Goal: Task Accomplishment & Management: Manage account settings

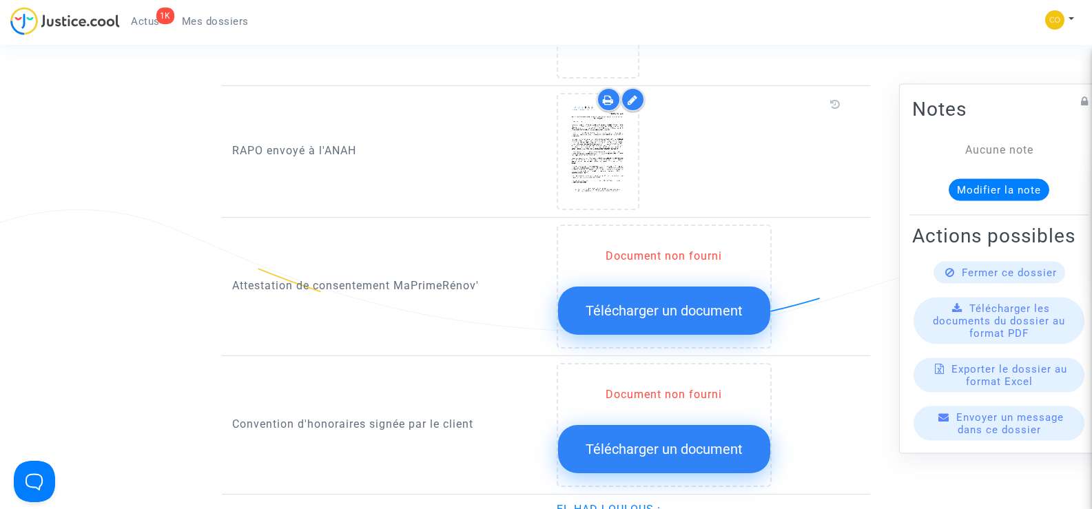
scroll to position [1309, 0]
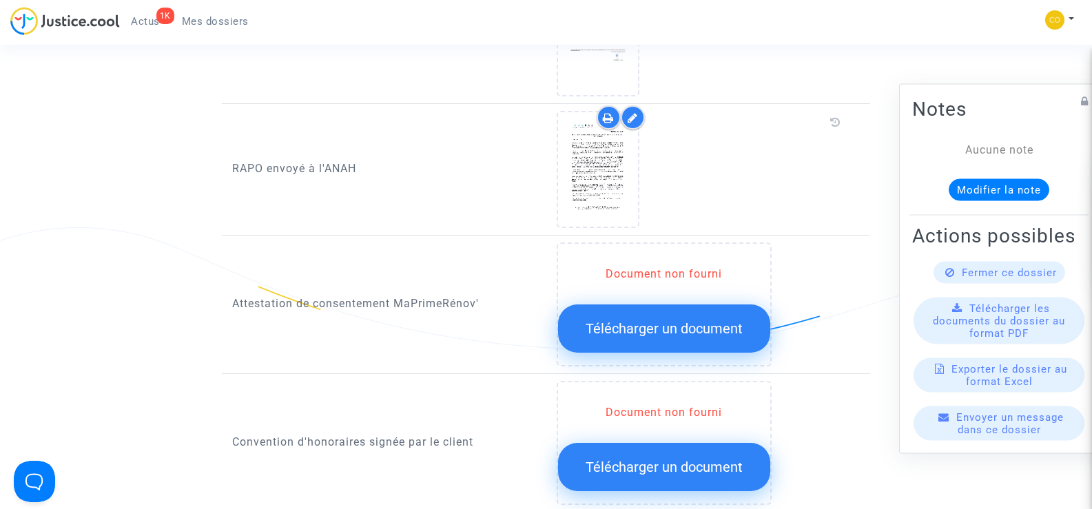
click at [207, 16] on span "Mes dossiers" at bounding box center [215, 21] width 67 height 12
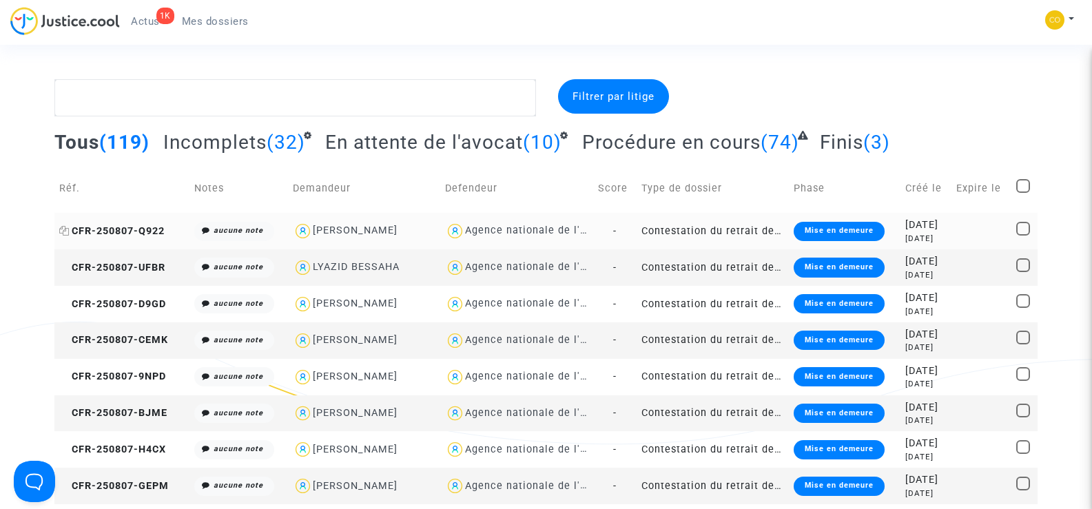
click at [129, 228] on span "CFR-250807-Q922" at bounding box center [111, 231] width 105 height 12
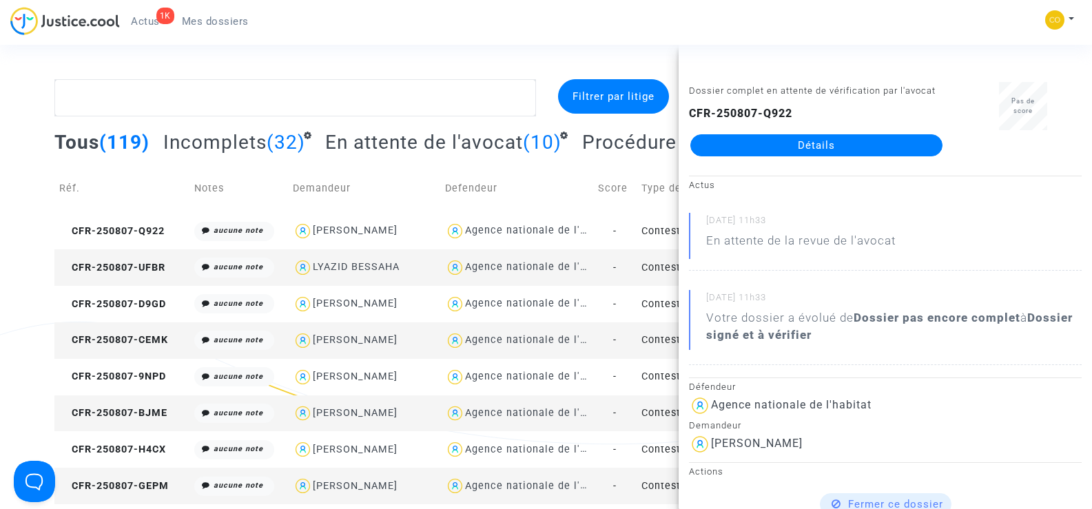
click at [851, 149] on link "Détails" at bounding box center [816, 145] width 252 height 22
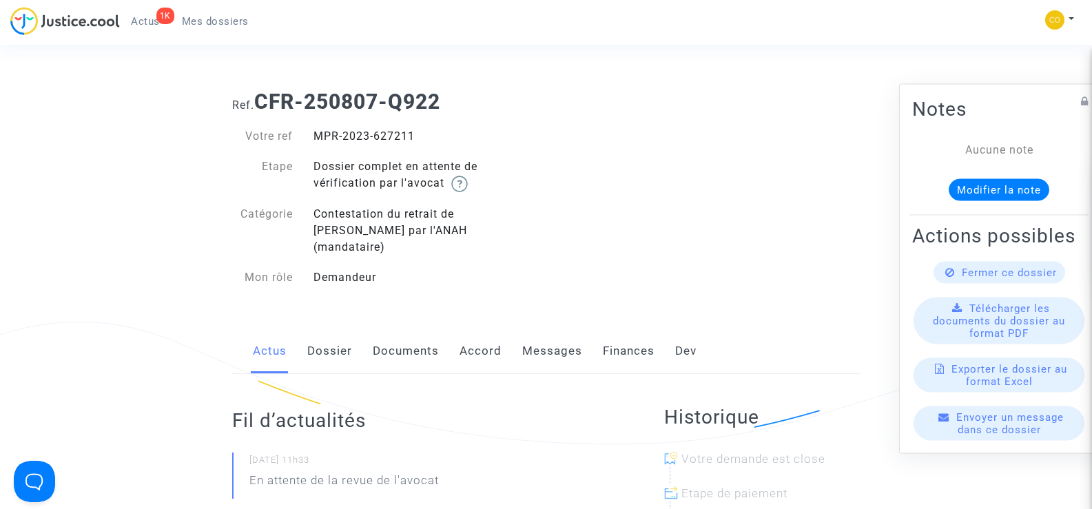
click at [426, 331] on link "Documents" at bounding box center [406, 351] width 66 height 45
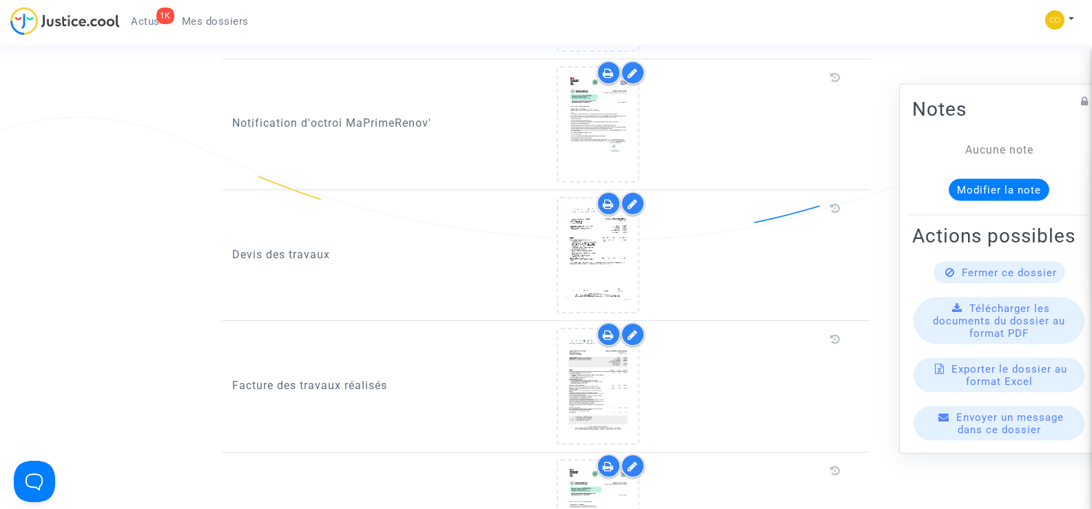
scroll to position [896, 0]
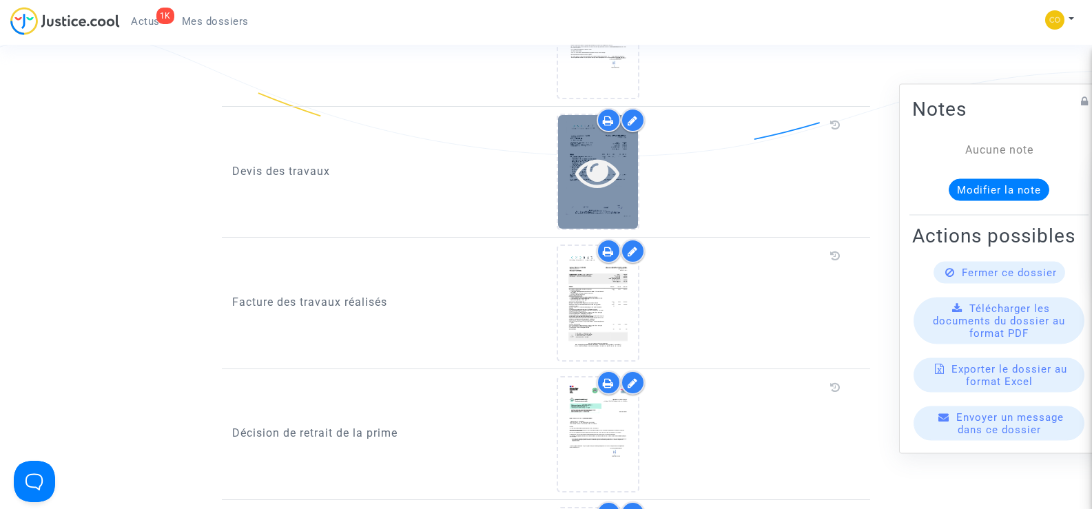
click at [614, 171] on icon at bounding box center [597, 172] width 45 height 44
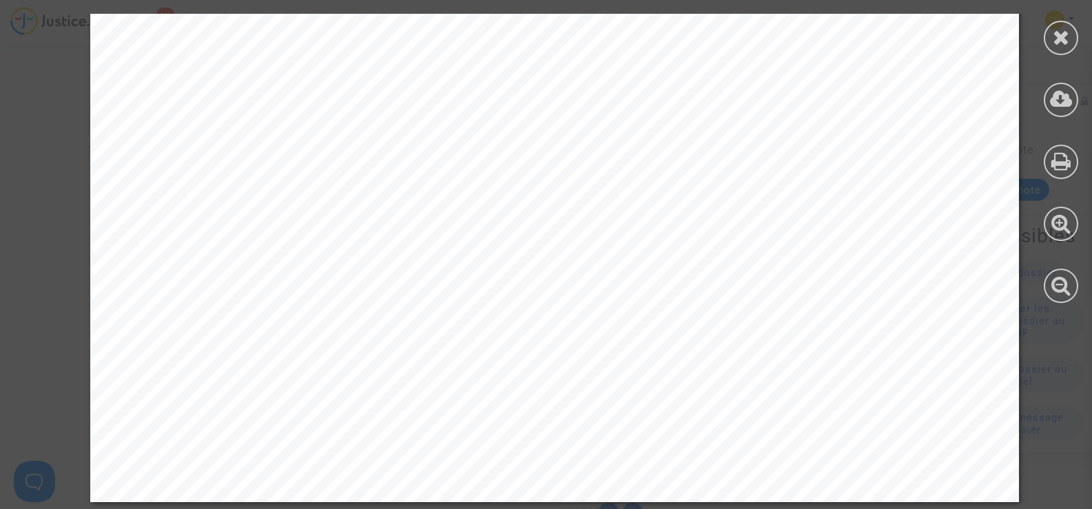
scroll to position [2158, 0]
click at [1061, 34] on icon at bounding box center [1061, 37] width 17 height 21
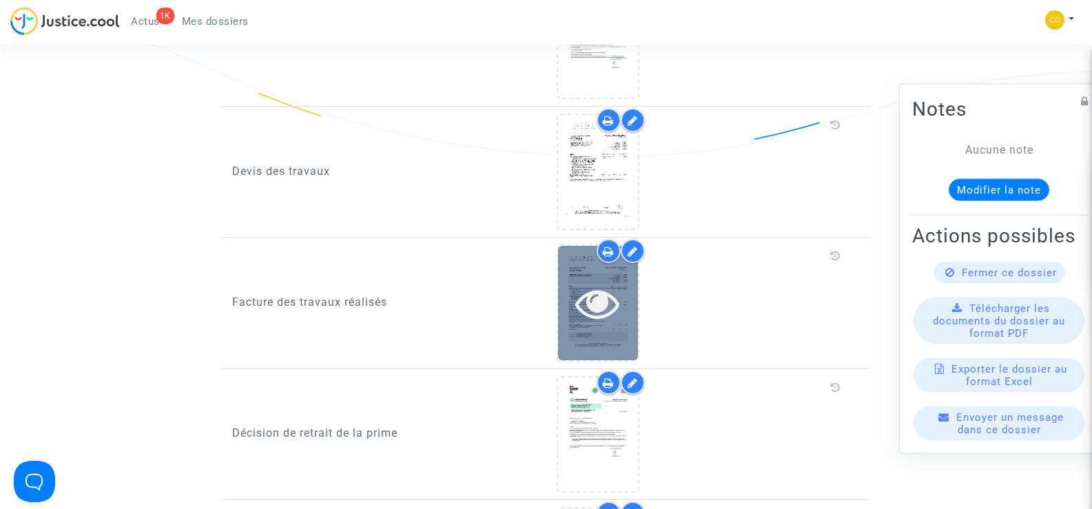
click at [628, 281] on div at bounding box center [598, 303] width 80 height 44
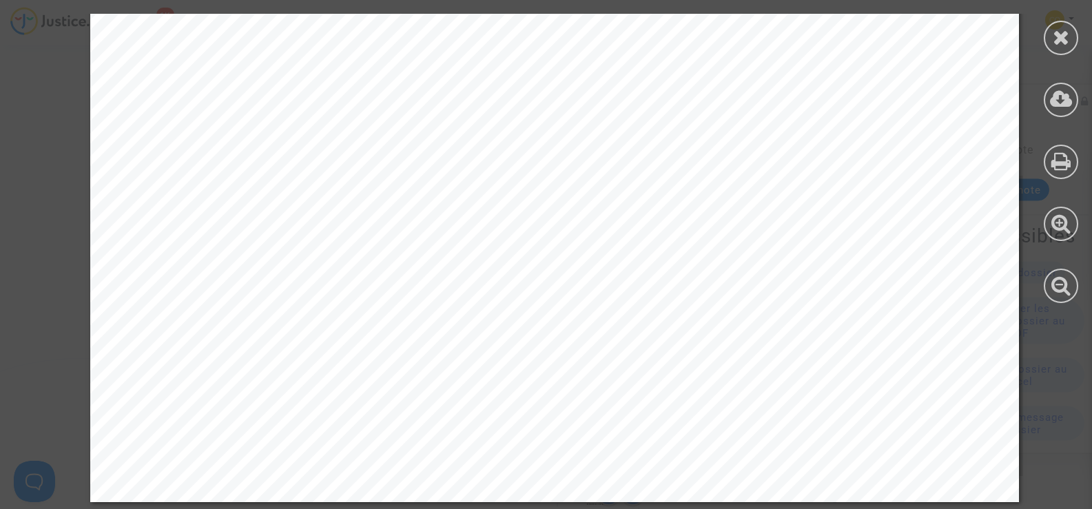
scroll to position [1378, 0]
click at [1070, 41] on div at bounding box center [1061, 38] width 34 height 34
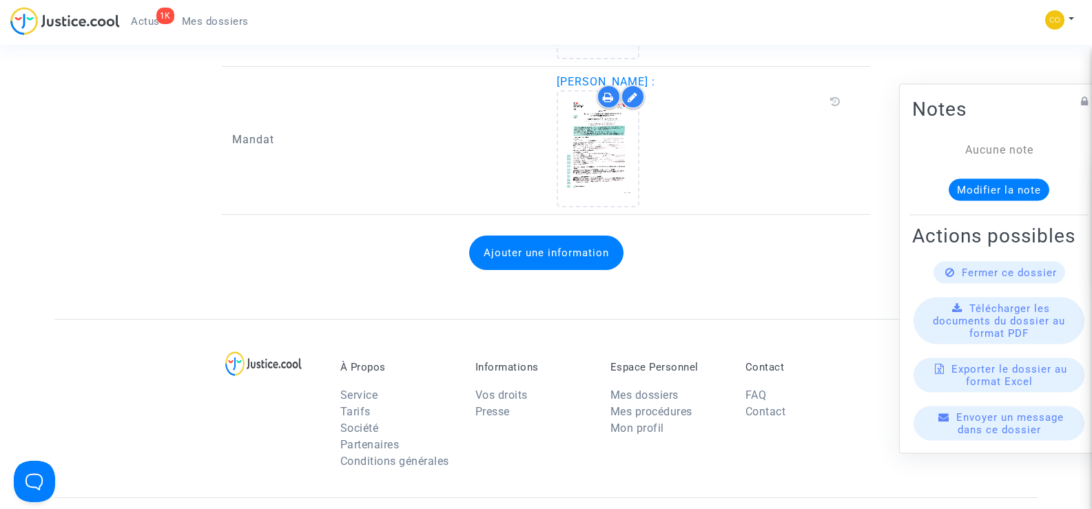
scroll to position [1584, 0]
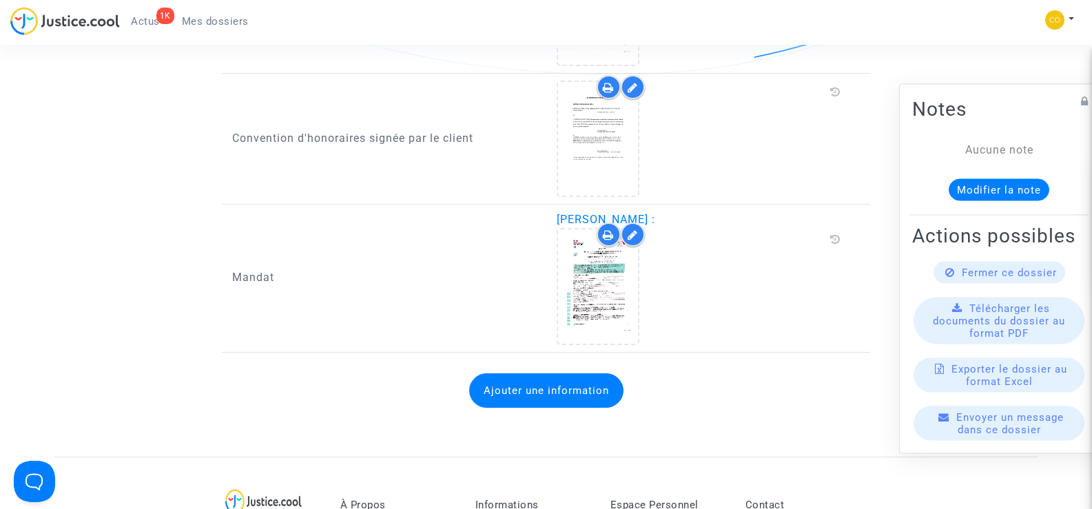
drag, startPoint x: 689, startPoint y: 200, endPoint x: 559, endPoint y: 196, distance: 129.6
click at [559, 213] on span "[PERSON_NAME] :" at bounding box center [606, 219] width 99 height 13
copy span "[PERSON_NAME]"
click at [767, 249] on div at bounding box center [702, 286] width 290 height 116
click at [229, 26] on span "Mes dossiers" at bounding box center [215, 21] width 67 height 12
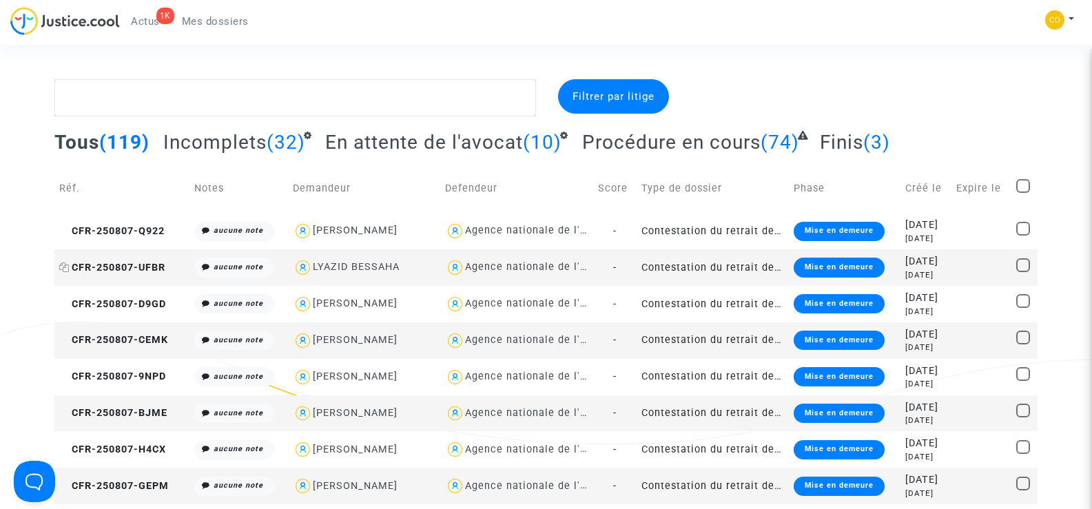
click at [136, 262] on span "CFR-250807-UFBR" at bounding box center [112, 268] width 106 height 12
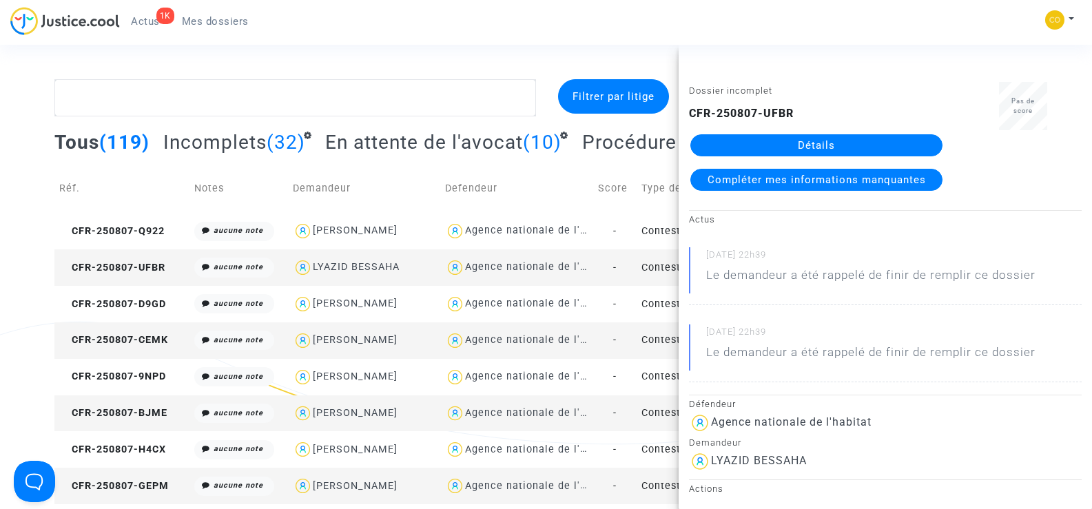
click at [793, 137] on link "Détails" at bounding box center [816, 145] width 252 height 22
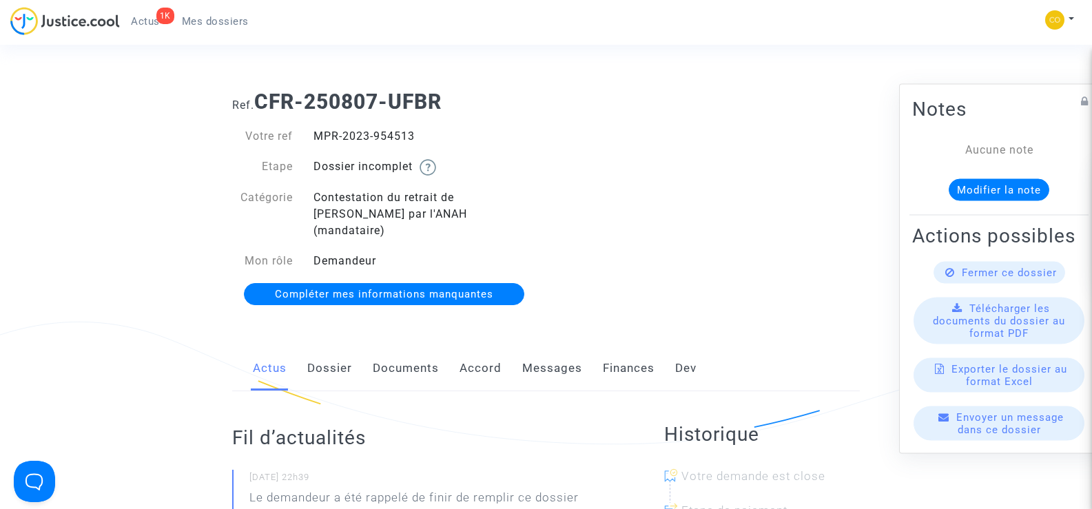
click at [413, 356] on link "Documents" at bounding box center [406, 368] width 66 height 45
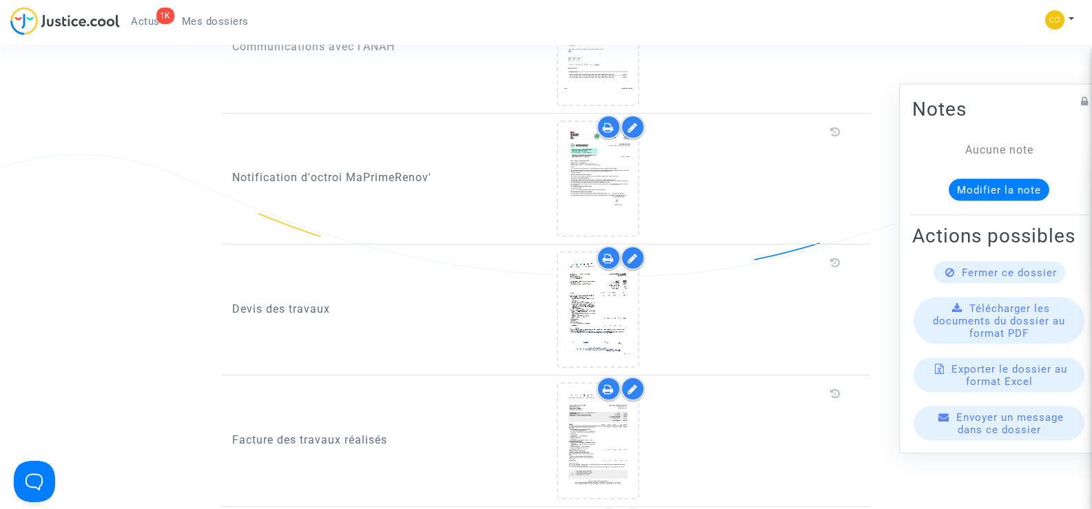
scroll to position [964, 0]
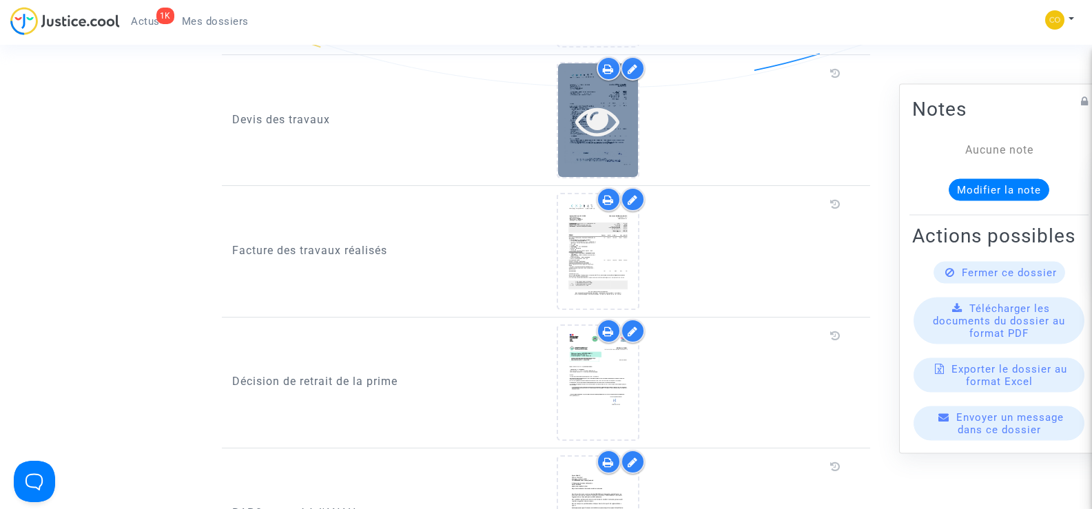
click at [599, 120] on icon at bounding box center [597, 121] width 45 height 44
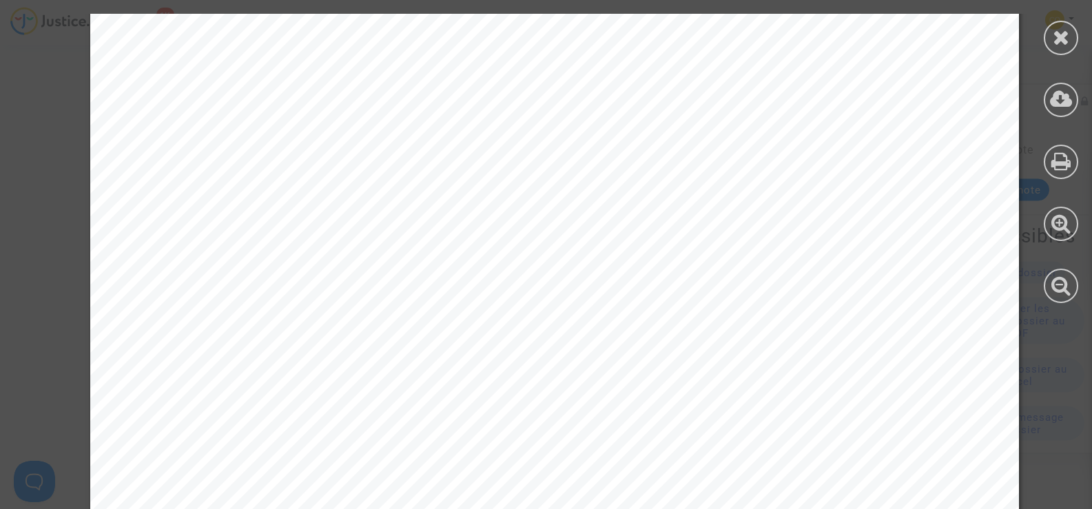
scroll to position [2827, 0]
click at [1060, 31] on icon at bounding box center [1061, 37] width 17 height 21
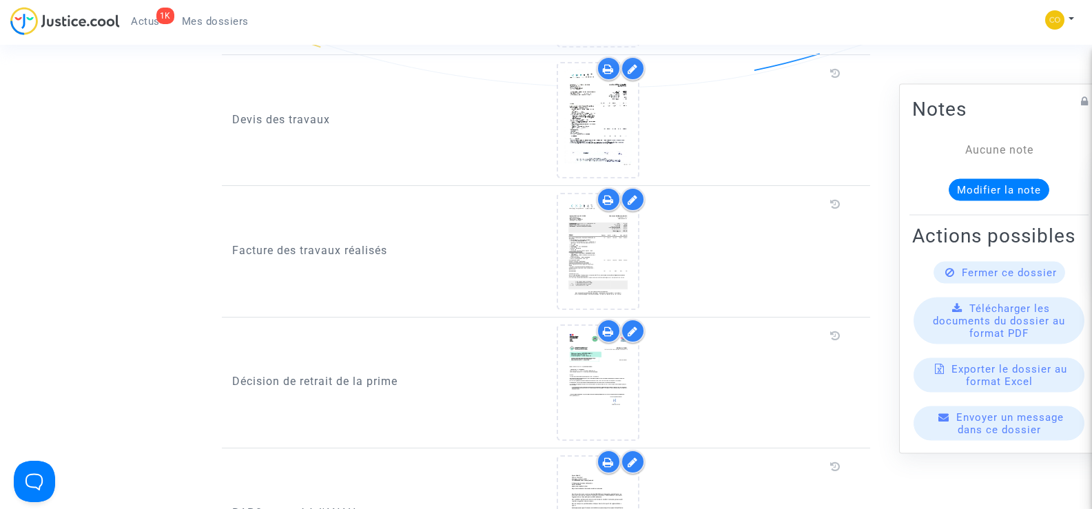
click at [232, 14] on link "Mes dossiers" at bounding box center [215, 21] width 89 height 21
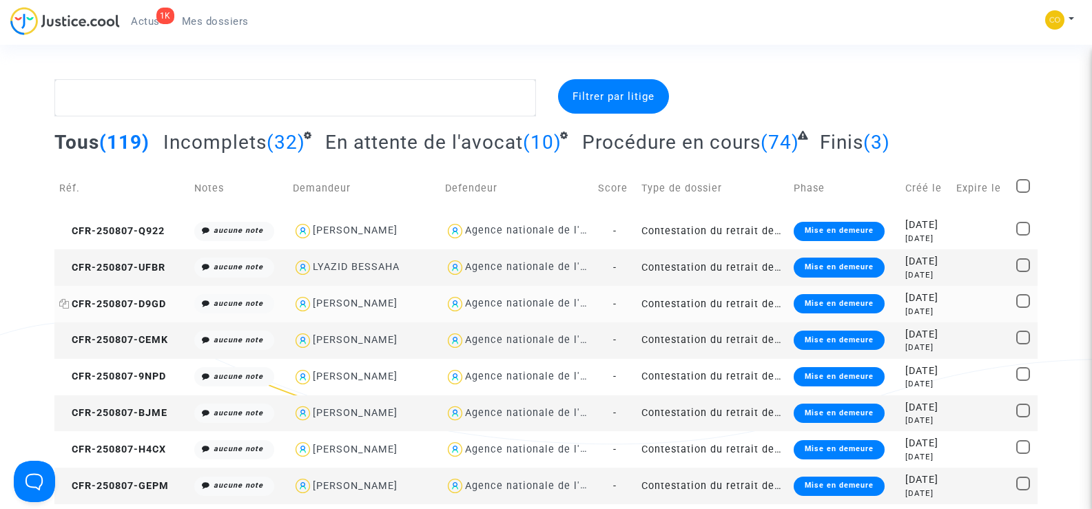
click at [116, 300] on span "CFR-250807-D9GD" at bounding box center [112, 304] width 107 height 12
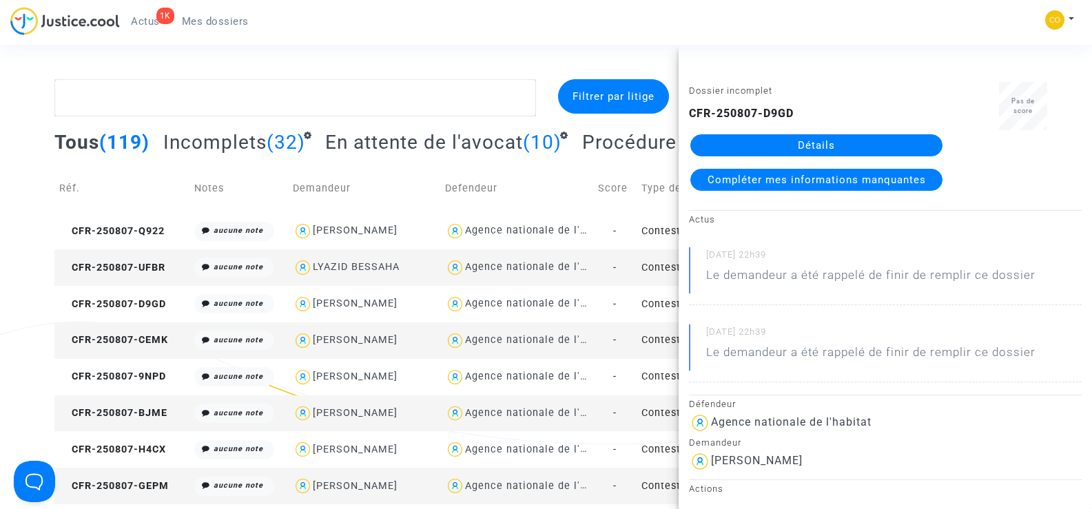
click at [815, 149] on link "Détails" at bounding box center [816, 145] width 252 height 22
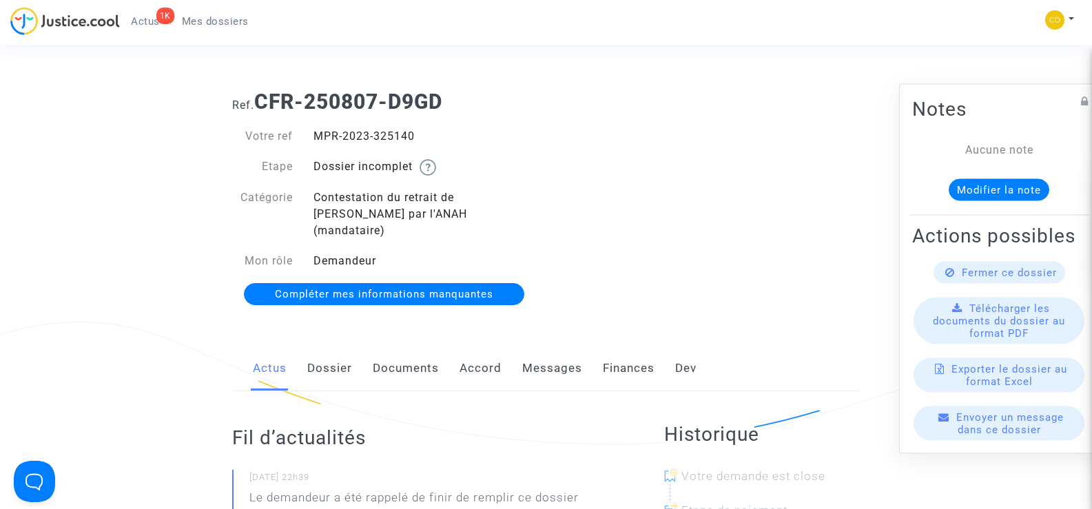
click at [420, 349] on link "Documents" at bounding box center [406, 368] width 66 height 45
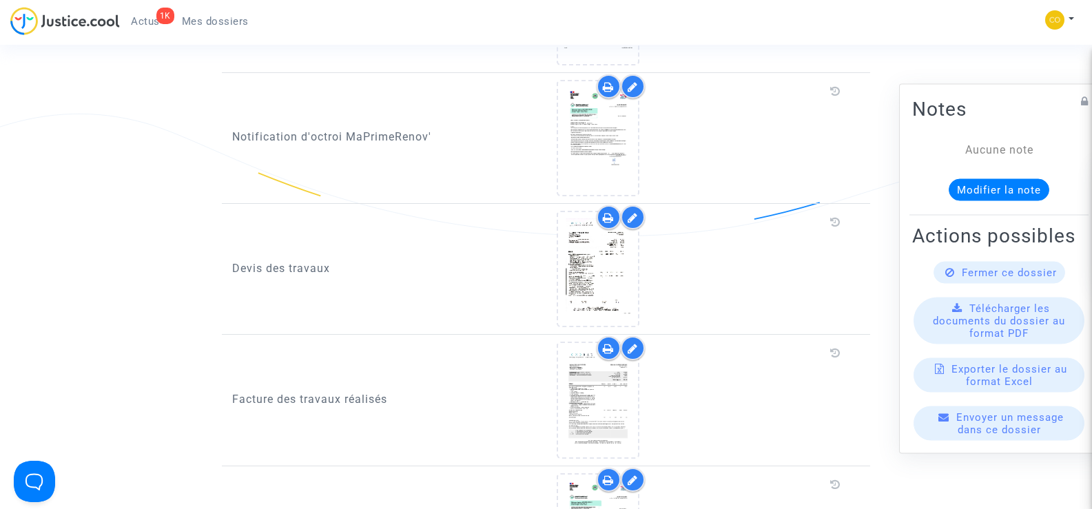
scroll to position [827, 0]
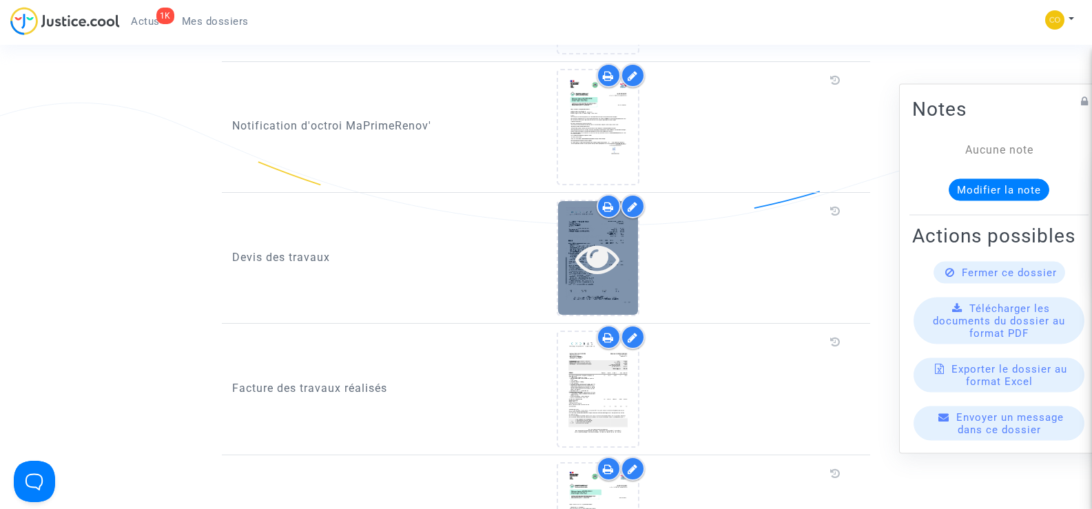
click at [590, 251] on icon at bounding box center [597, 258] width 45 height 44
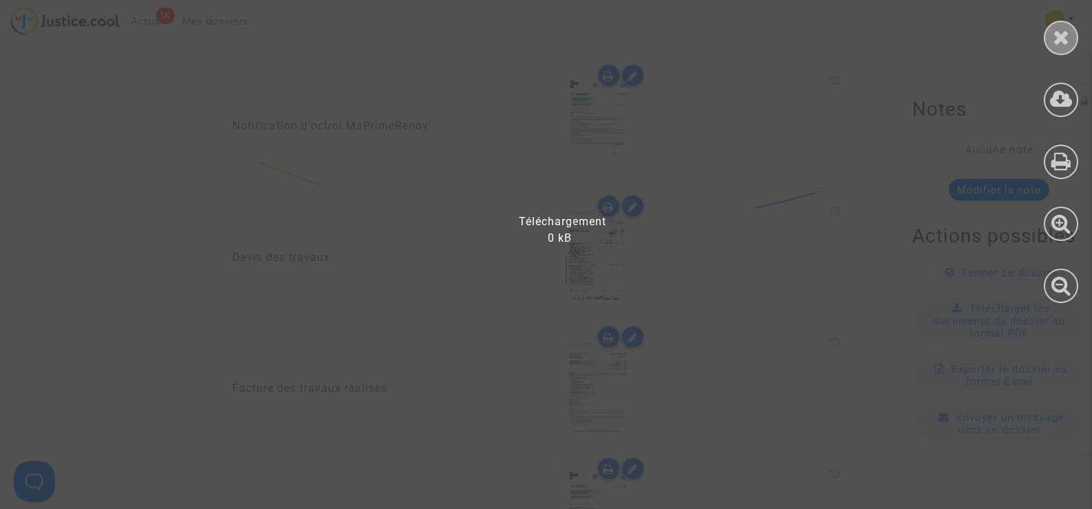
click at [1057, 31] on icon at bounding box center [1061, 37] width 17 height 21
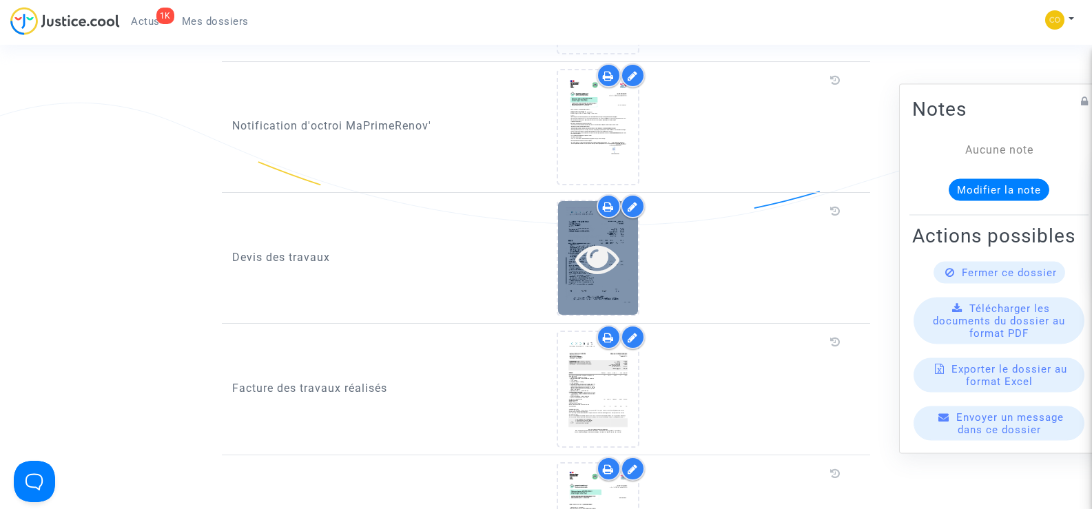
click at [614, 241] on icon at bounding box center [597, 258] width 45 height 44
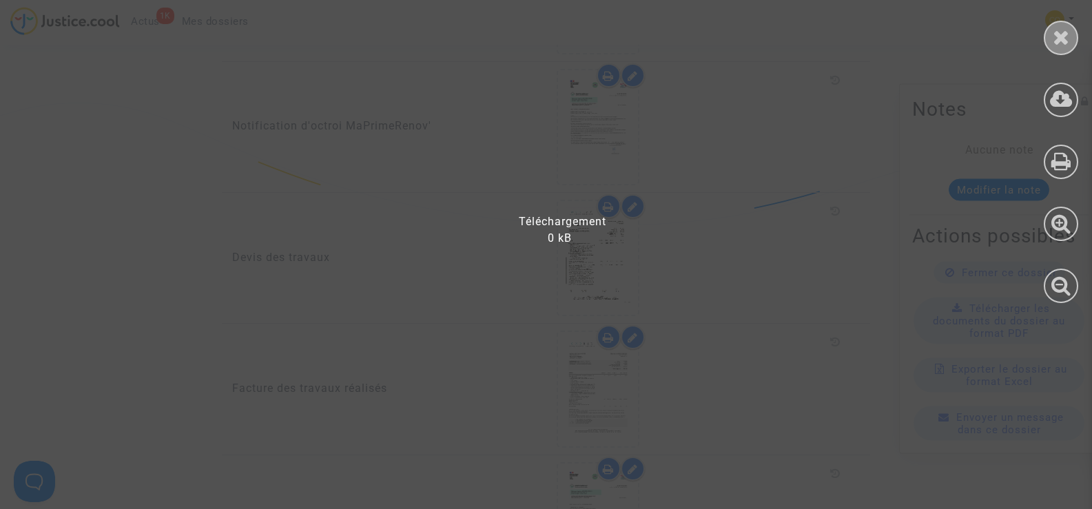
click at [1070, 30] on div at bounding box center [1061, 38] width 34 height 34
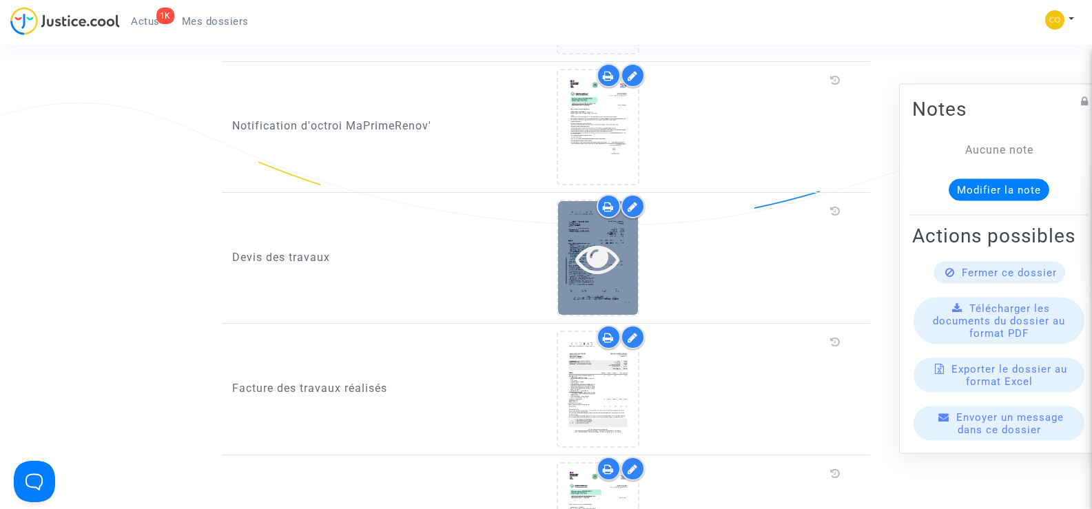
click at [580, 250] on icon at bounding box center [597, 258] width 45 height 44
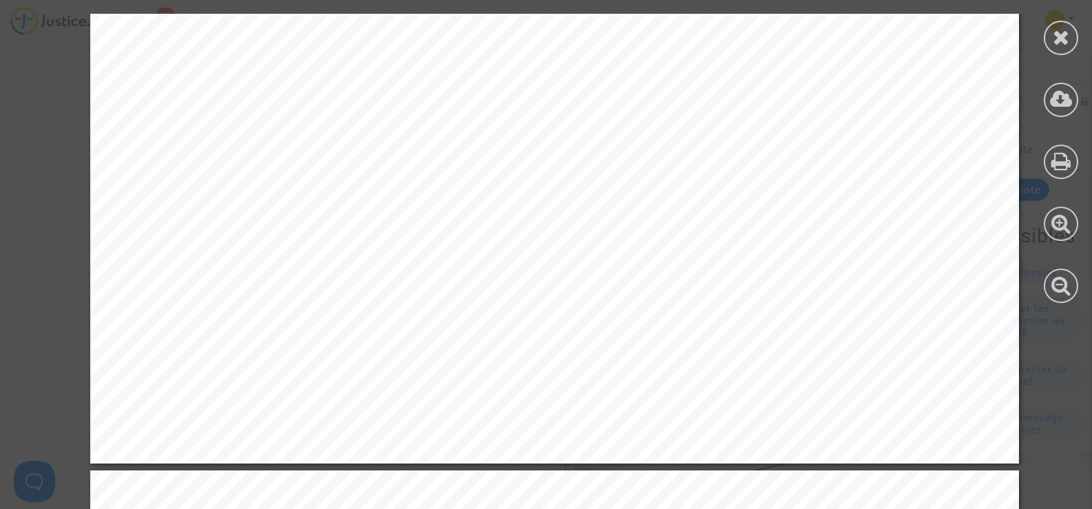
scroll to position [6134, 0]
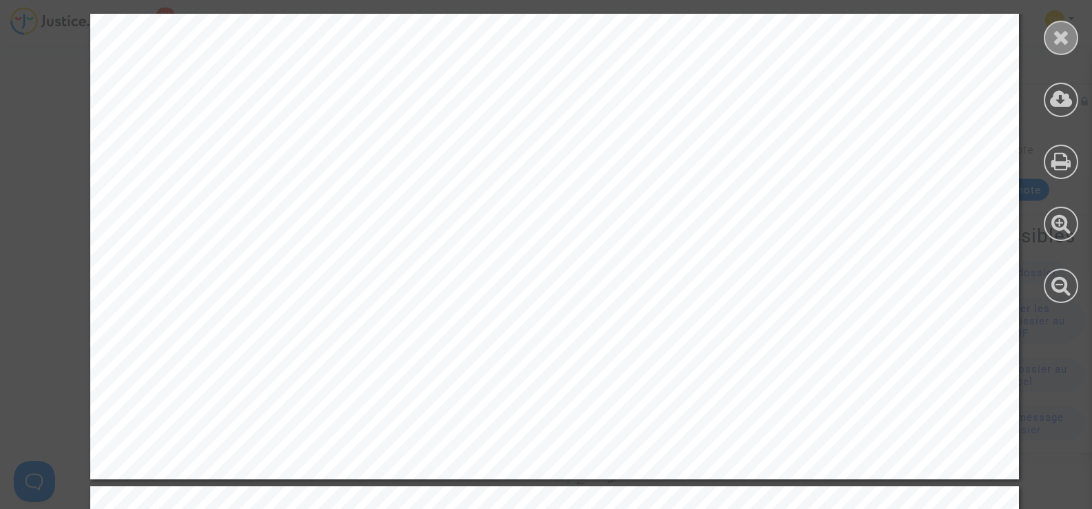
click at [1057, 39] on icon at bounding box center [1061, 37] width 17 height 21
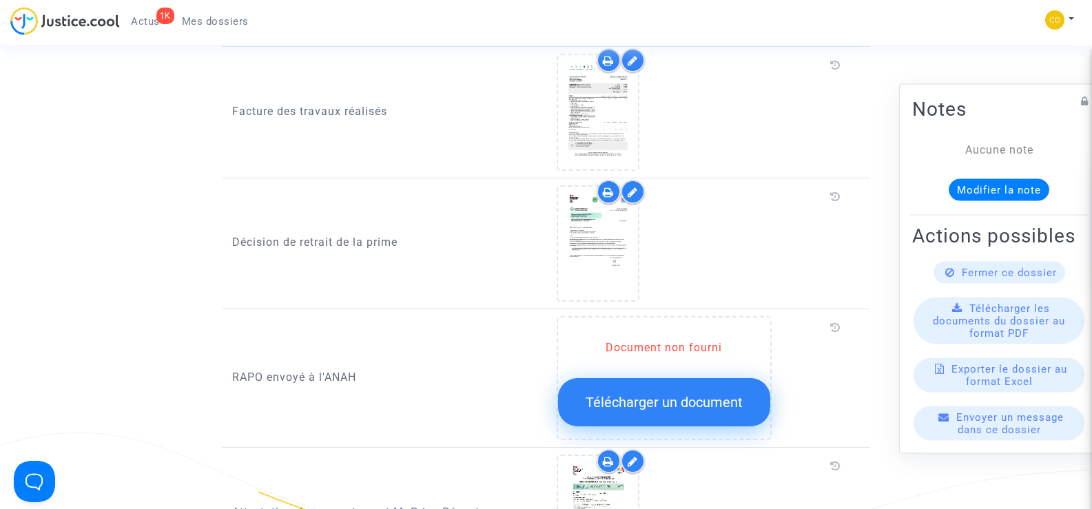
scroll to position [964, 0]
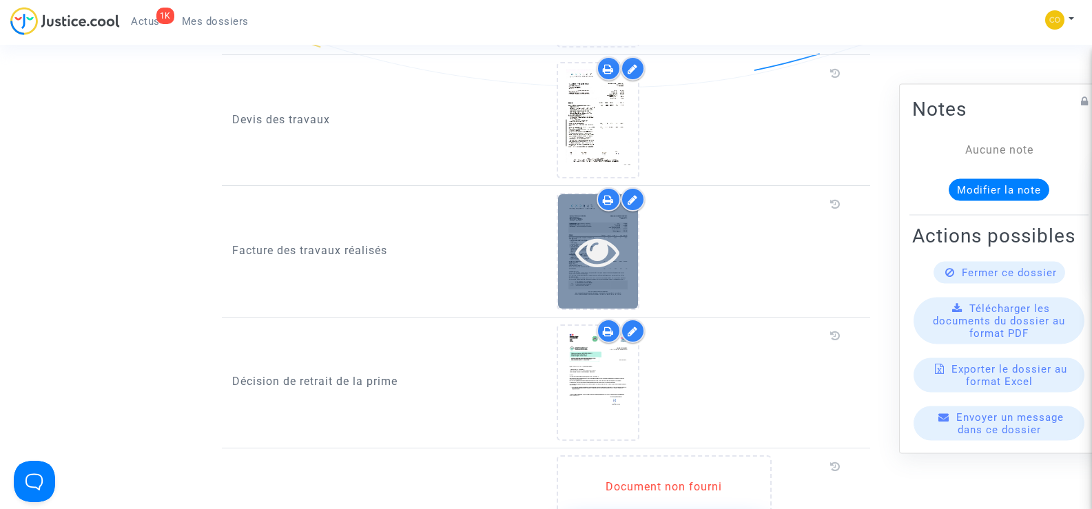
click at [611, 240] on icon at bounding box center [597, 251] width 45 height 44
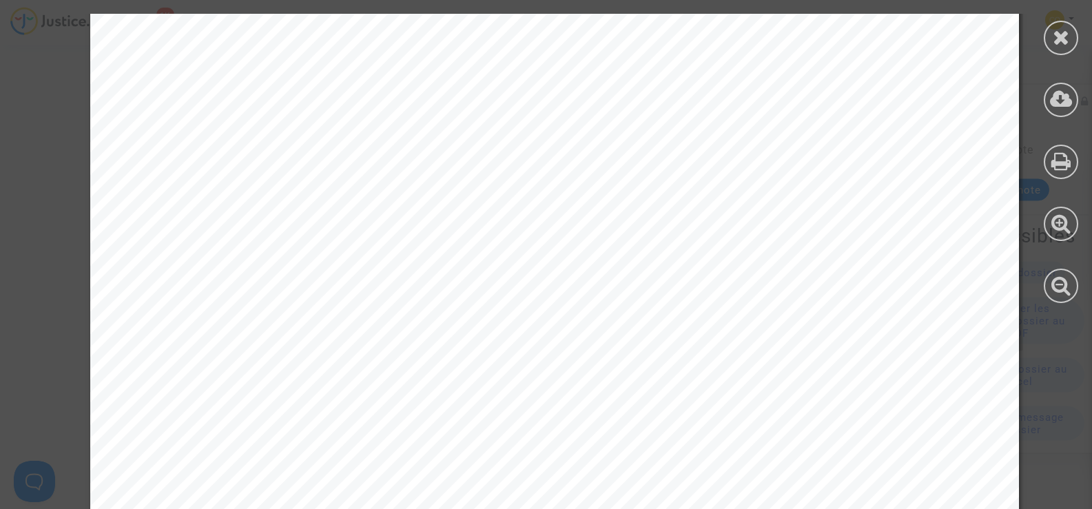
scroll to position [5567, 0]
click at [1064, 32] on icon at bounding box center [1061, 37] width 17 height 21
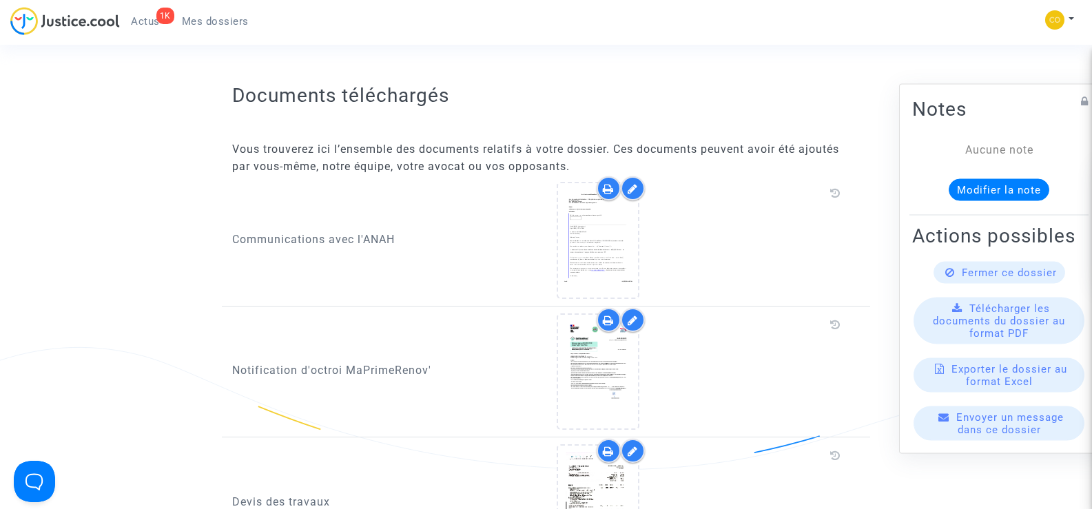
scroll to position [551, 0]
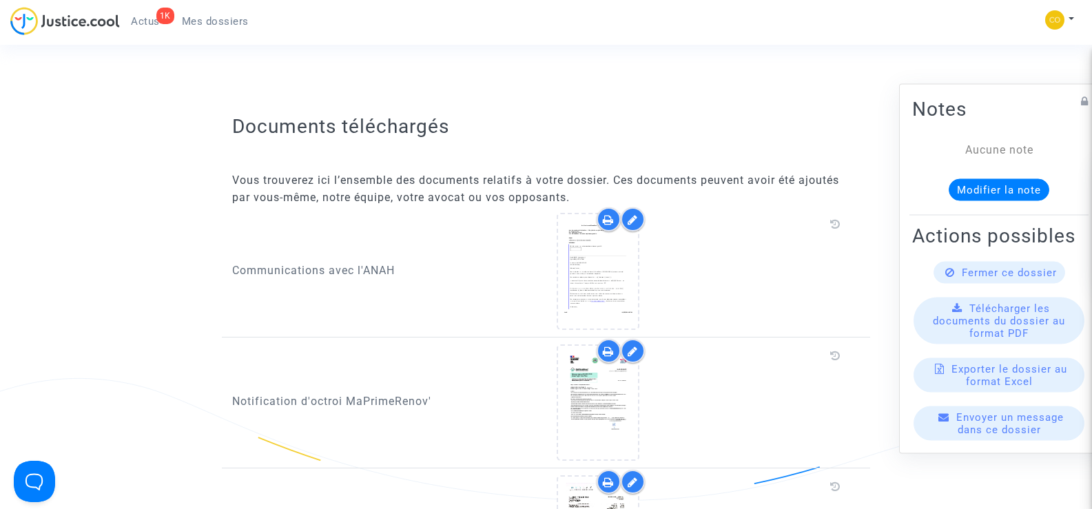
click at [217, 21] on span "Mes dossiers" at bounding box center [215, 21] width 67 height 12
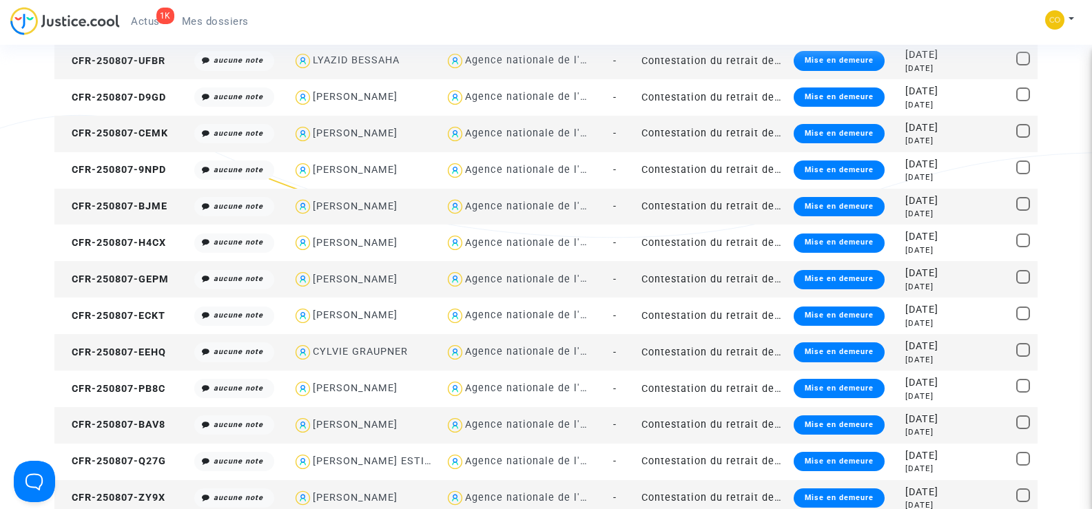
scroll to position [138, 0]
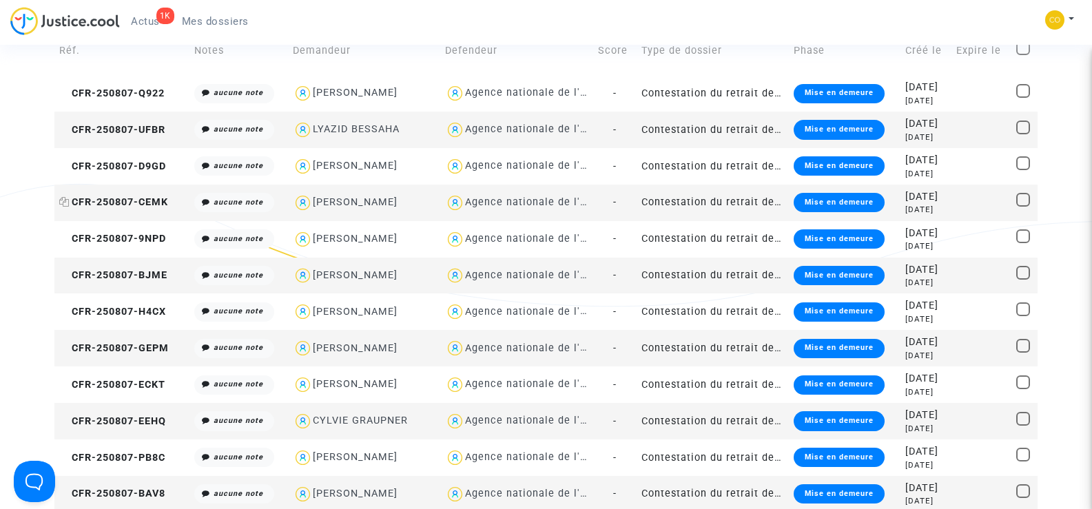
click at [146, 198] on span "CFR-250807-CEMK" at bounding box center [113, 202] width 109 height 12
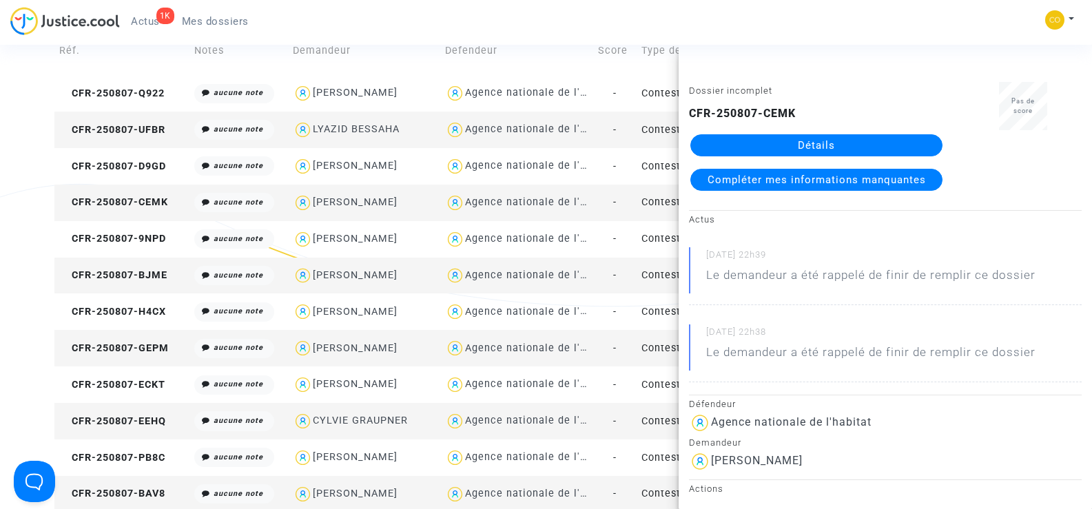
click at [809, 150] on link "Détails" at bounding box center [816, 145] width 252 height 22
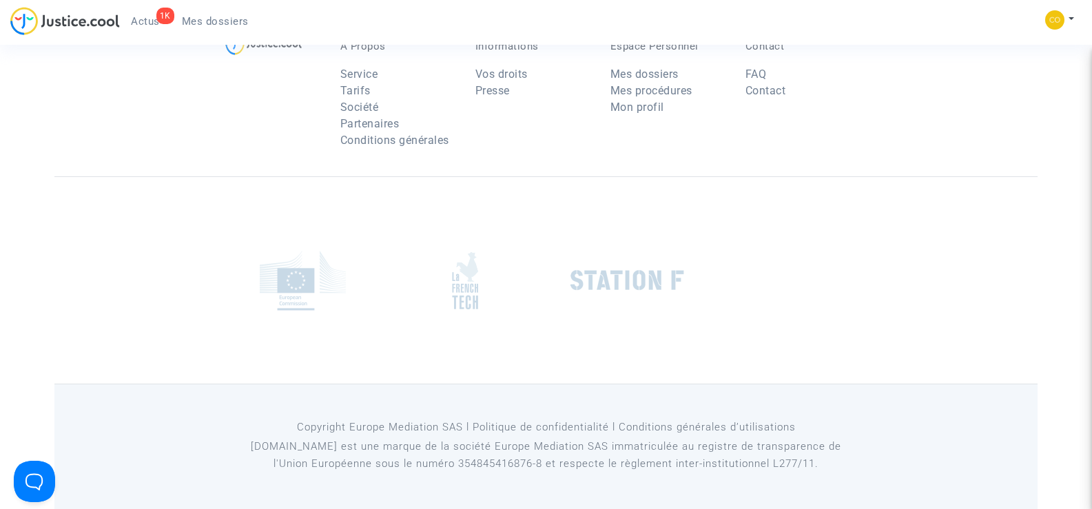
scroll to position [138, 0]
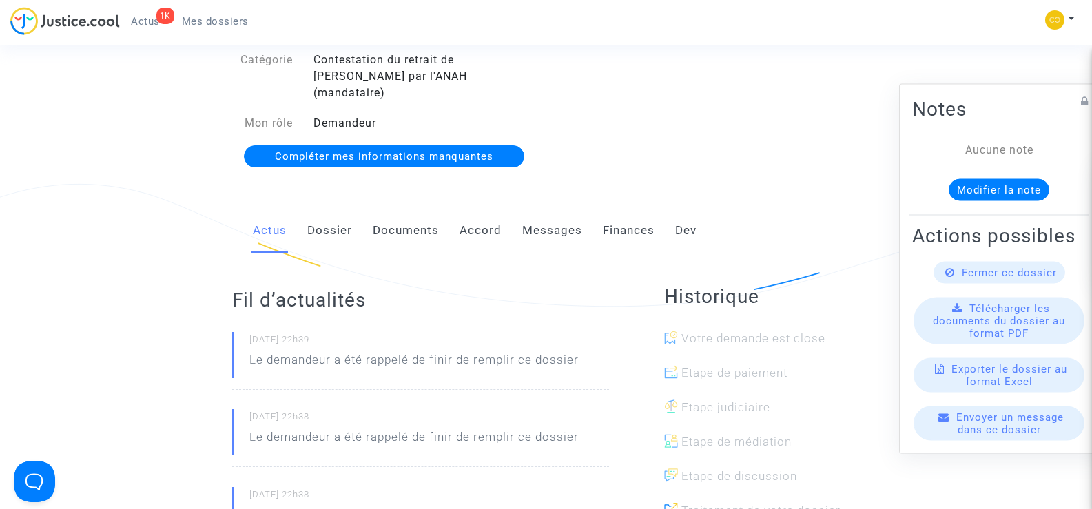
click at [431, 214] on link "Documents" at bounding box center [406, 230] width 66 height 45
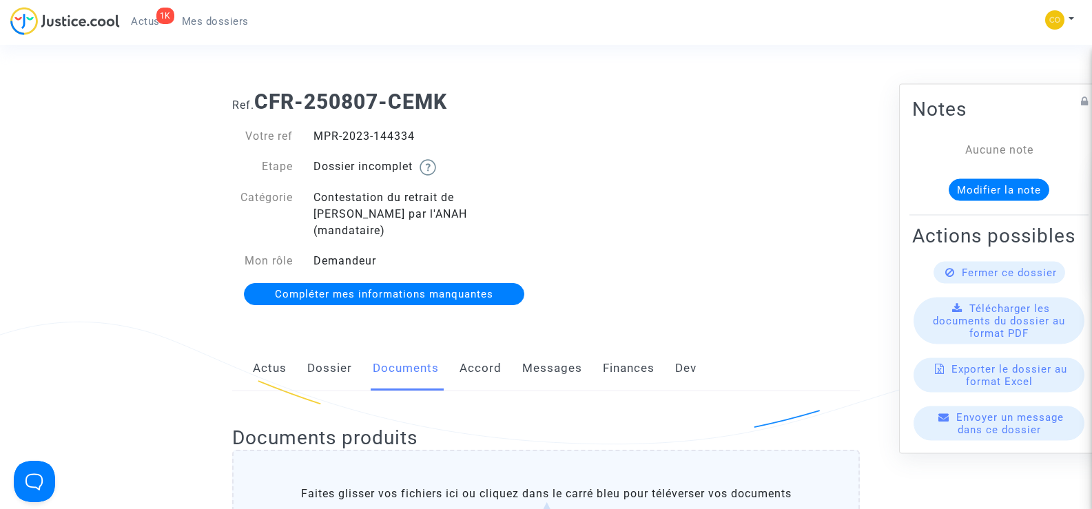
drag, startPoint x: 428, startPoint y: 136, endPoint x: 312, endPoint y: 128, distance: 116.0
click at [312, 128] on div "MPR-2023-144334" at bounding box center [424, 136] width 243 height 17
copy div "MPR-2023-144334"
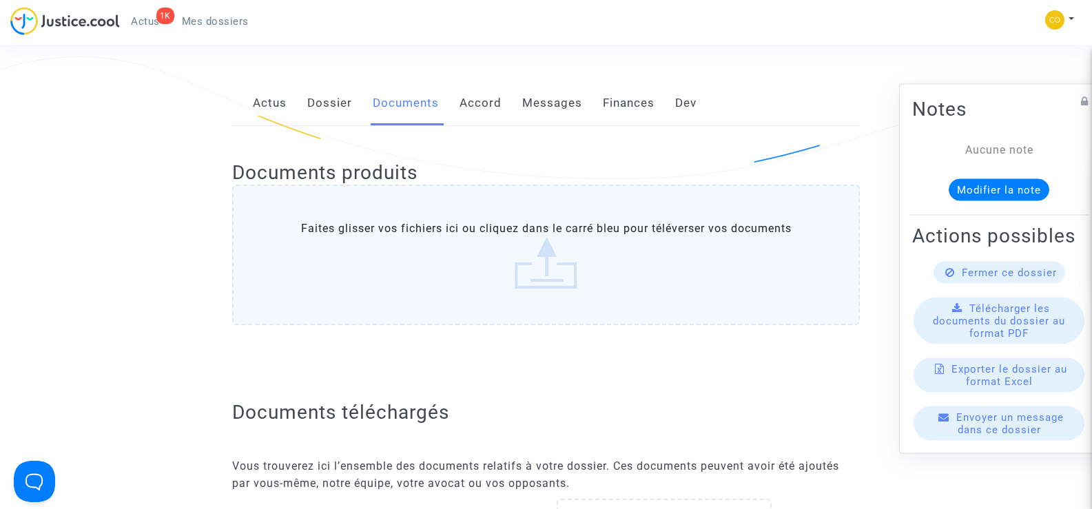
scroll to position [69, 0]
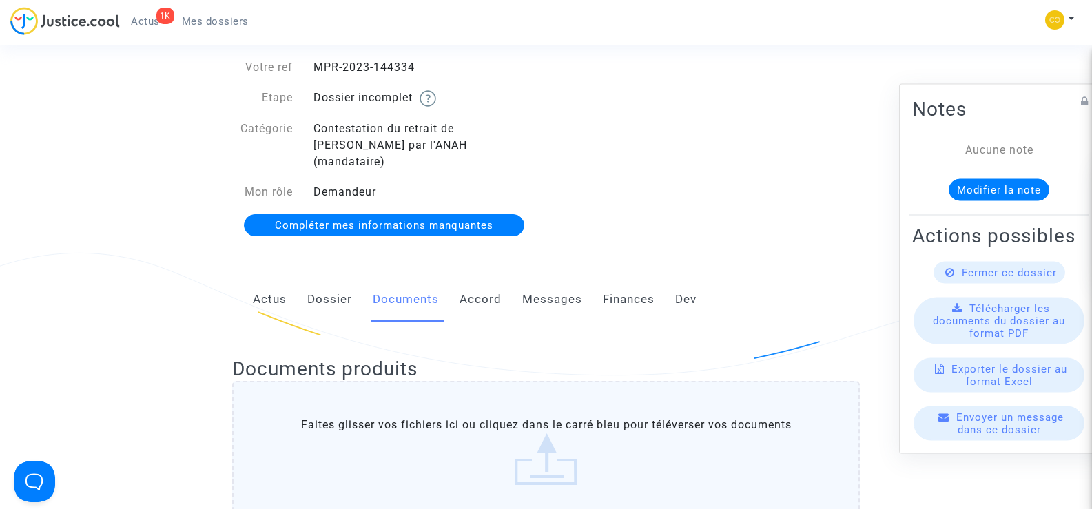
click at [226, 16] on span "Mes dossiers" at bounding box center [215, 21] width 67 height 12
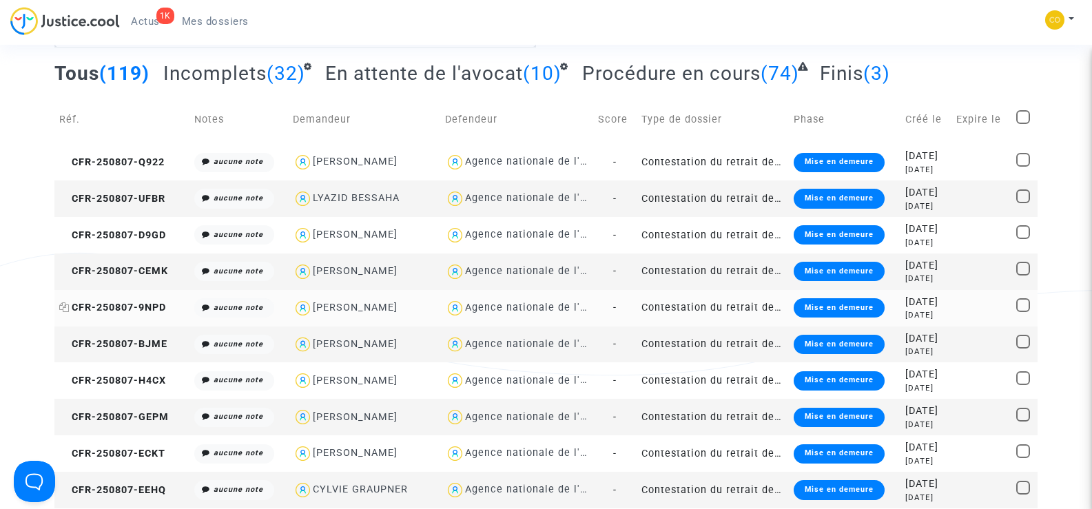
click at [137, 307] on span "CFR-250807-9NPD" at bounding box center [112, 308] width 107 height 12
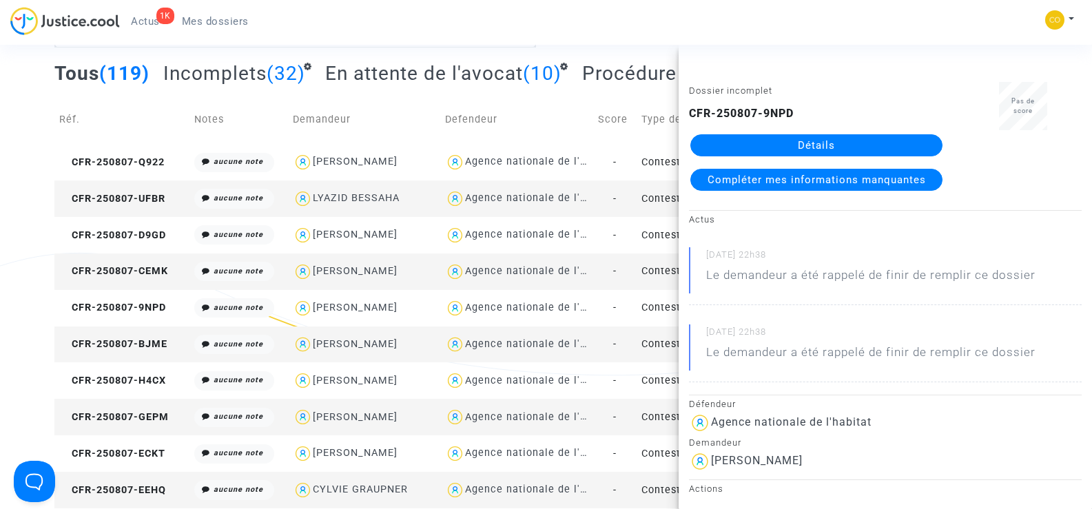
click at [834, 151] on link "Détails" at bounding box center [816, 145] width 252 height 22
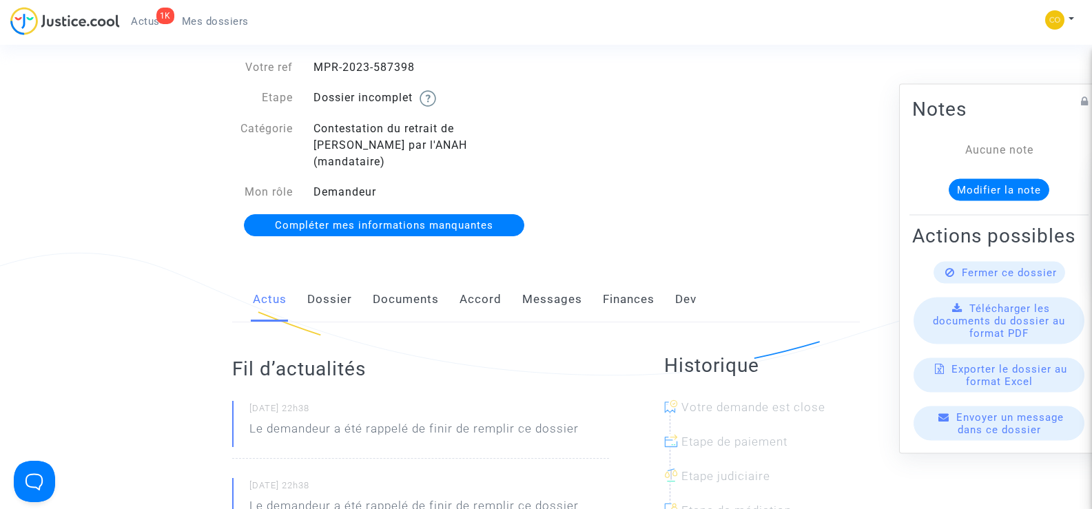
click at [423, 280] on link "Documents" at bounding box center [406, 299] width 66 height 45
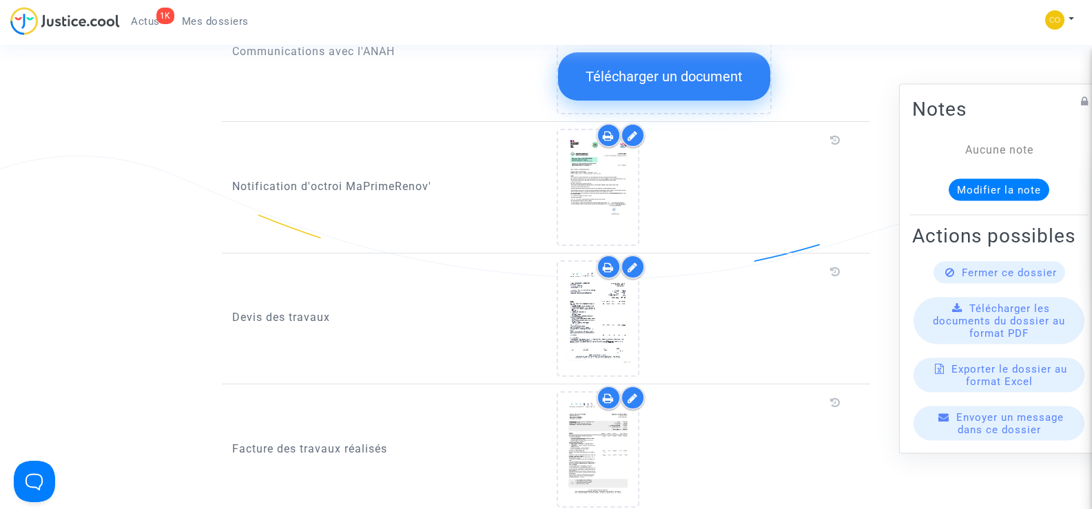
scroll to position [758, 0]
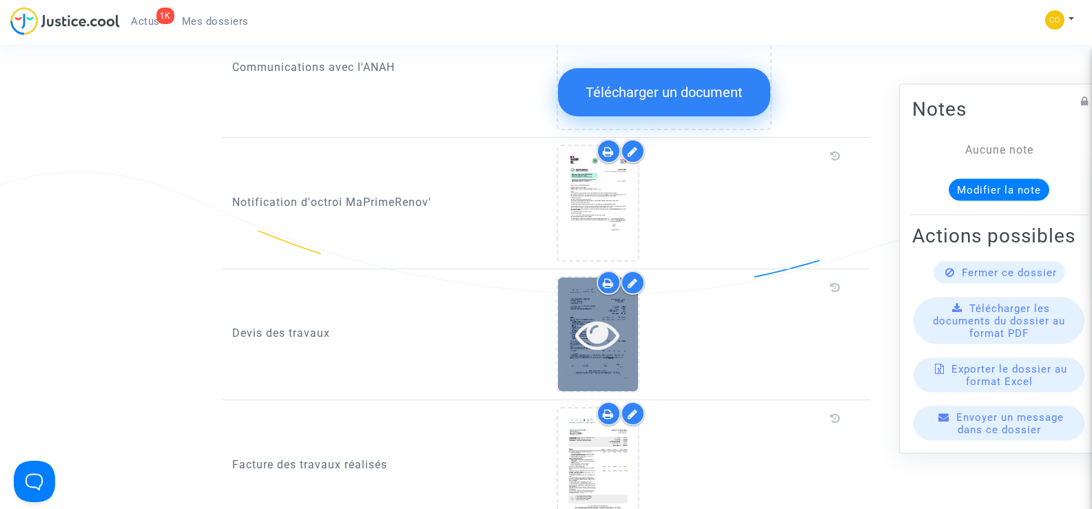
click at [594, 320] on icon at bounding box center [597, 334] width 45 height 44
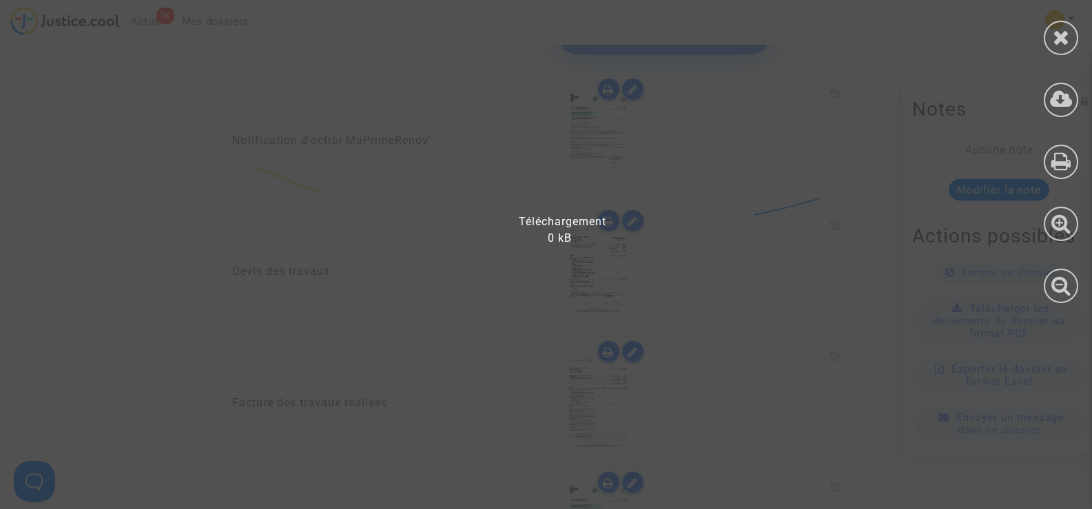
scroll to position [689, 0]
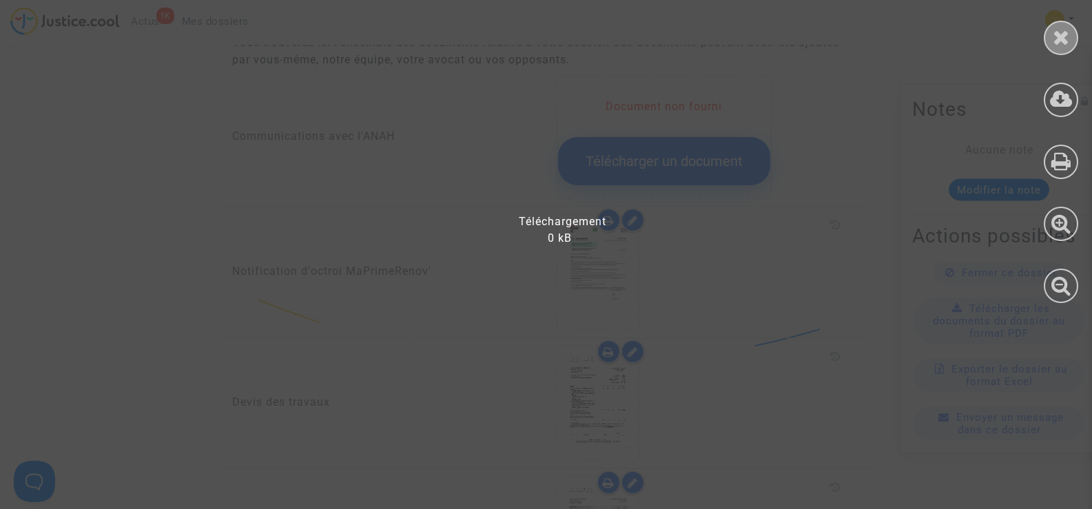
click at [1057, 35] on icon at bounding box center [1061, 37] width 17 height 21
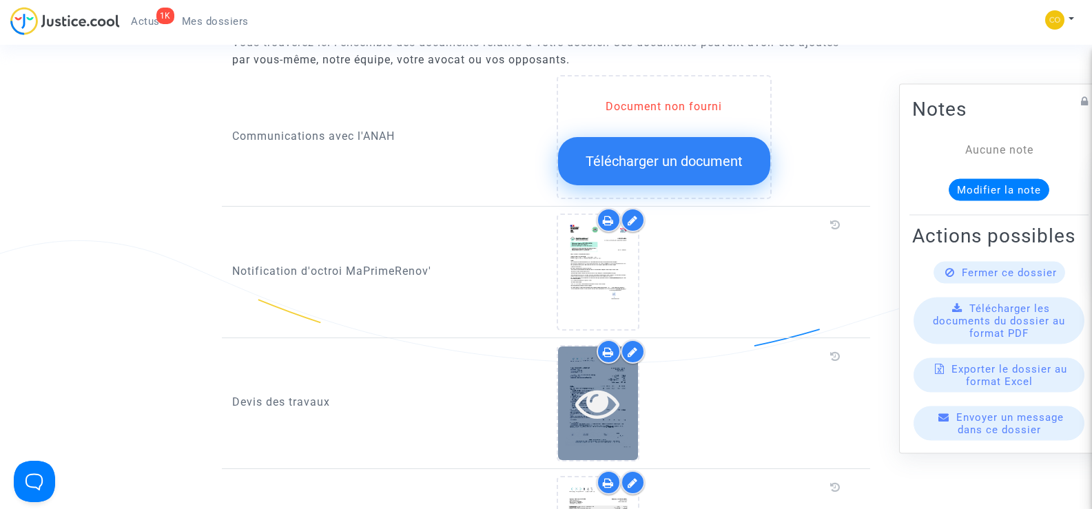
click at [609, 389] on icon at bounding box center [597, 403] width 45 height 44
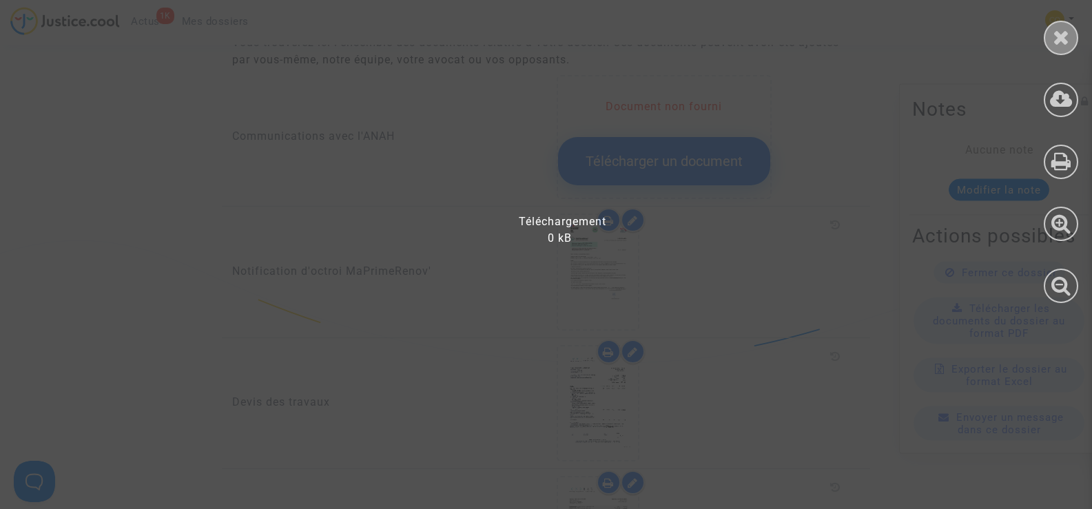
click at [1067, 37] on icon at bounding box center [1061, 37] width 17 height 21
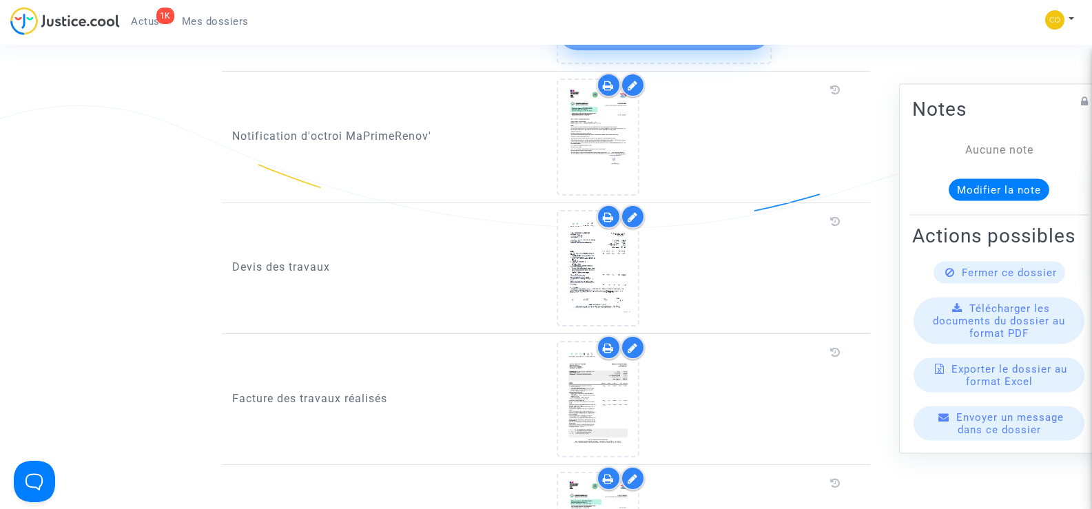
scroll to position [827, 0]
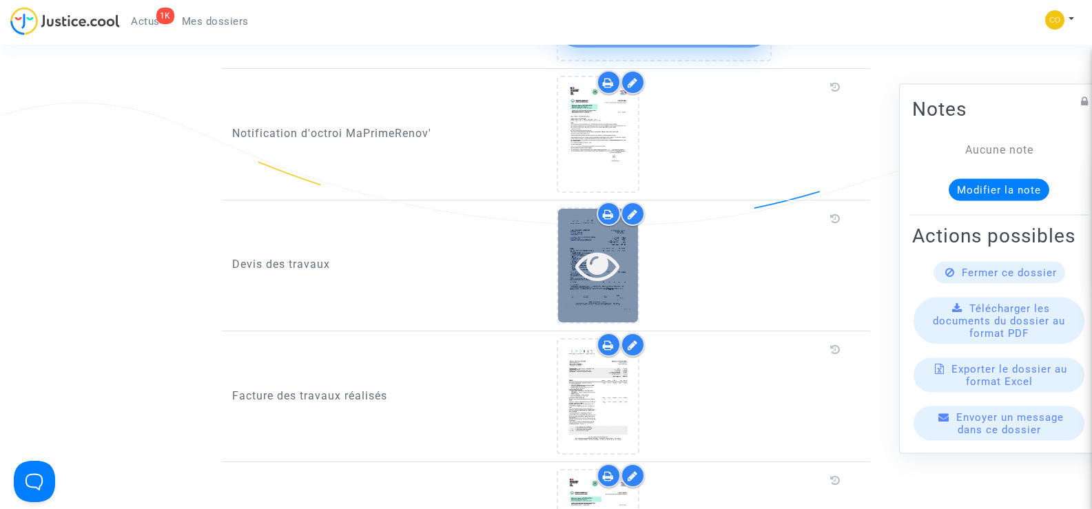
click at [594, 273] on div at bounding box center [598, 266] width 80 height 114
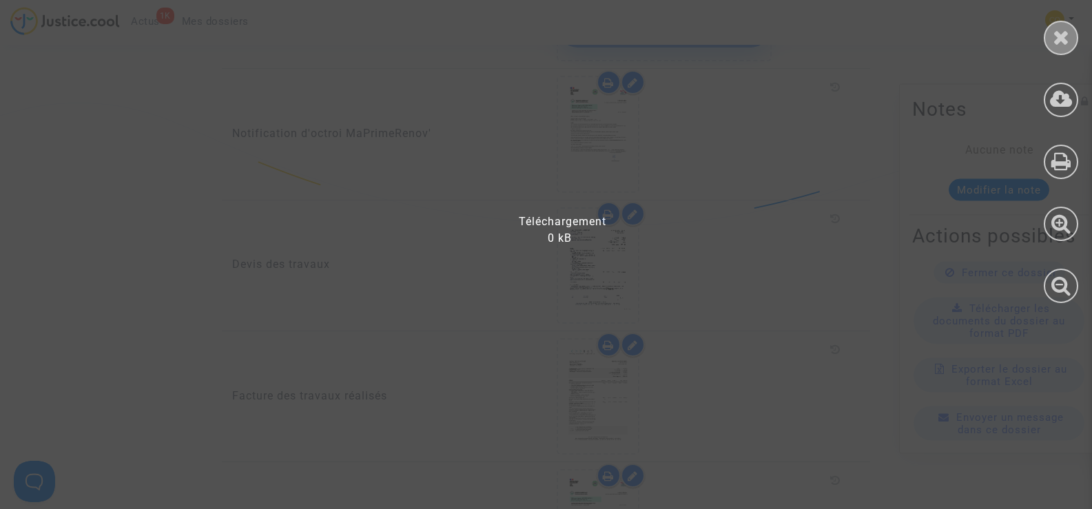
click at [1064, 39] on icon at bounding box center [1061, 37] width 17 height 21
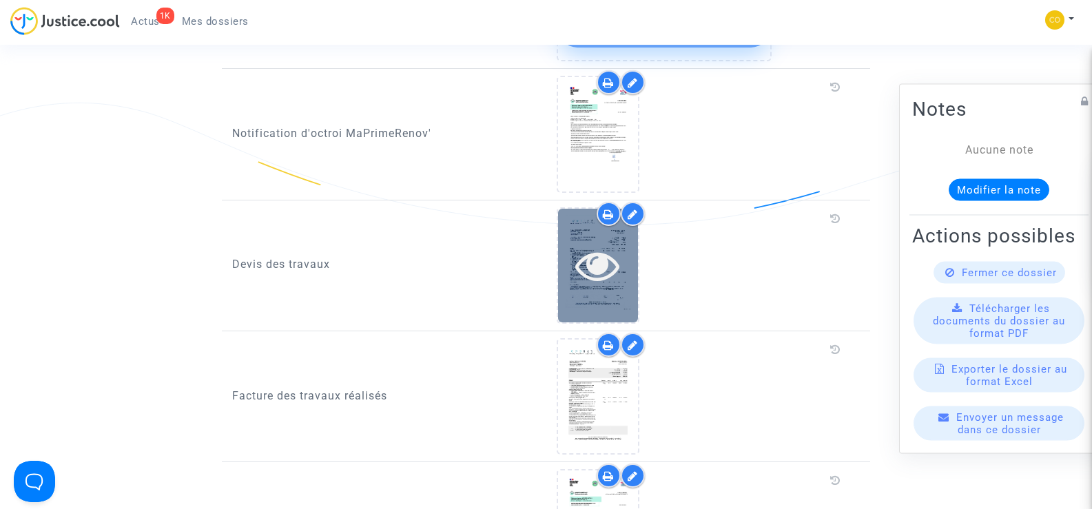
click at [630, 259] on div at bounding box center [598, 265] width 80 height 44
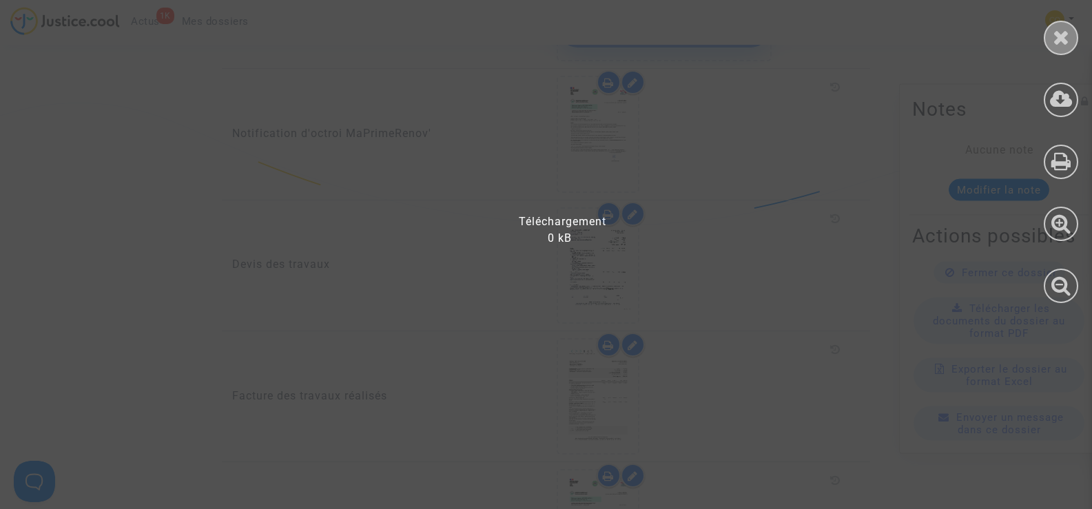
click at [1062, 45] on icon at bounding box center [1061, 37] width 17 height 21
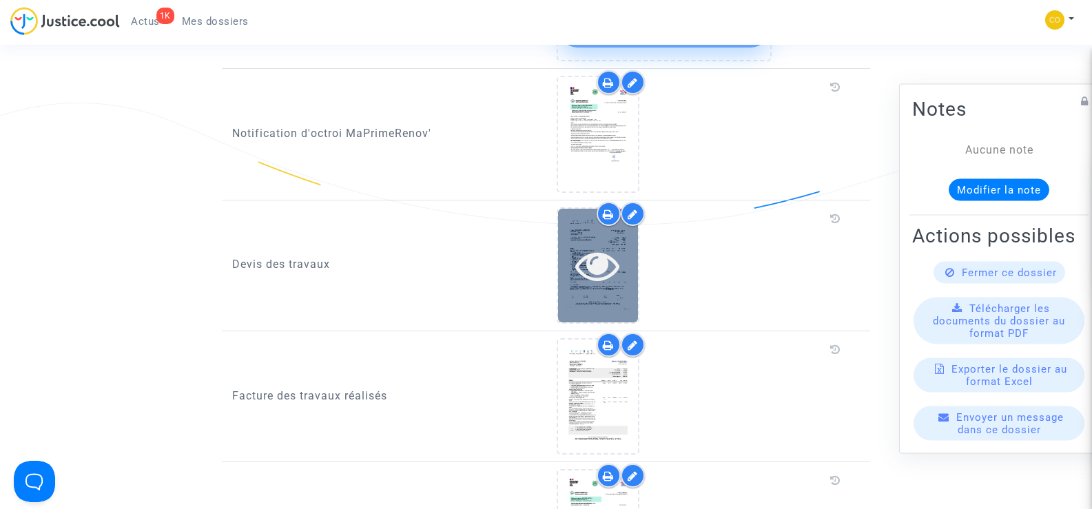
click at [588, 266] on icon at bounding box center [597, 265] width 45 height 44
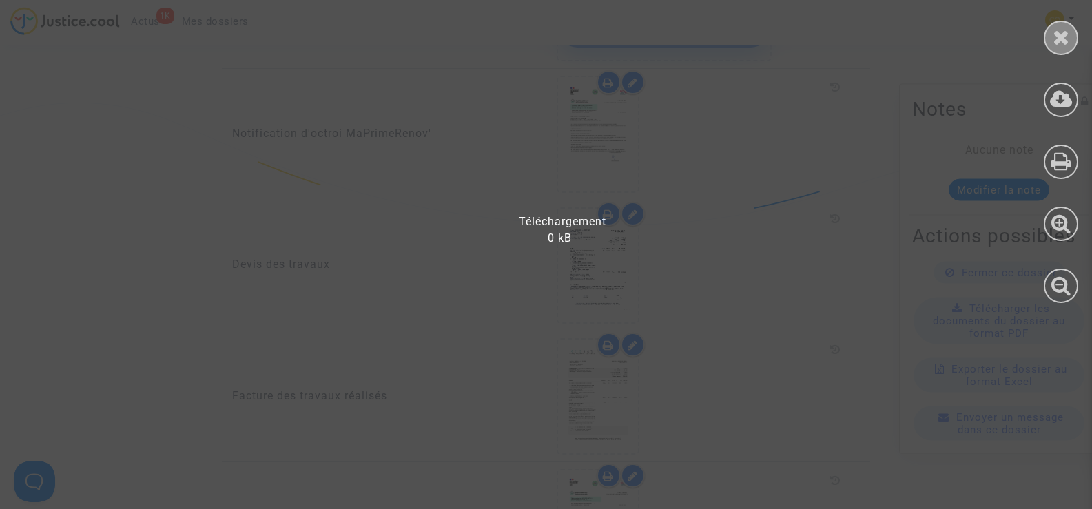
click at [1064, 43] on icon at bounding box center [1061, 37] width 17 height 21
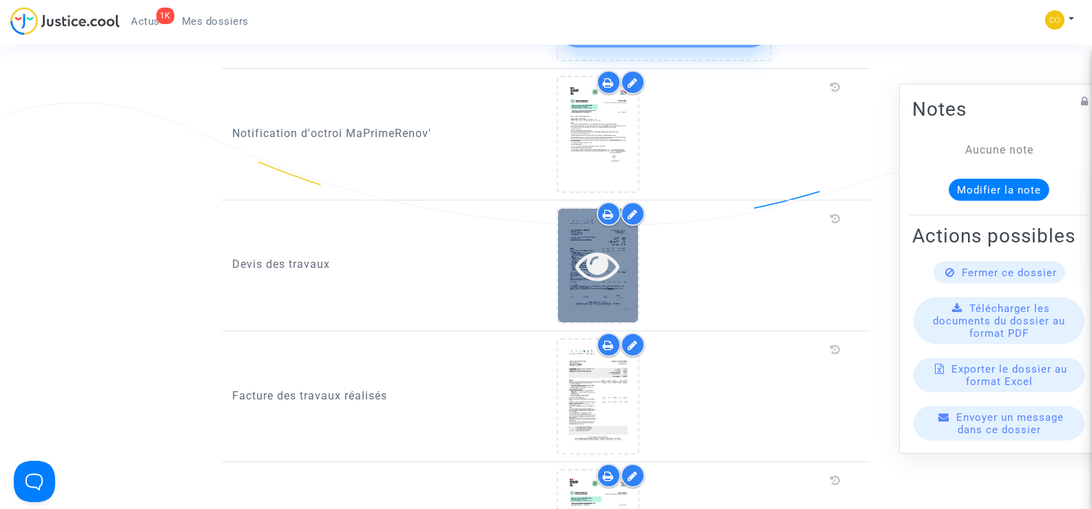
click at [611, 272] on div at bounding box center [598, 266] width 80 height 114
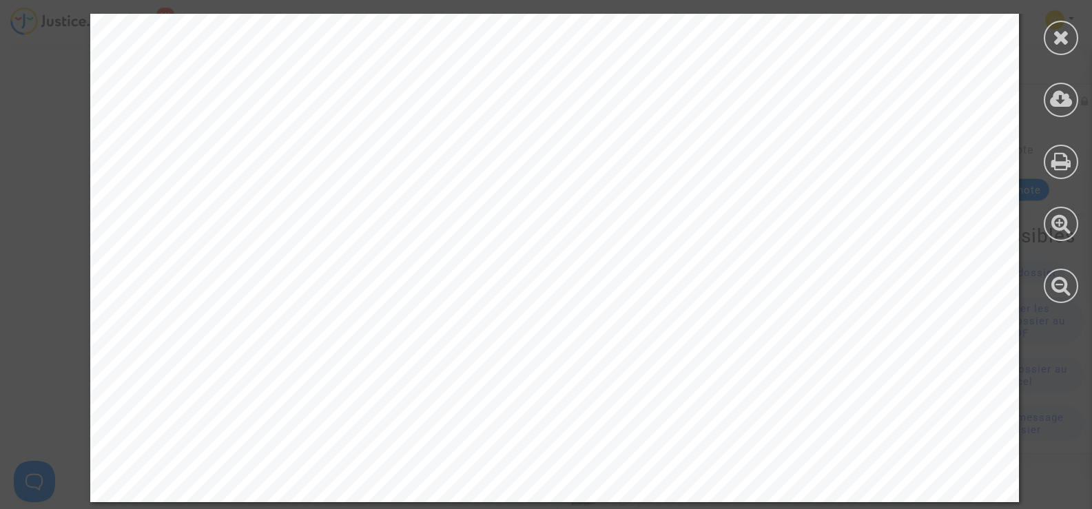
scroll to position [10085, 0]
click at [1061, 33] on icon at bounding box center [1061, 37] width 17 height 21
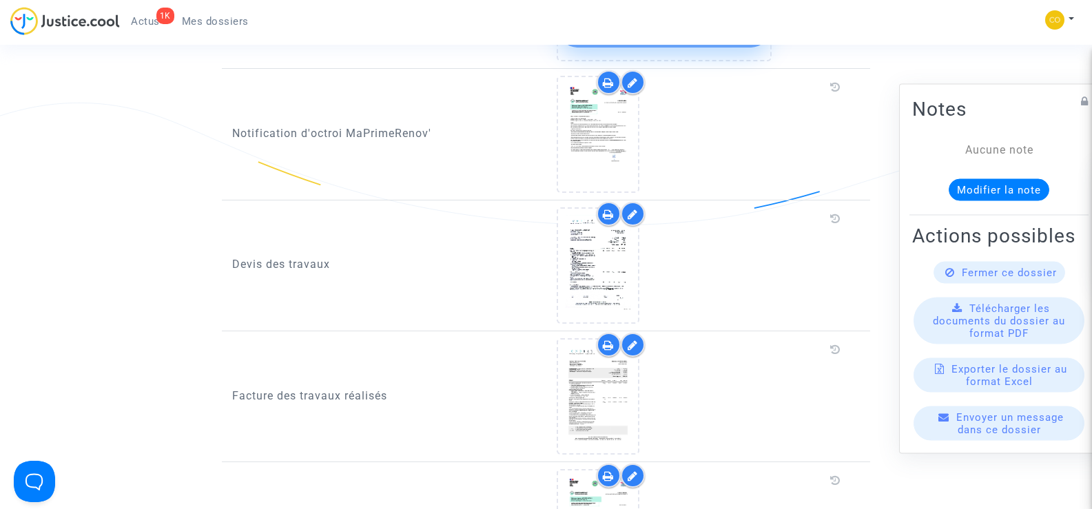
scroll to position [1033, 0]
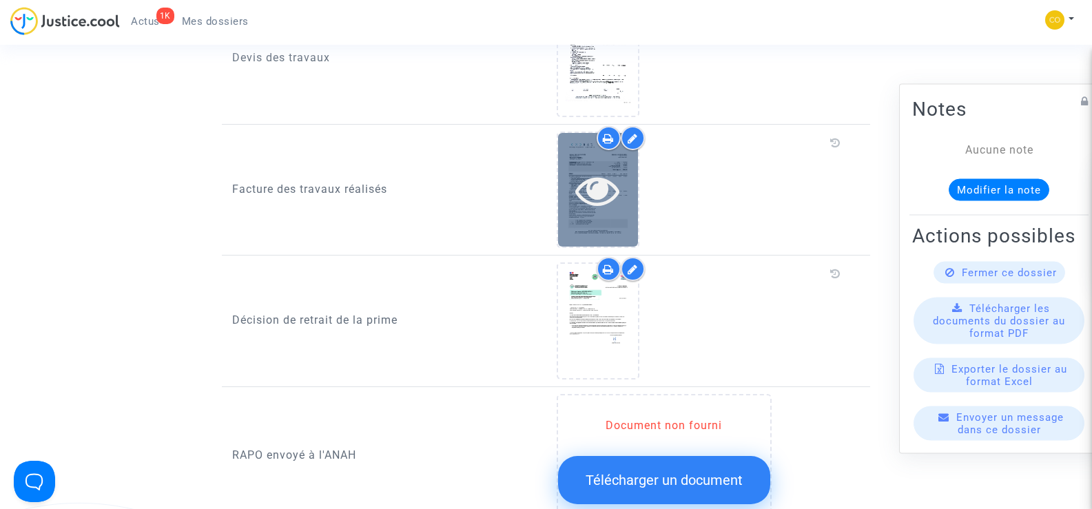
click at [598, 190] on icon at bounding box center [597, 190] width 45 height 44
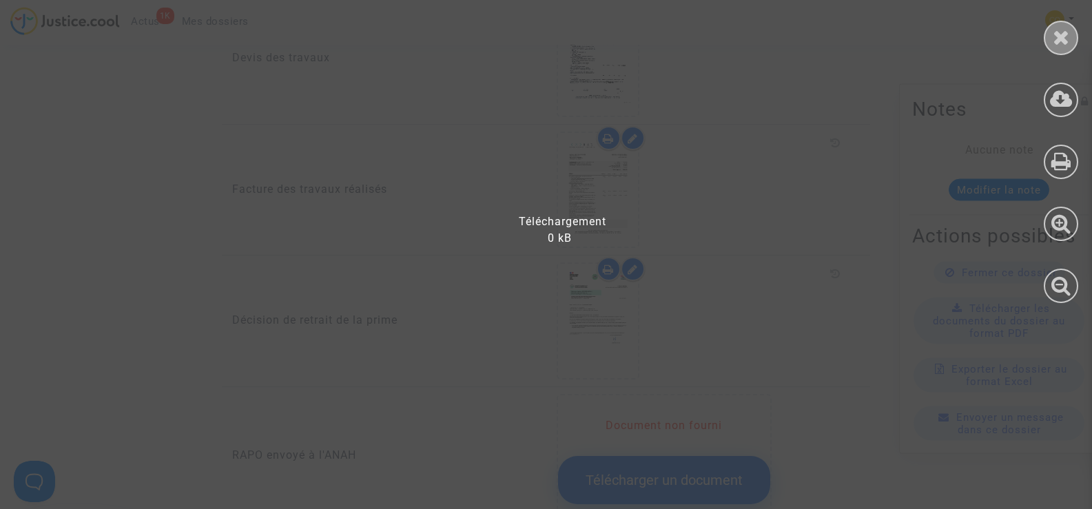
click at [1061, 35] on icon at bounding box center [1061, 37] width 17 height 21
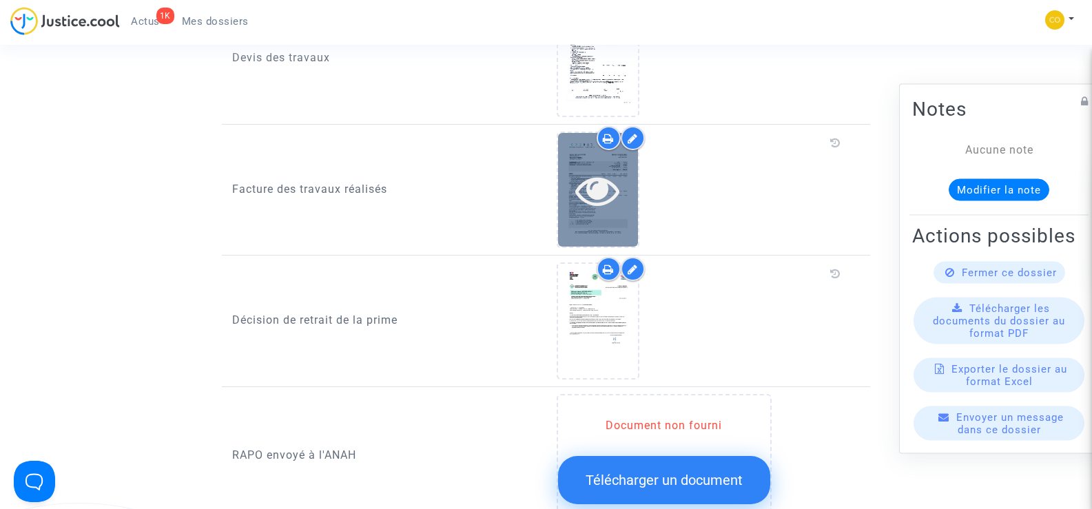
click at [616, 193] on icon at bounding box center [597, 190] width 45 height 44
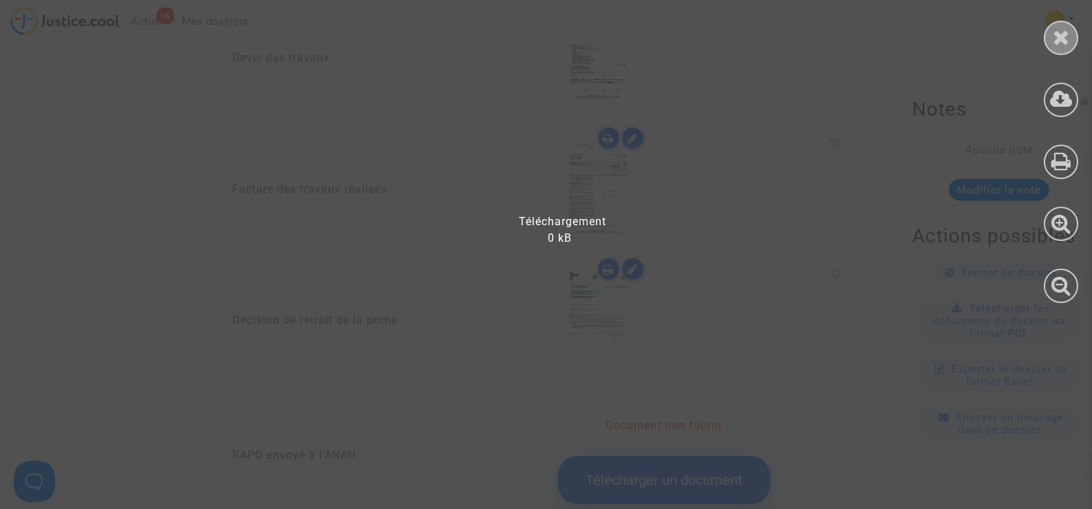
click at [1072, 39] on div at bounding box center [1061, 38] width 34 height 34
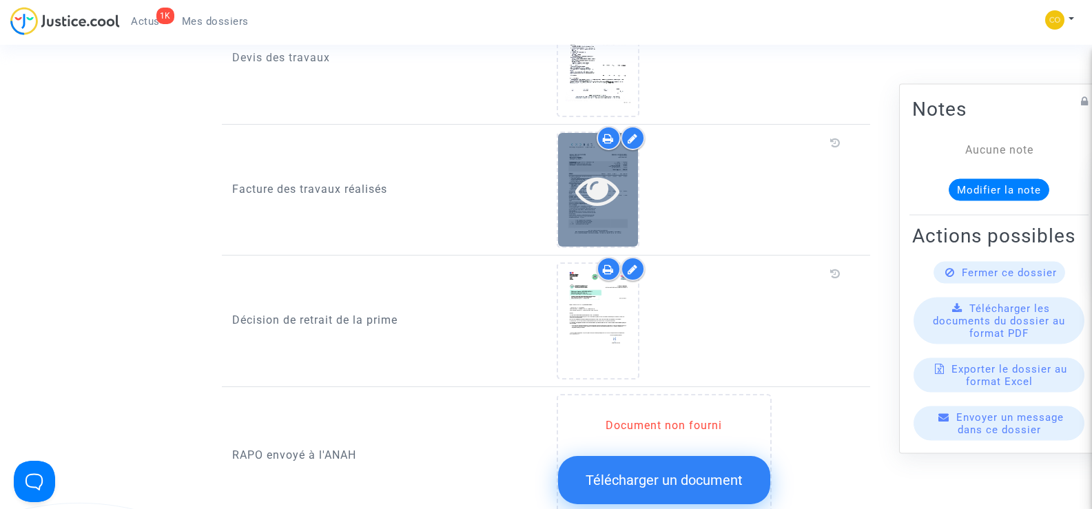
click at [598, 180] on icon at bounding box center [597, 190] width 45 height 44
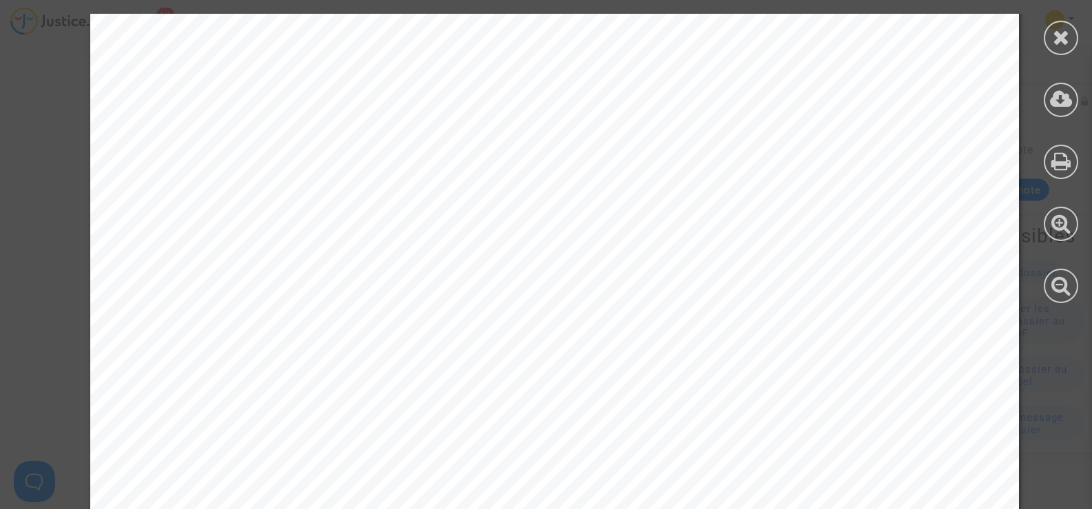
scroll to position [2156, 0]
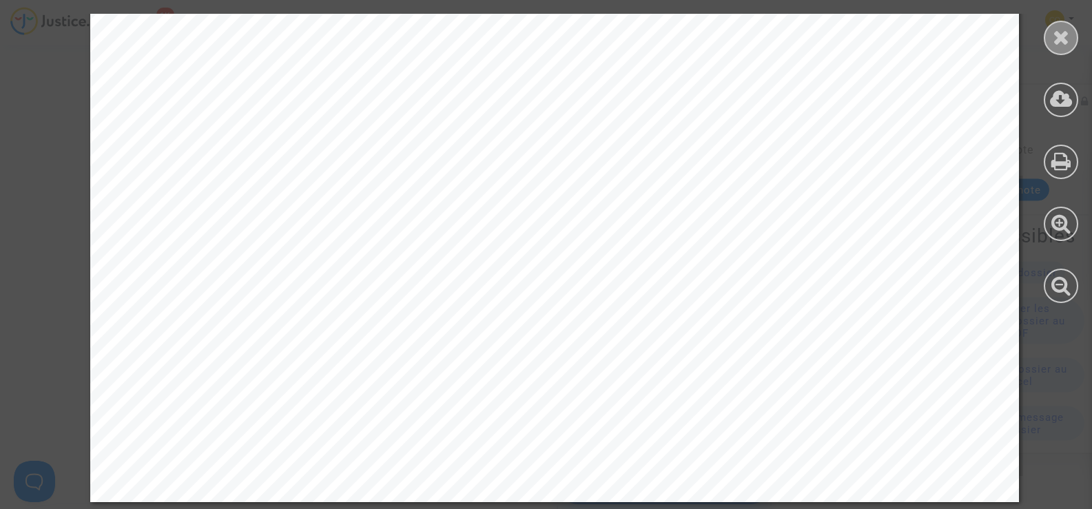
click at [1053, 42] on icon at bounding box center [1061, 37] width 17 height 21
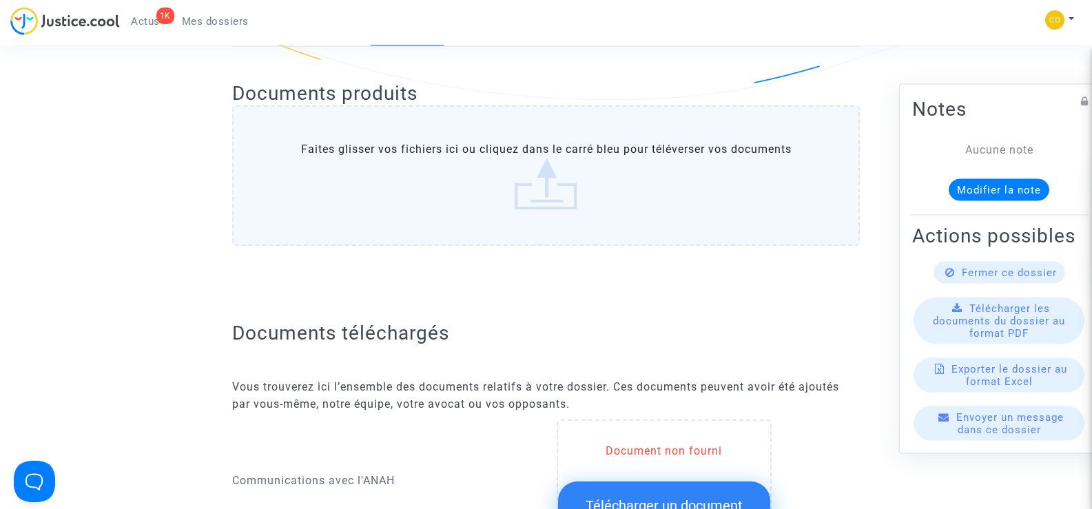
scroll to position [0, 0]
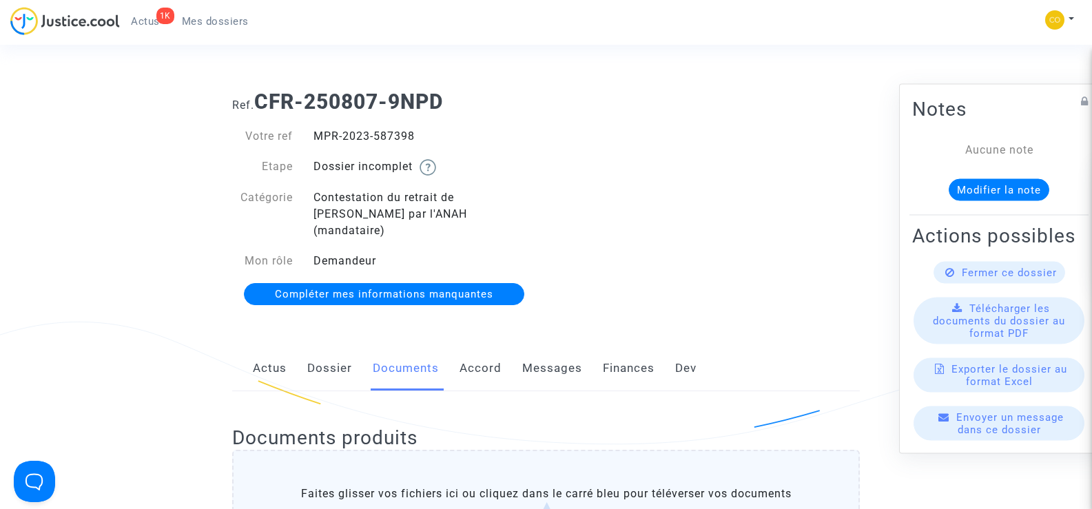
click at [218, 19] on span "Mes dossiers" at bounding box center [215, 21] width 67 height 12
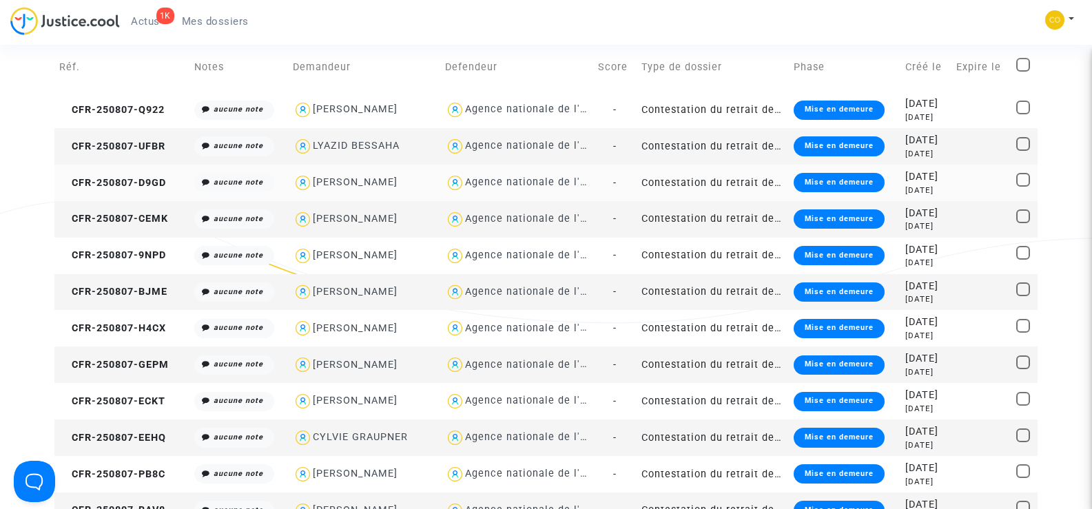
scroll to position [138, 0]
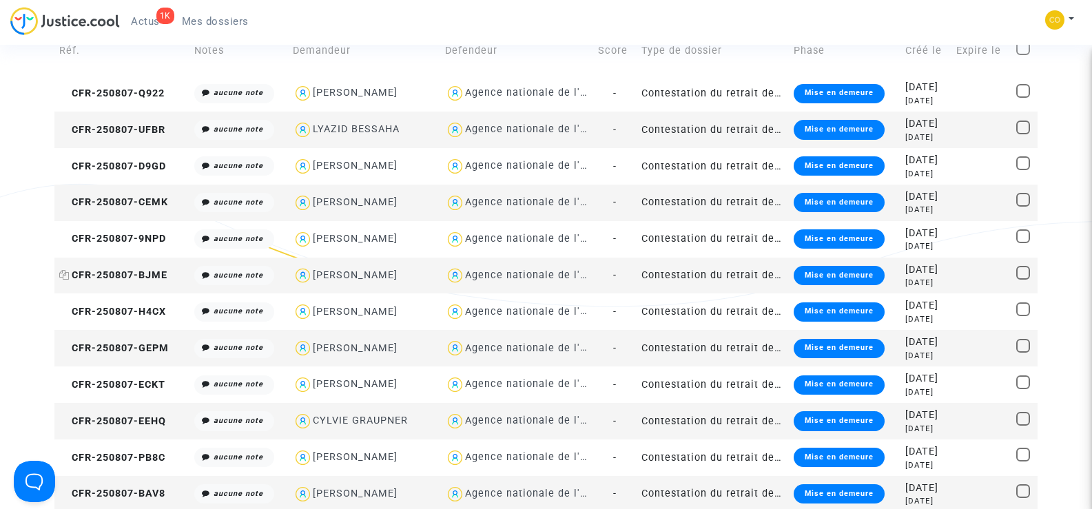
click at [151, 270] on span "CFR-250807-BJME" at bounding box center [113, 275] width 108 height 12
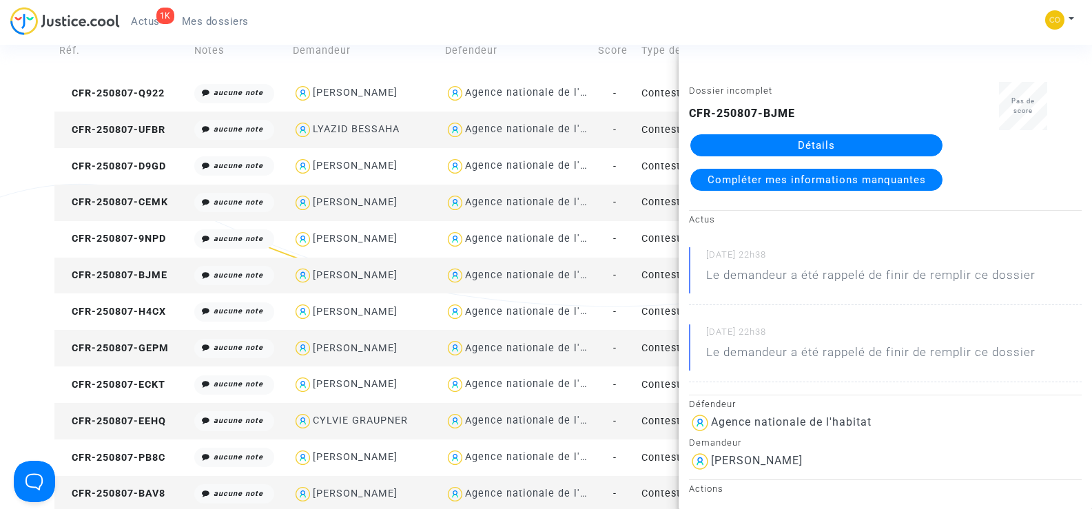
click at [861, 137] on link "Détails" at bounding box center [816, 145] width 252 height 22
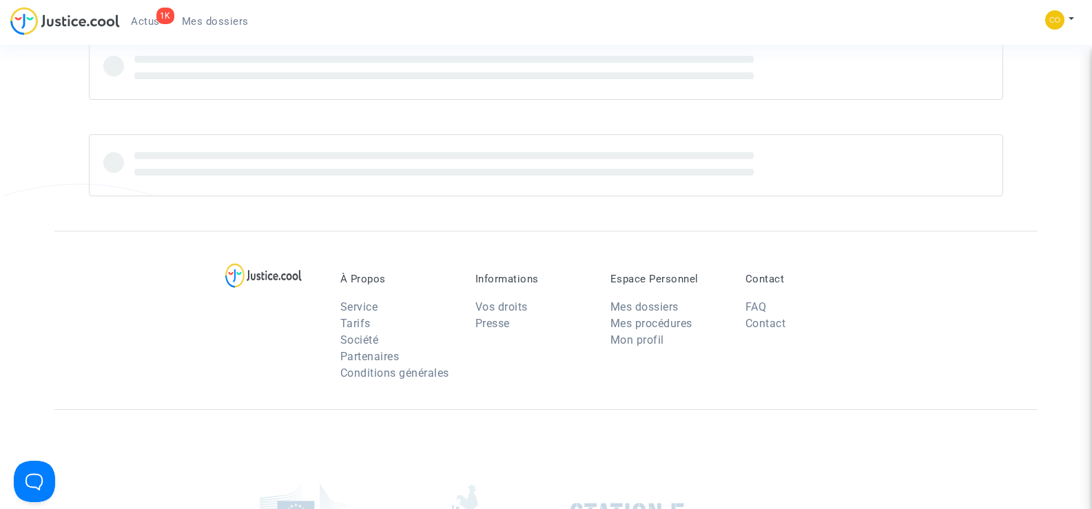
scroll to position [138, 0]
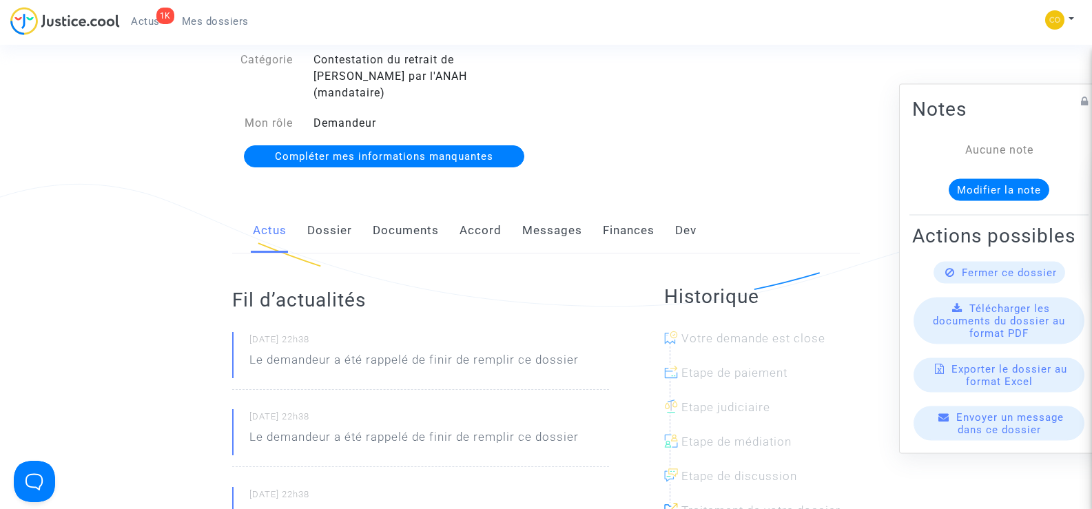
click at [427, 218] on link "Documents" at bounding box center [406, 230] width 66 height 45
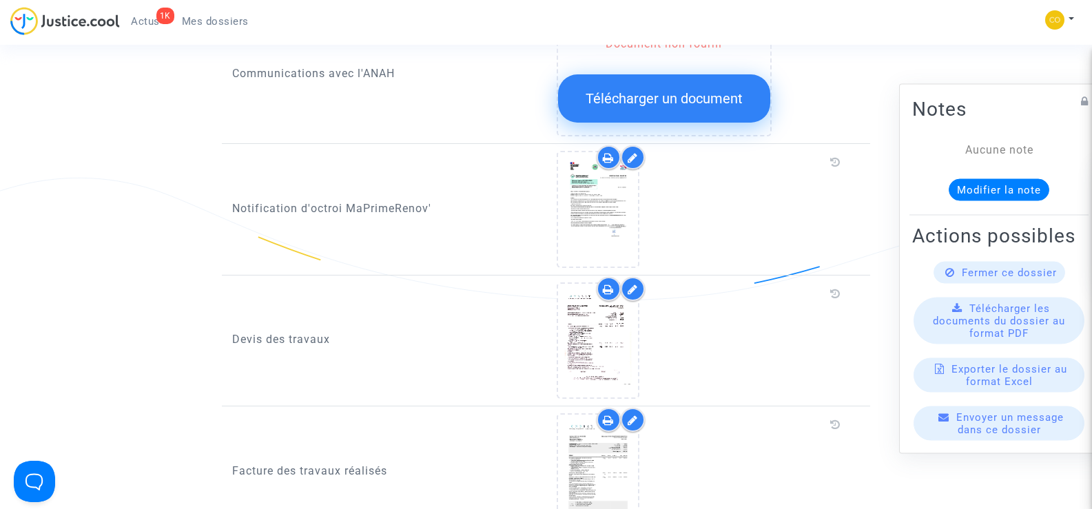
scroll to position [964, 0]
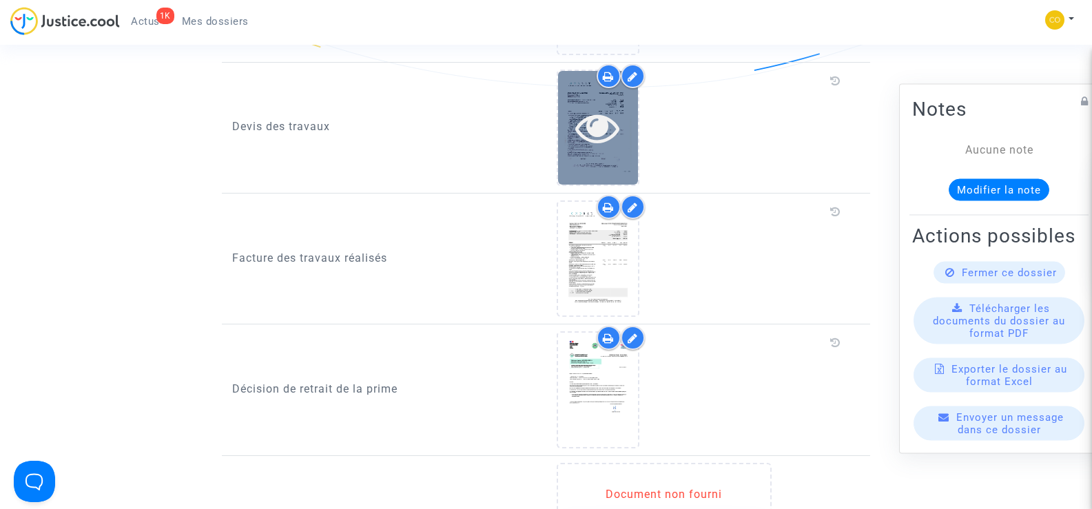
click at [612, 136] on div at bounding box center [598, 128] width 80 height 114
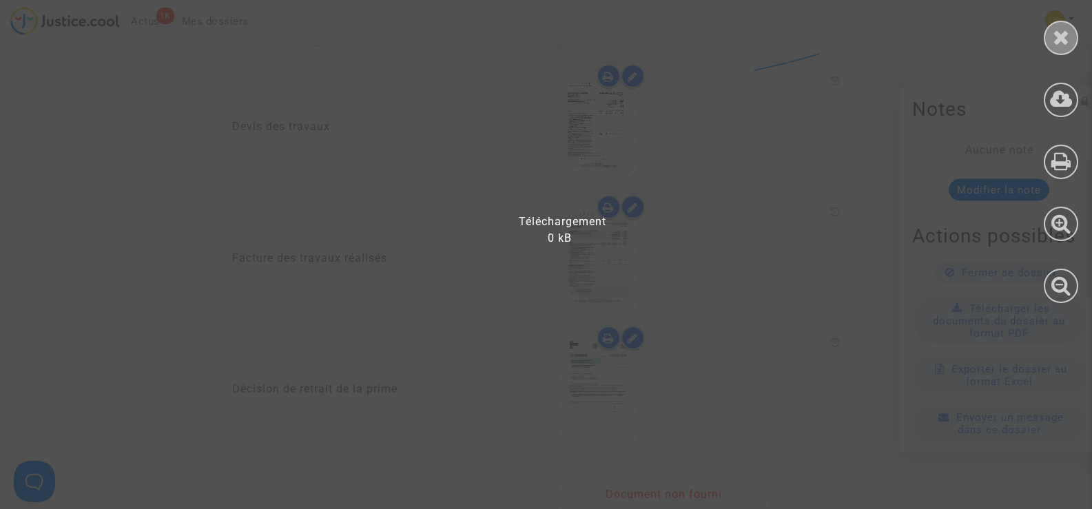
click at [1055, 53] on div at bounding box center [1061, 38] width 34 height 34
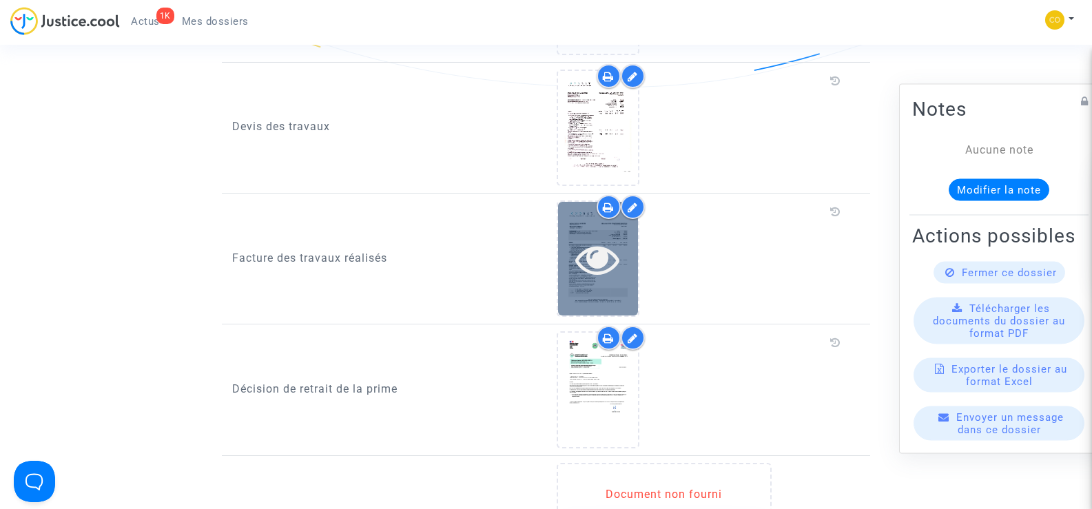
click at [606, 251] on icon at bounding box center [597, 259] width 45 height 44
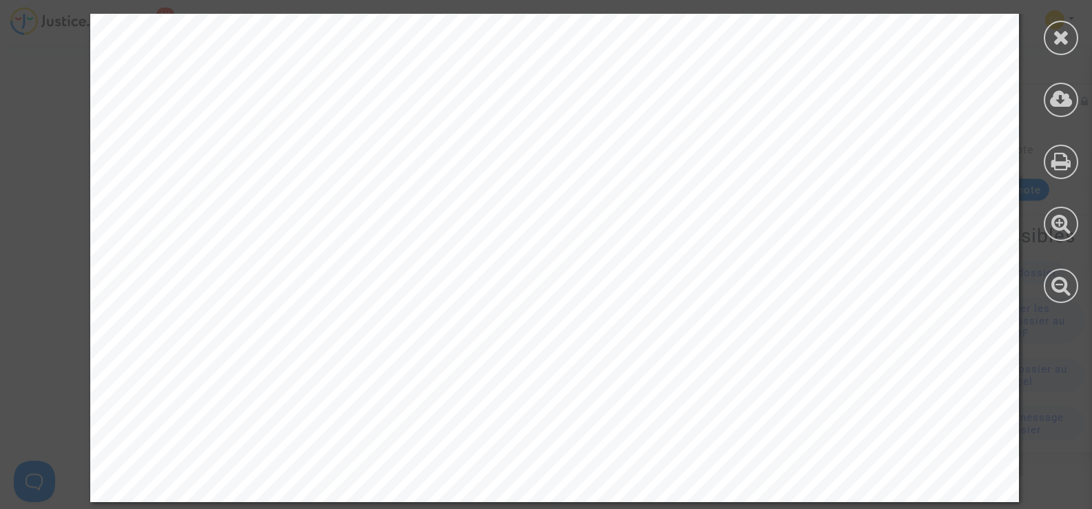
scroll to position [2156, 0]
click at [1067, 44] on icon at bounding box center [1061, 37] width 17 height 21
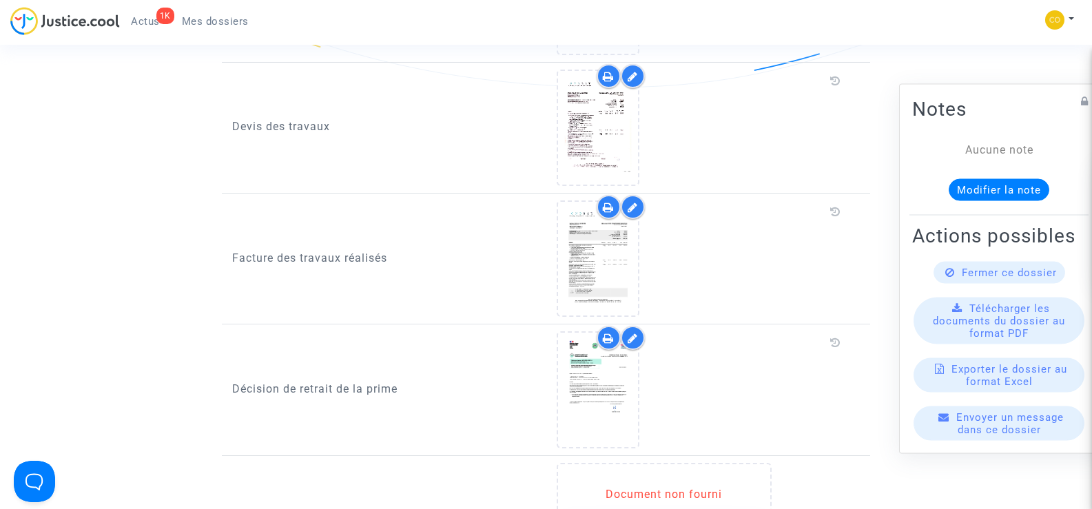
scroll to position [896, 0]
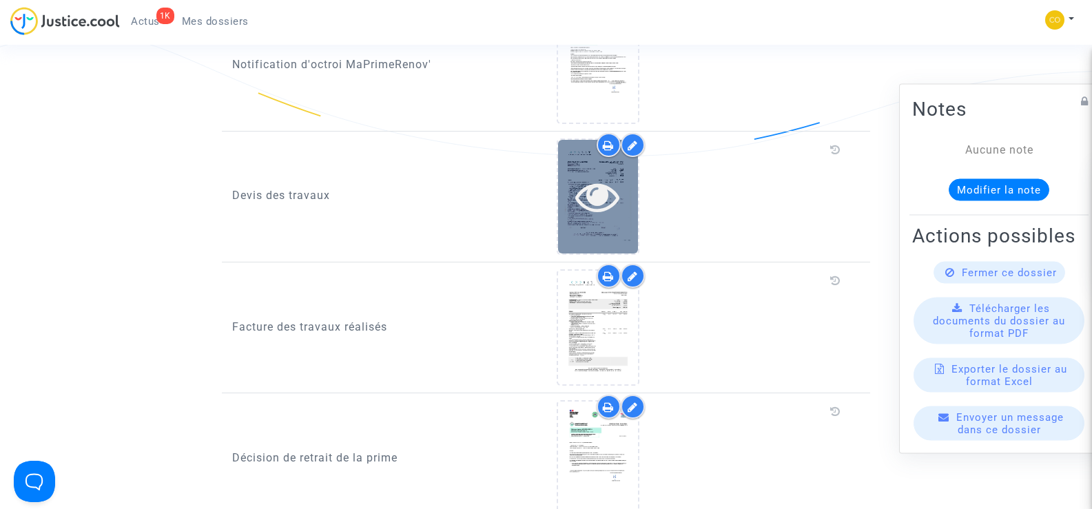
click at [607, 196] on icon at bounding box center [597, 196] width 45 height 44
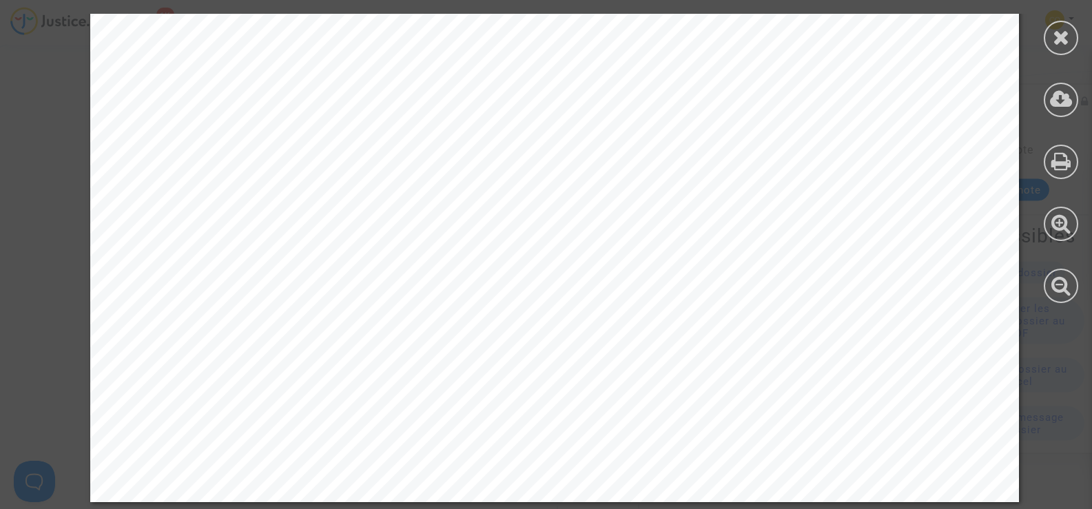
scroll to position [7442, 0]
click at [1063, 35] on icon at bounding box center [1061, 37] width 17 height 21
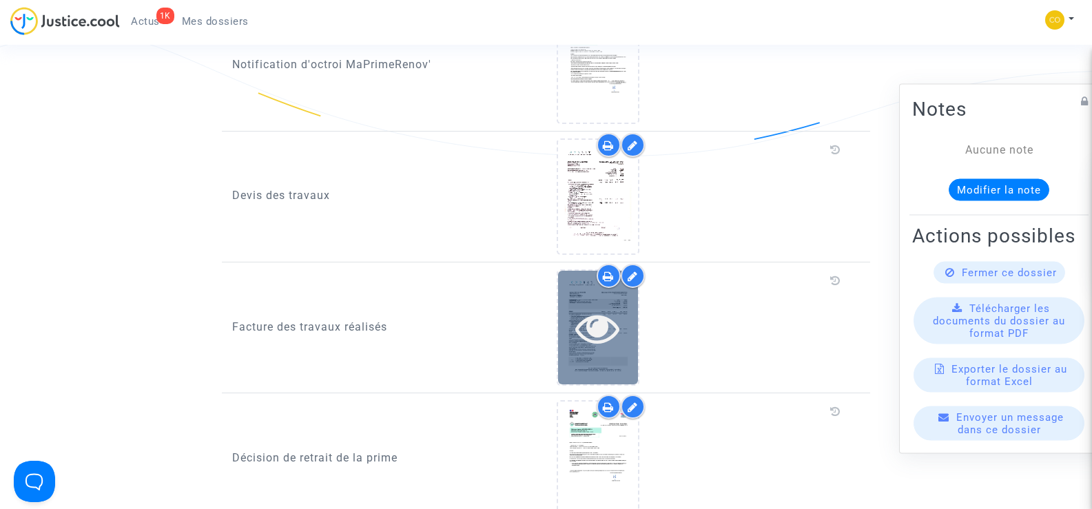
click at [597, 334] on div at bounding box center [598, 328] width 80 height 114
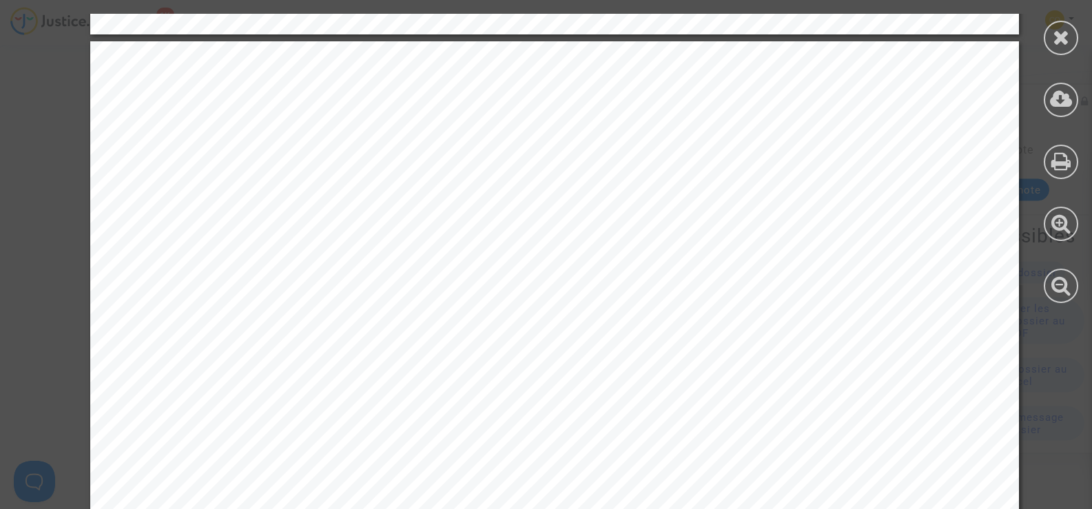
scroll to position [1309, 0]
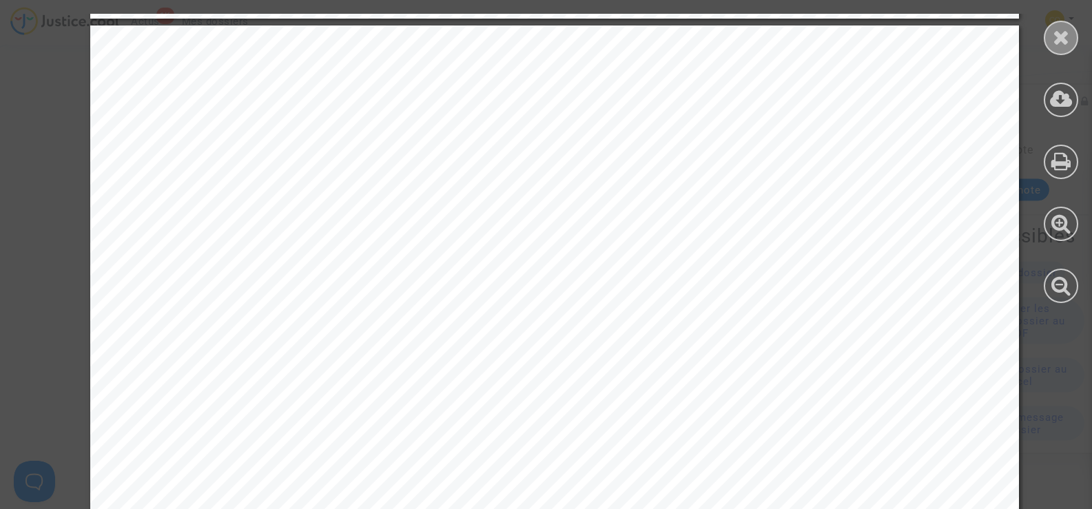
click at [1060, 39] on icon at bounding box center [1061, 37] width 17 height 21
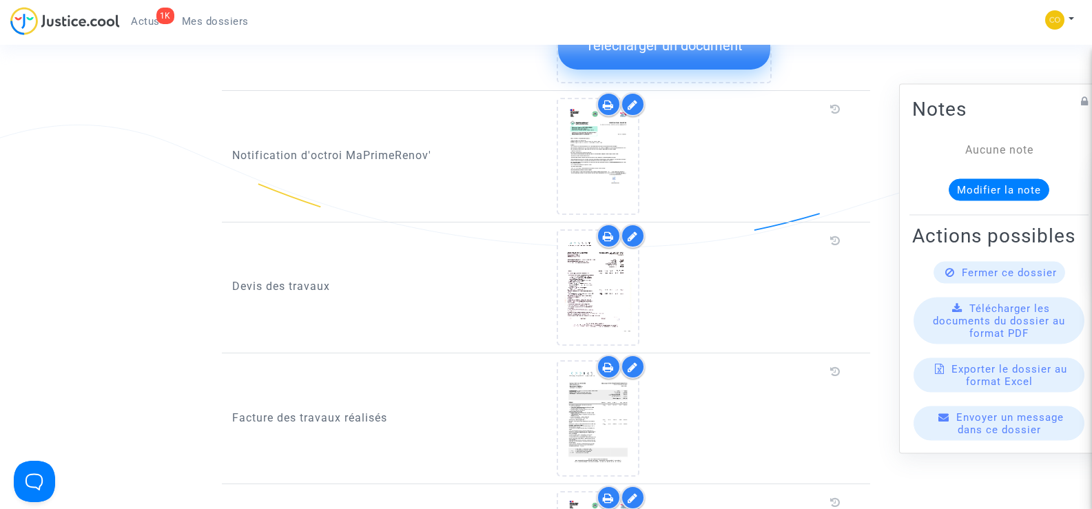
scroll to position [758, 0]
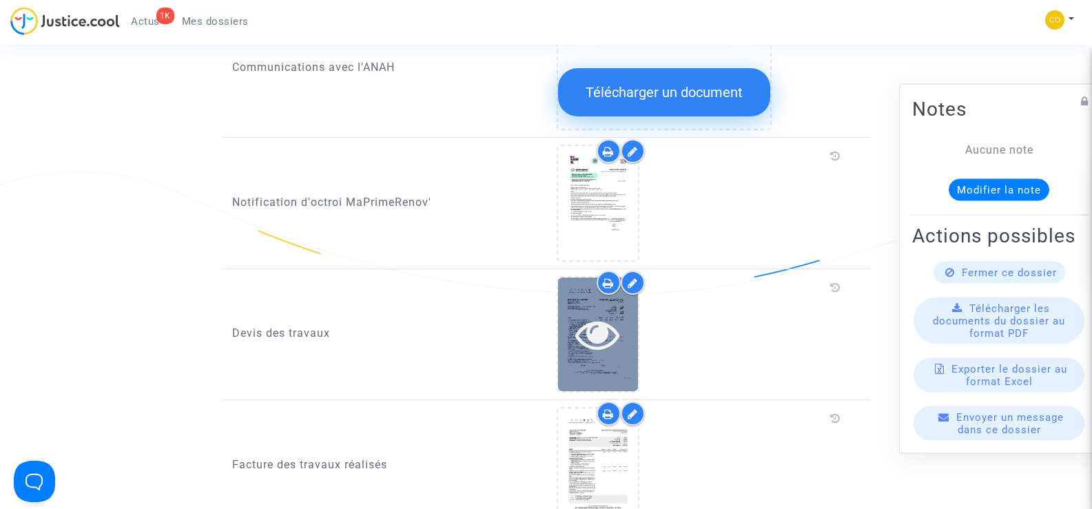
click at [592, 320] on icon at bounding box center [597, 334] width 45 height 44
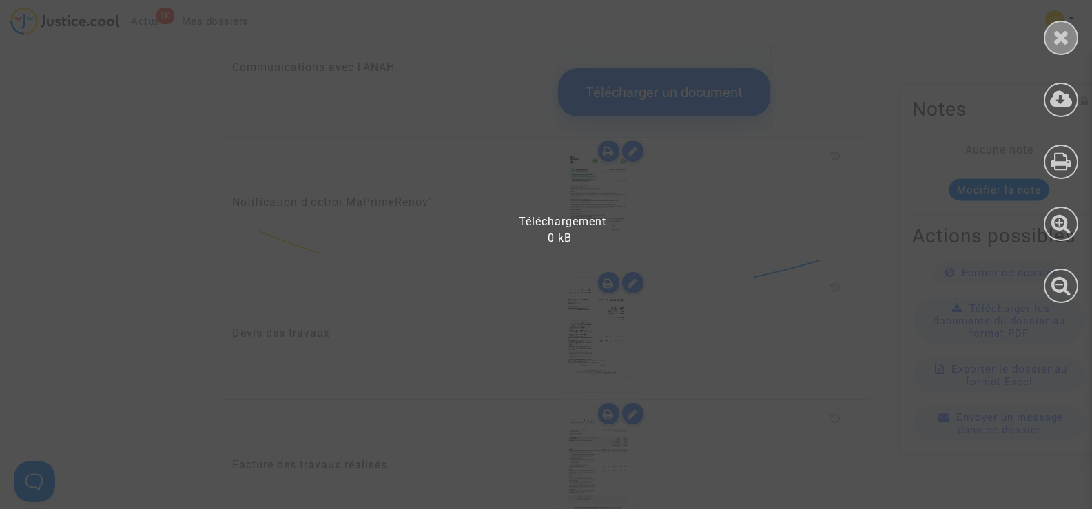
click at [1066, 36] on icon at bounding box center [1061, 37] width 17 height 21
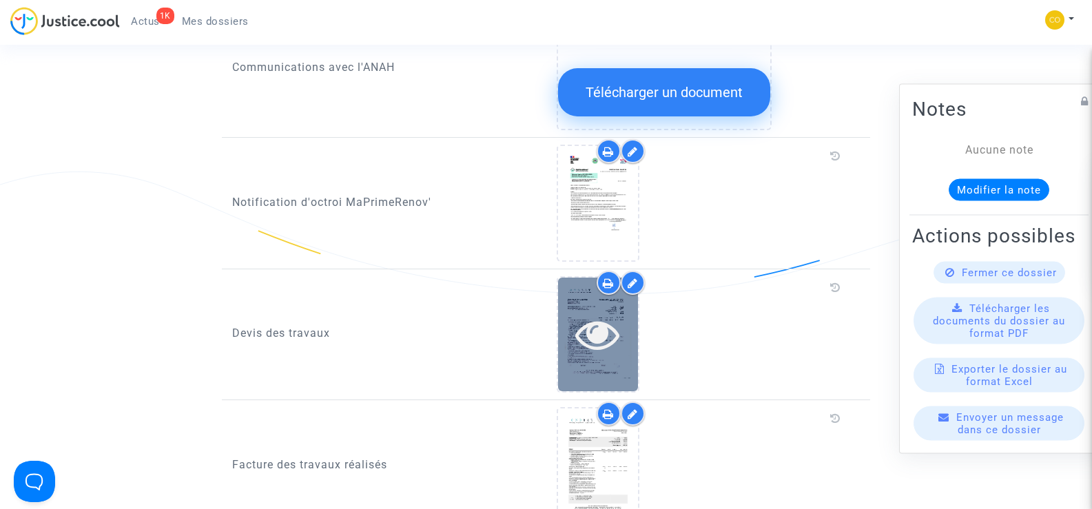
click at [597, 322] on icon at bounding box center [597, 334] width 45 height 44
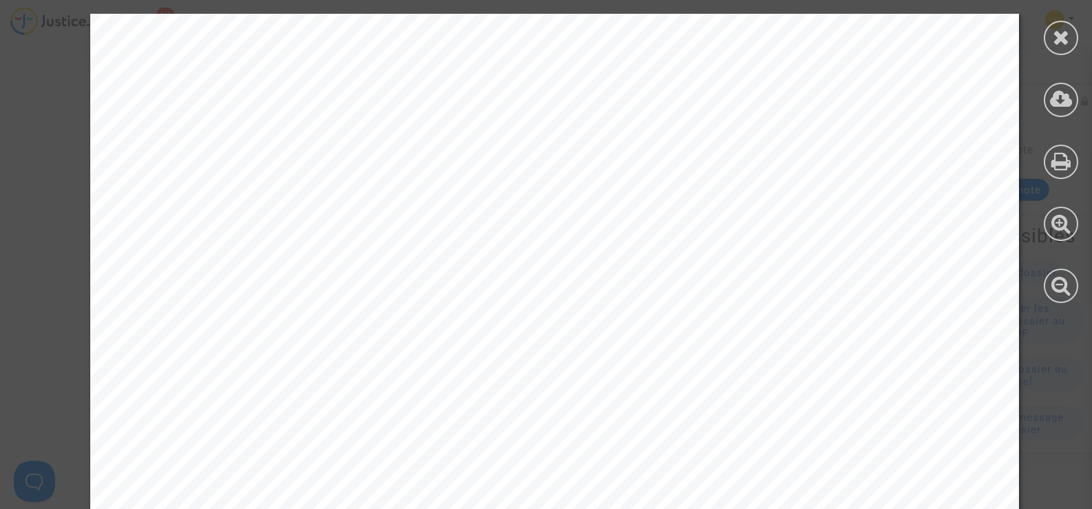
scroll to position [138, 0]
click at [1049, 30] on div at bounding box center [1061, 38] width 34 height 34
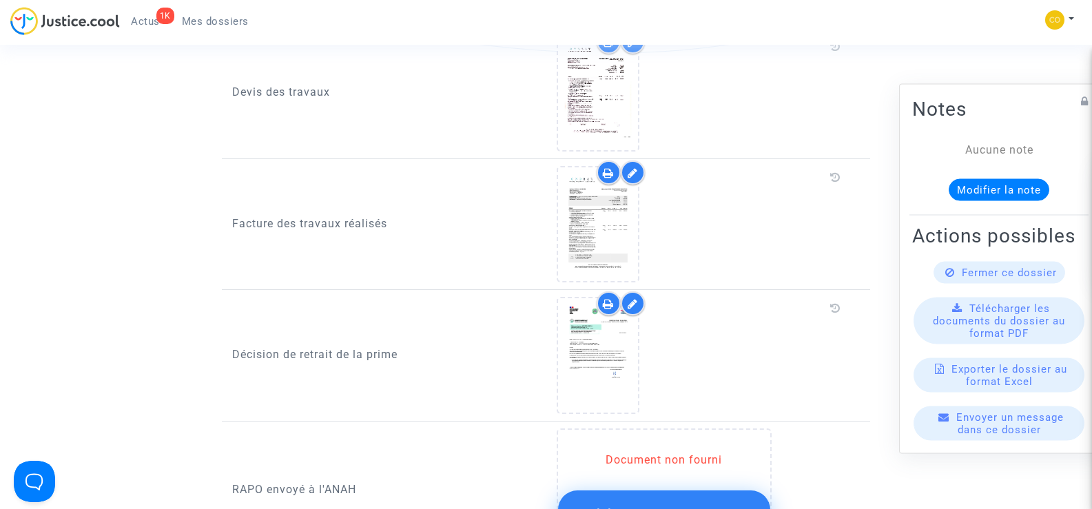
scroll to position [1033, 0]
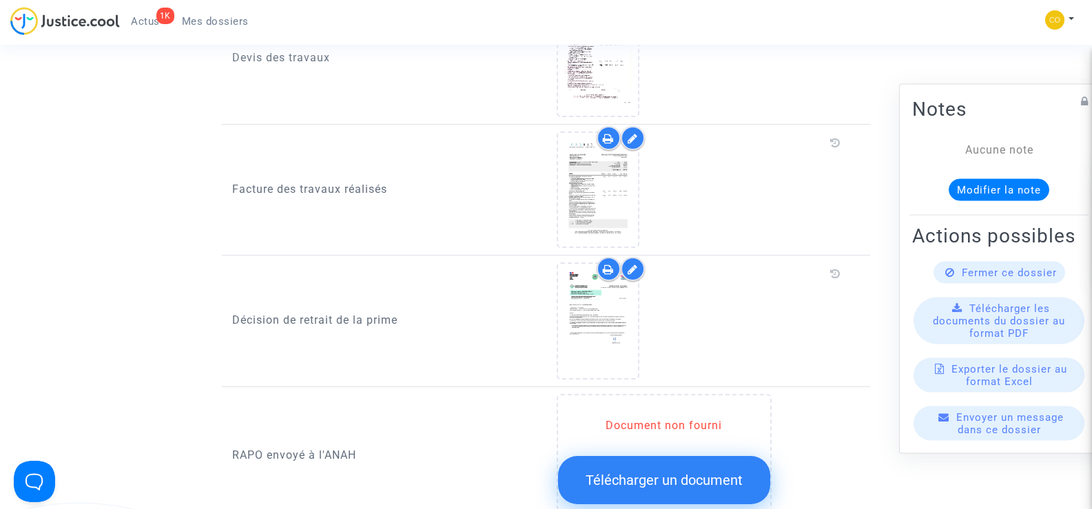
click at [214, 16] on span "Mes dossiers" at bounding box center [215, 21] width 67 height 12
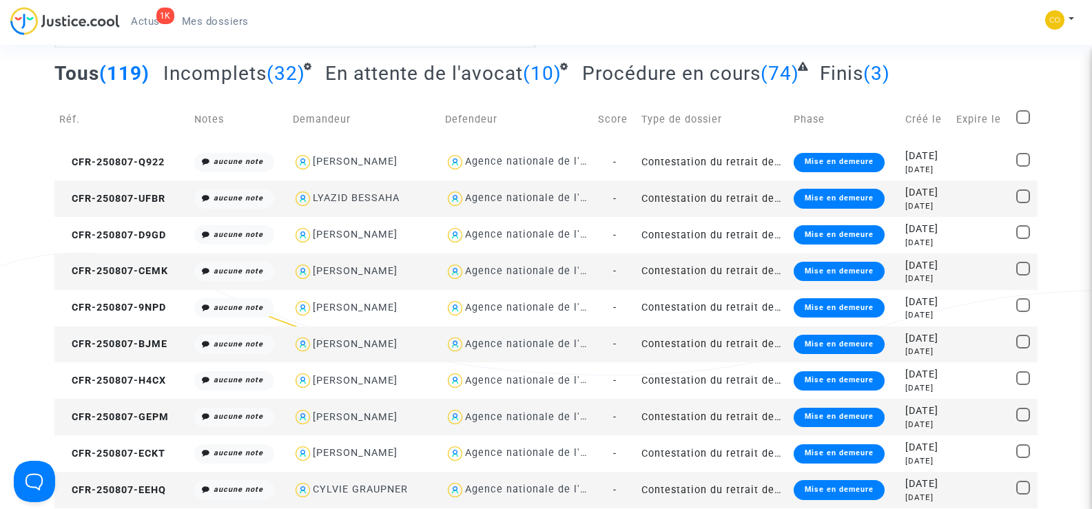
scroll to position [138, 0]
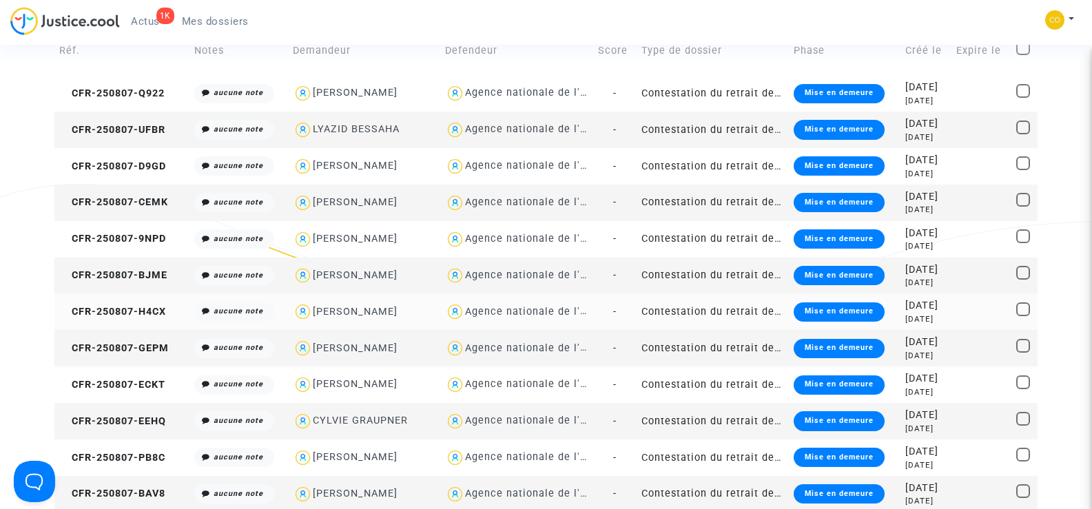
click at [329, 309] on div "[PERSON_NAME]" at bounding box center [355, 312] width 85 height 12
type textarea "@"[PERSON_NAME]" @"SOS MaPrimeRénov by Pitcher Avocat""
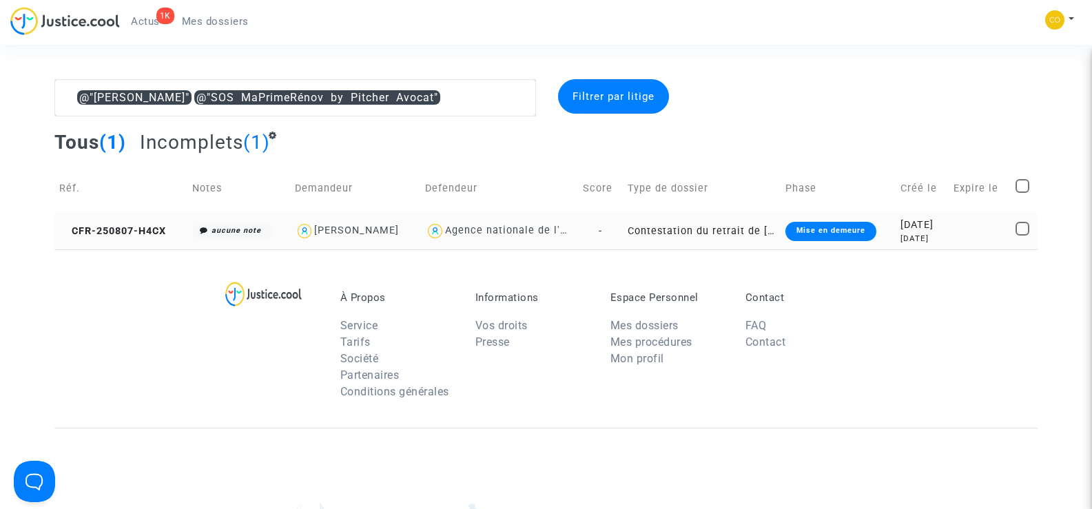
click at [109, 225] on copy "CFR-250807-H4CX" at bounding box center [112, 231] width 107 height 12
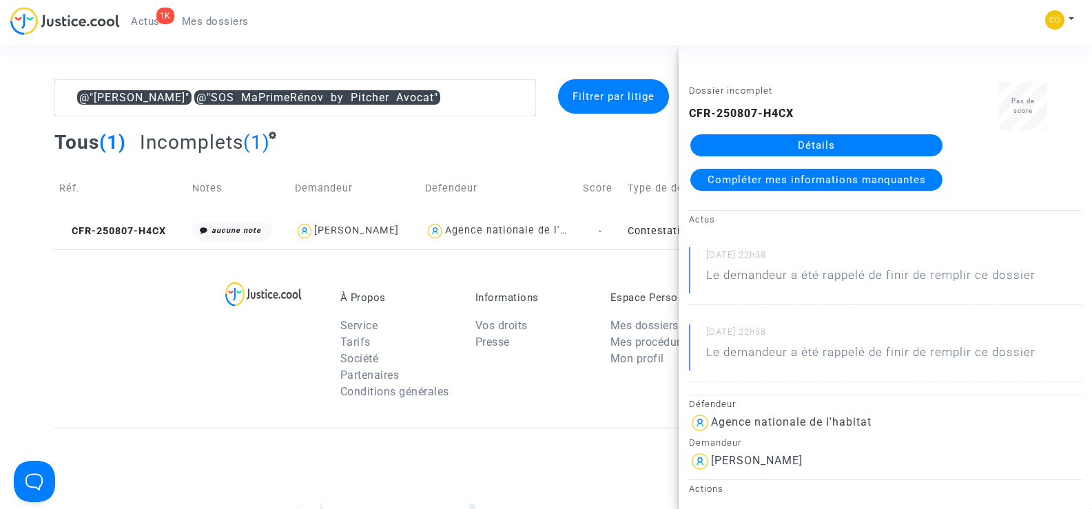
click at [816, 149] on link "Détails" at bounding box center [816, 145] width 252 height 22
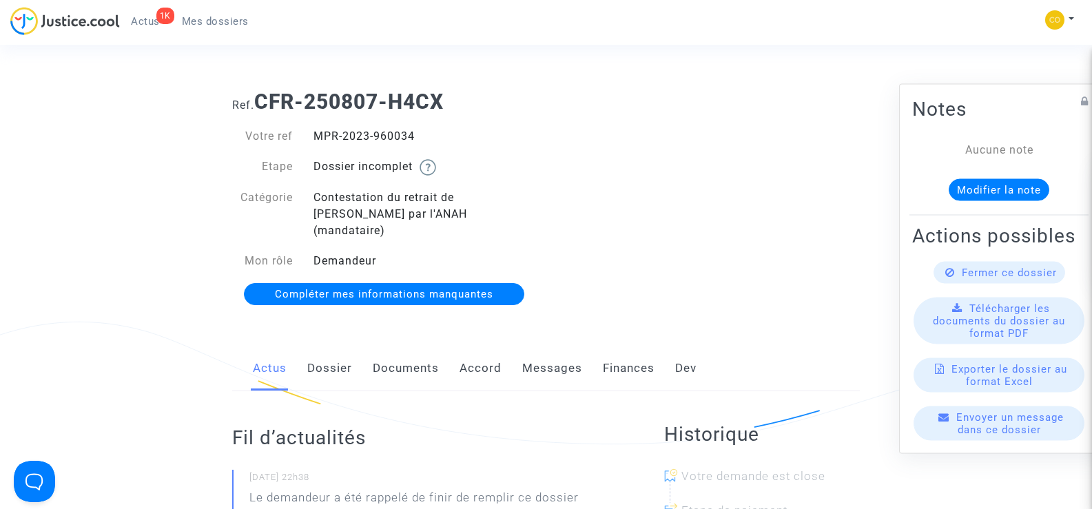
click at [412, 348] on link "Documents" at bounding box center [406, 368] width 66 height 45
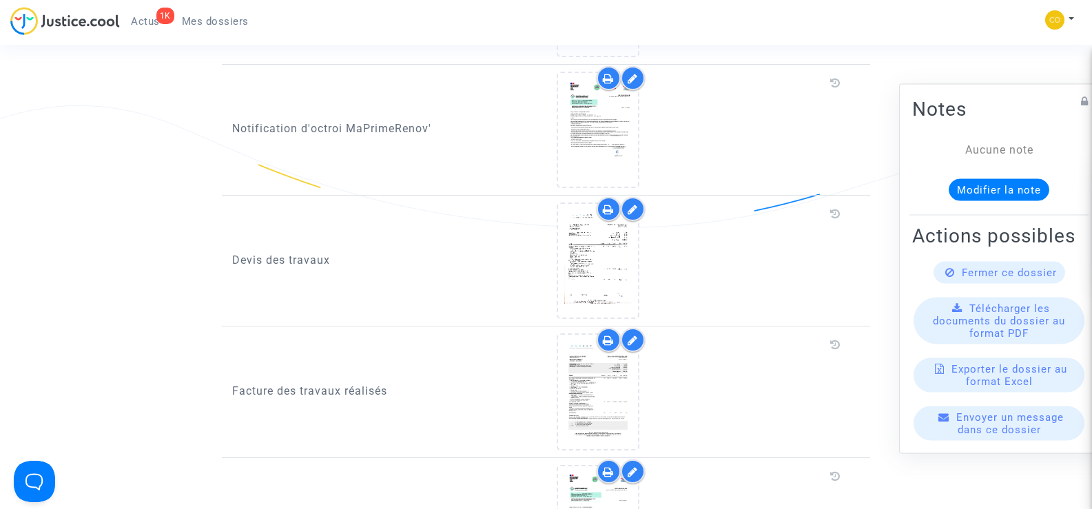
scroll to position [896, 0]
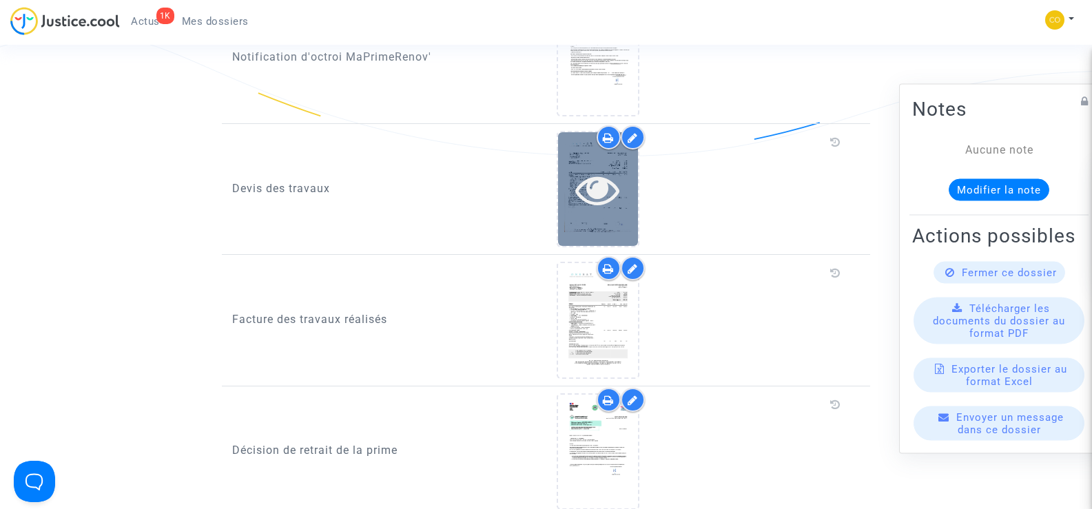
click at [599, 187] on icon at bounding box center [597, 189] width 45 height 44
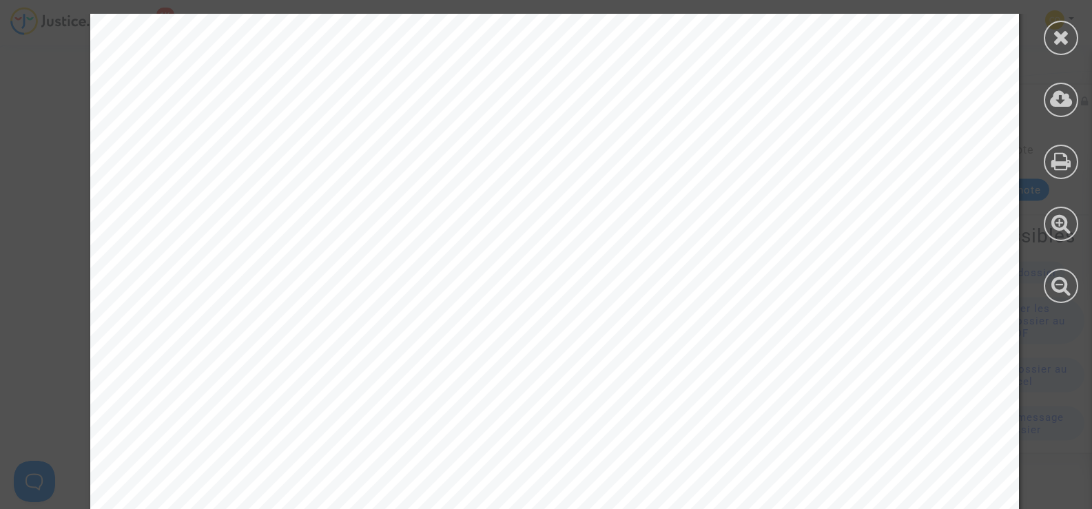
scroll to position [2158, 0]
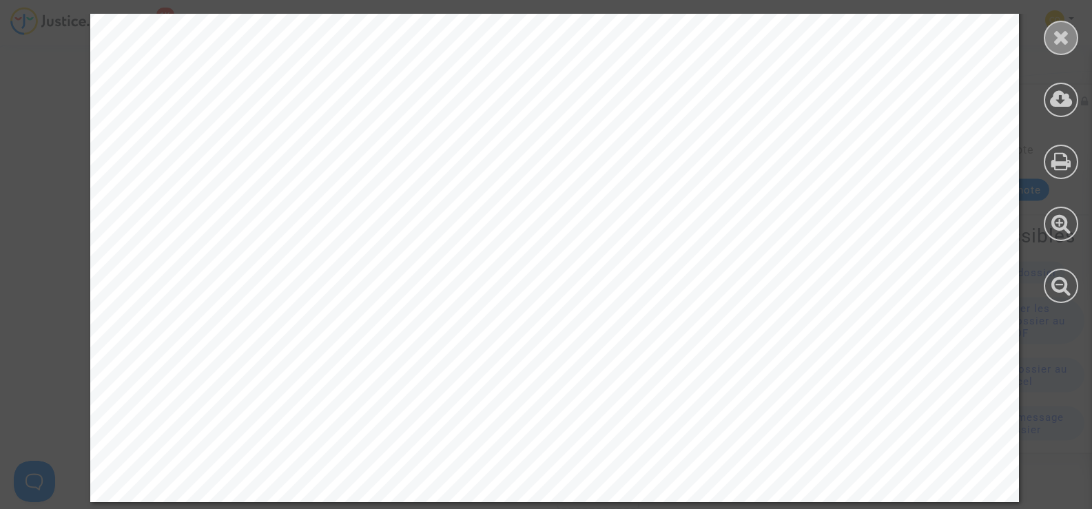
click at [1064, 40] on icon at bounding box center [1061, 37] width 17 height 21
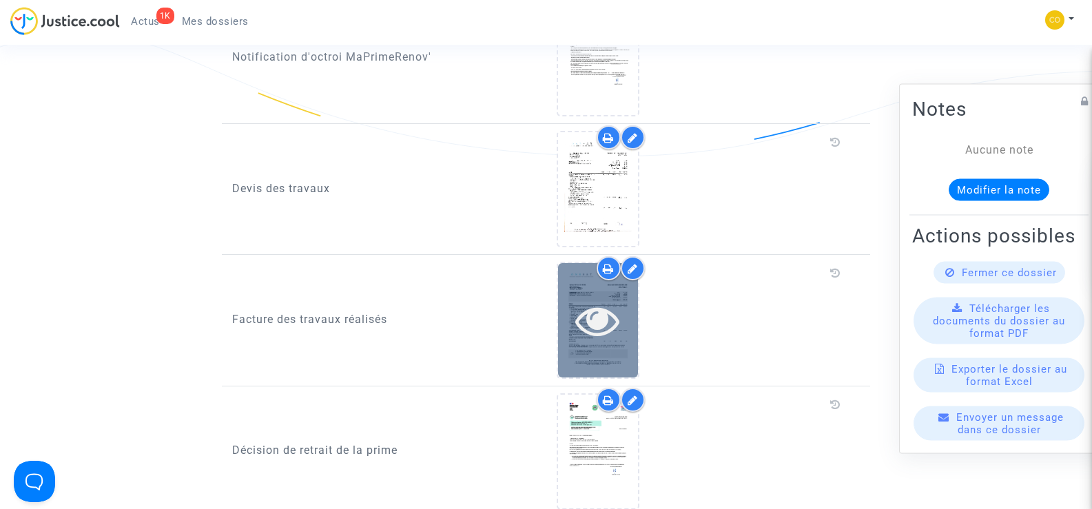
click at [594, 309] on icon at bounding box center [597, 320] width 45 height 44
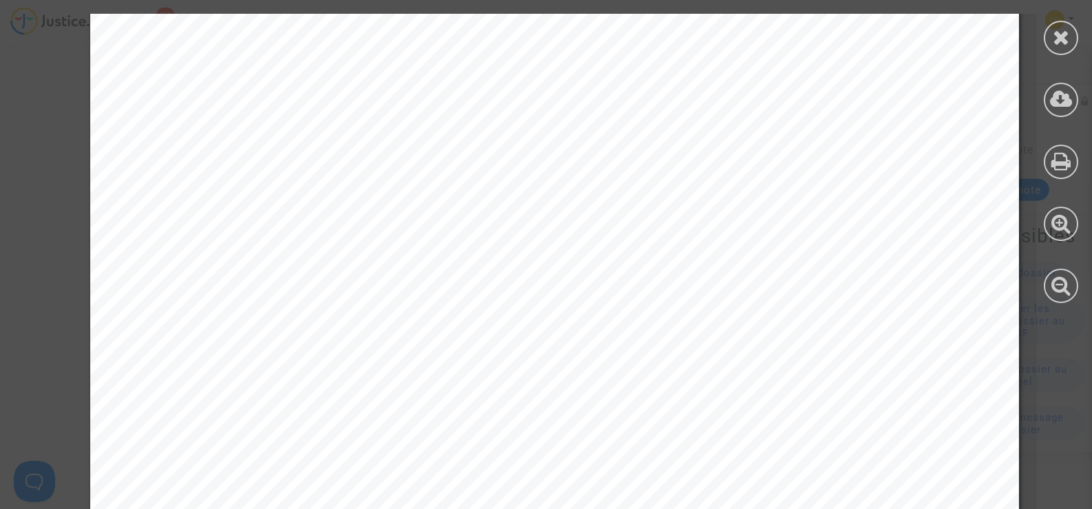
scroll to position [620, 0]
click at [1066, 40] on icon at bounding box center [1061, 37] width 17 height 21
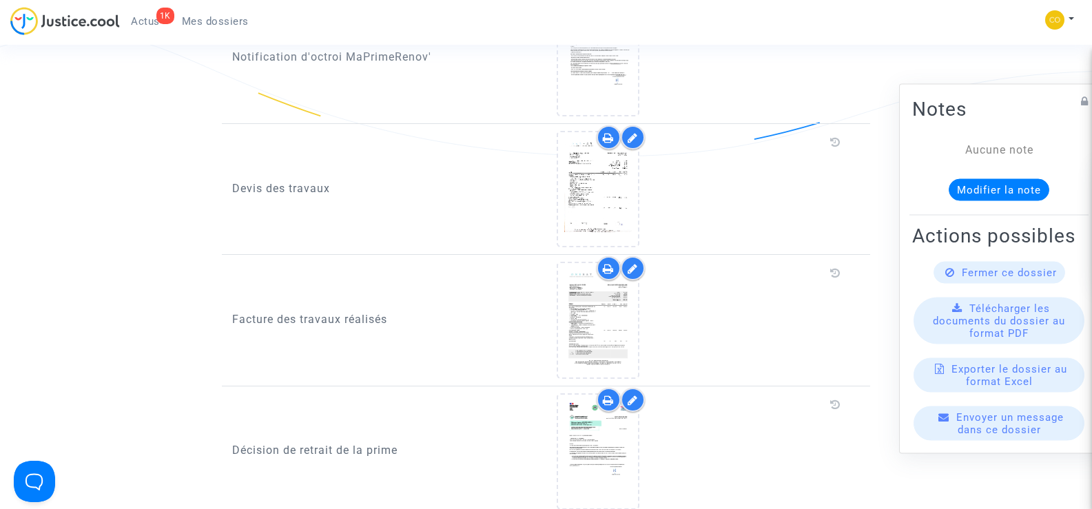
click at [209, 18] on span "Mes dossiers" at bounding box center [215, 21] width 67 height 12
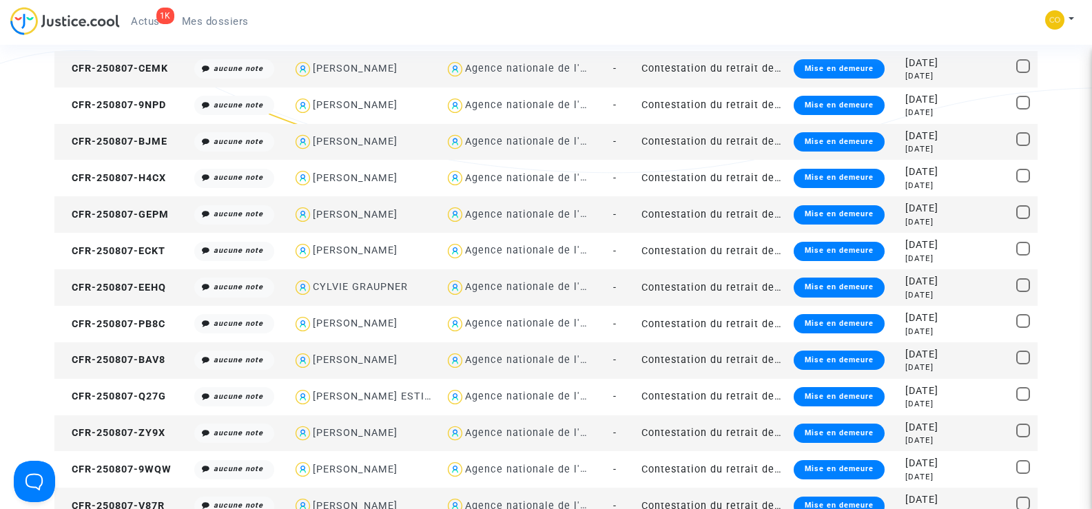
scroll to position [276, 0]
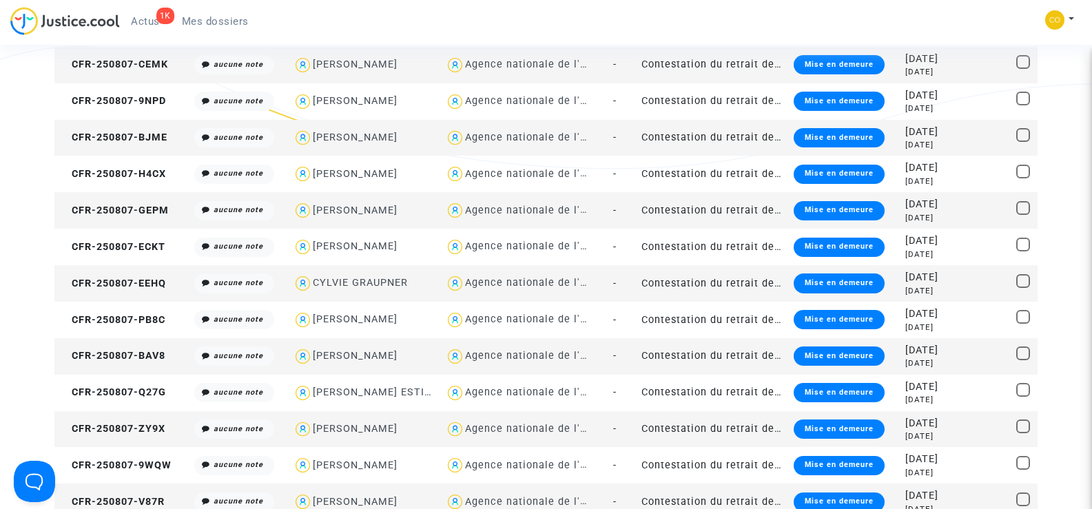
click at [362, 211] on div "[PERSON_NAME]" at bounding box center [355, 211] width 85 height 12
type textarea "@"[PERSON_NAME]" @"SOS MaPrimeRénov by Pitcher Avocat""
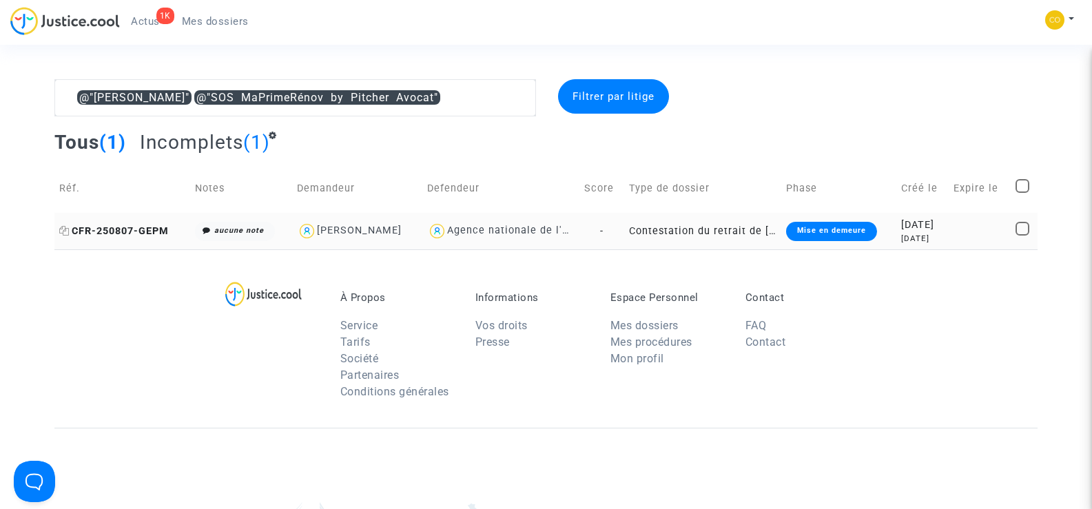
click at [98, 226] on span "CFR-250807-GEPM" at bounding box center [114, 231] width 110 height 12
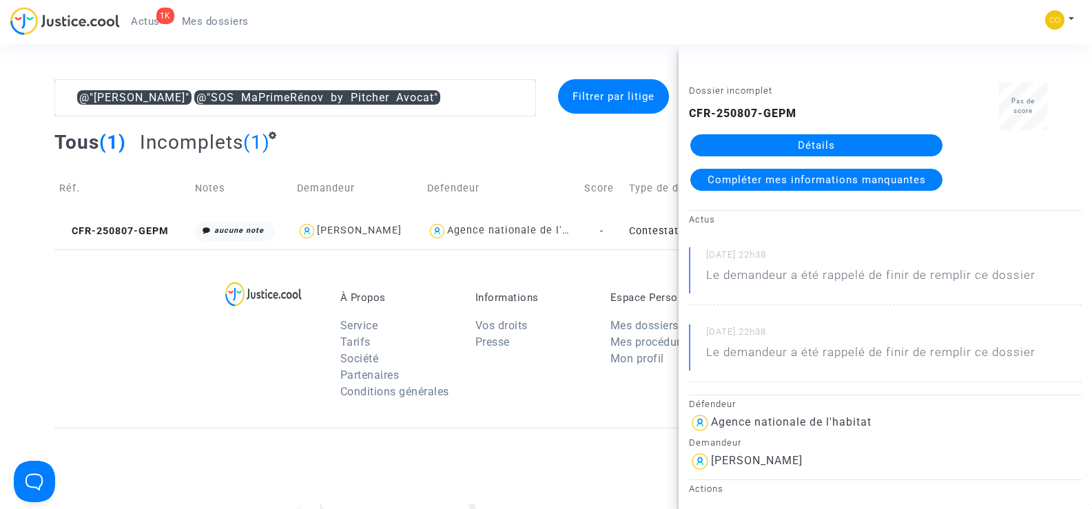
click at [809, 142] on link "Détails" at bounding box center [816, 145] width 252 height 22
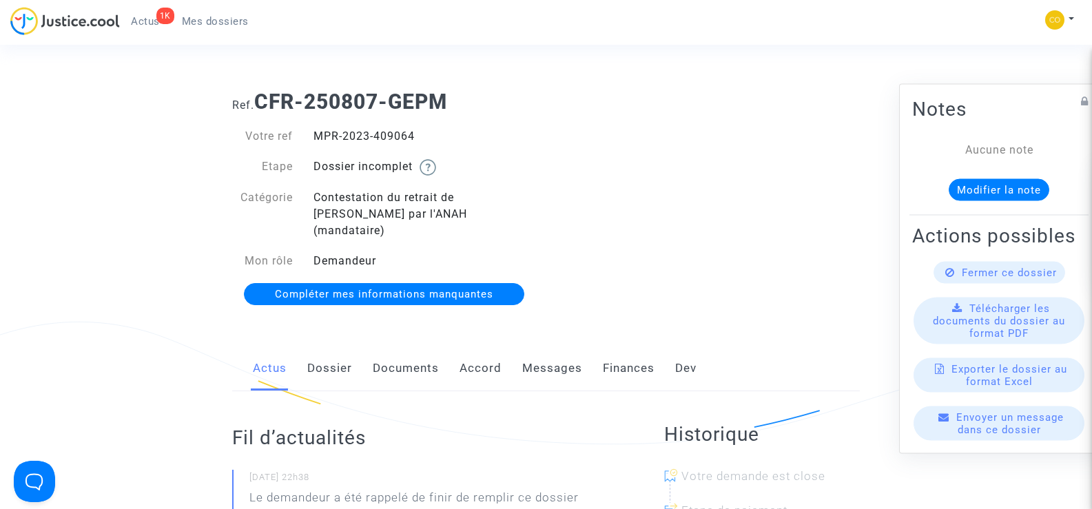
click at [409, 348] on link "Documents" at bounding box center [406, 368] width 66 height 45
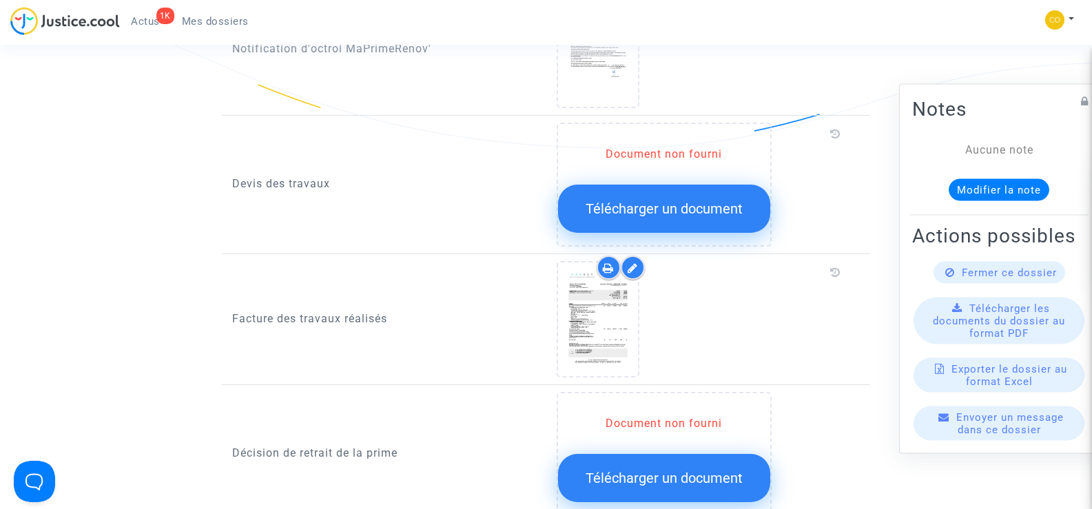
scroll to position [1033, 0]
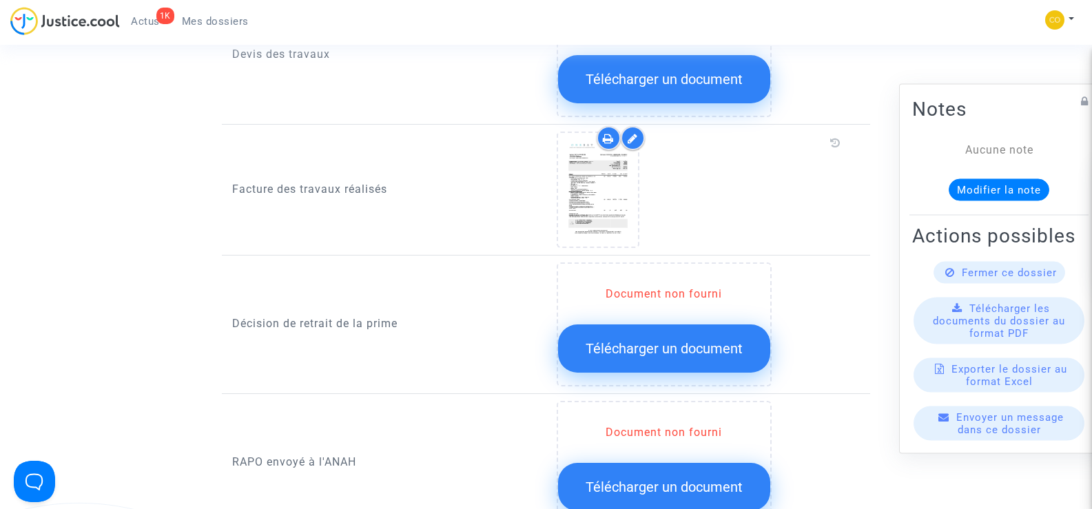
click at [249, 24] on link "Mes dossiers" at bounding box center [215, 21] width 89 height 21
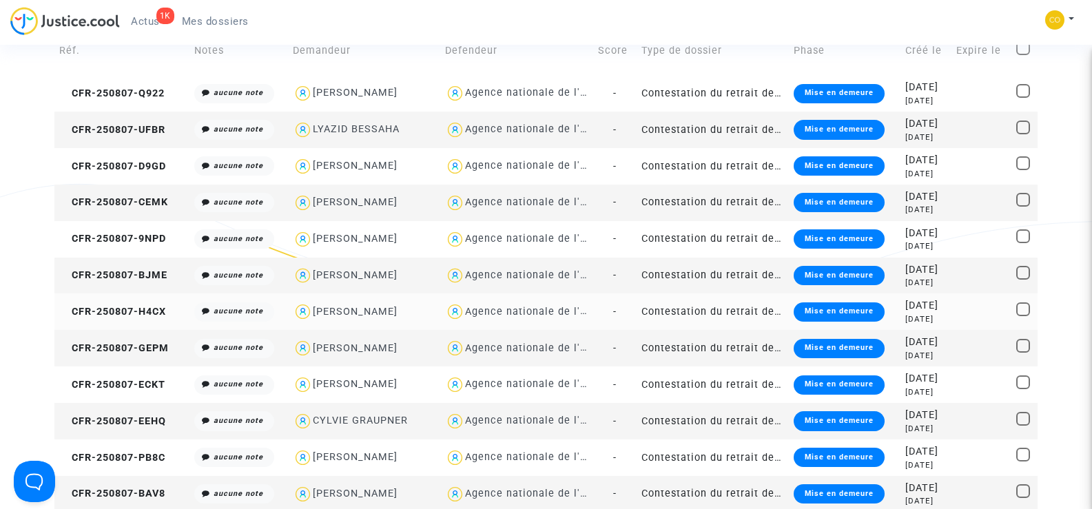
scroll to position [207, 0]
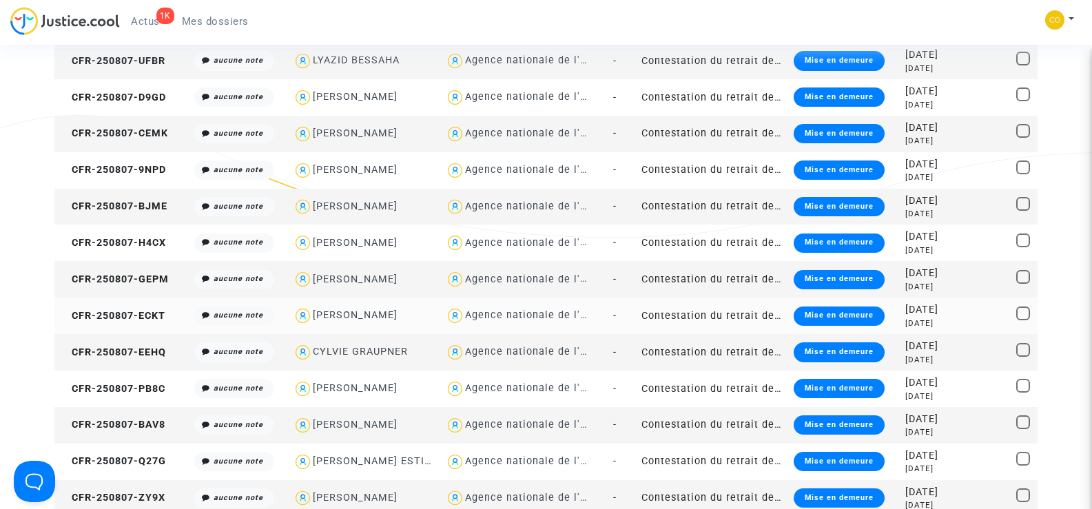
click at [358, 315] on div "[PERSON_NAME]" at bounding box center [355, 315] width 85 height 12
type textarea "@"[PERSON_NAME]" @"SOS MaPrimeRénov by [PERSON_NAME]""
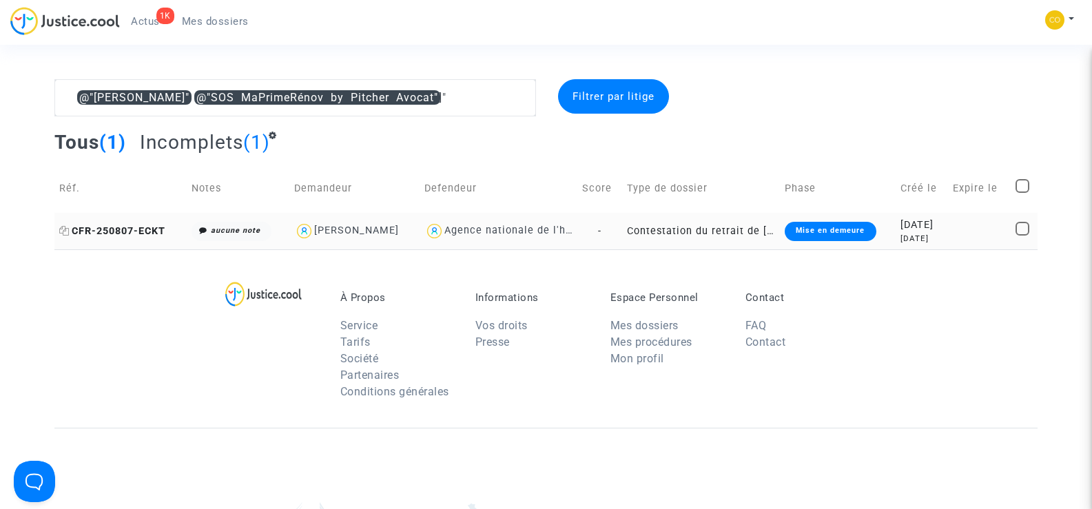
click at [118, 229] on span "CFR-250807-ECKT" at bounding box center [112, 231] width 106 height 12
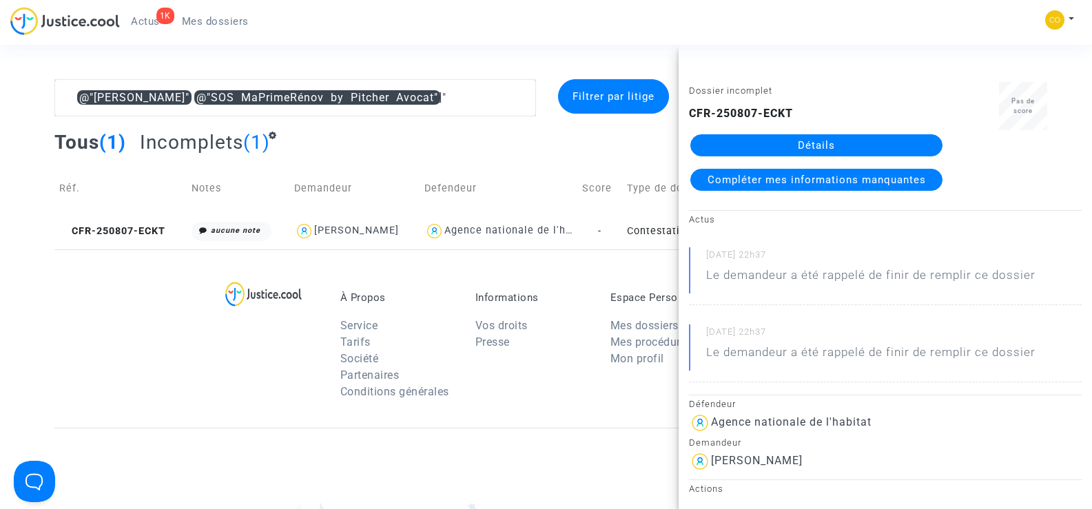
click at [811, 139] on link "Détails" at bounding box center [816, 145] width 252 height 22
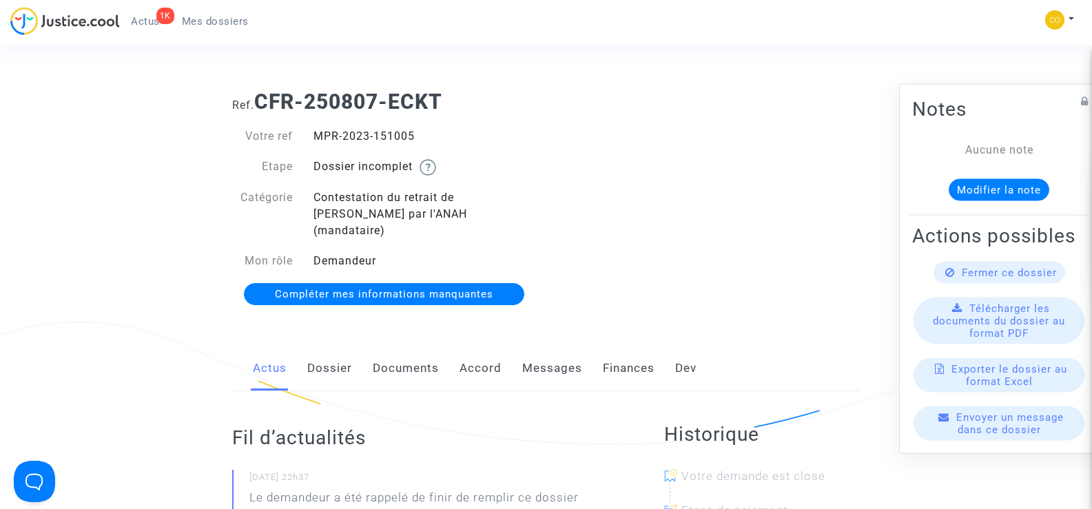
click at [408, 353] on link "Documents" at bounding box center [406, 368] width 66 height 45
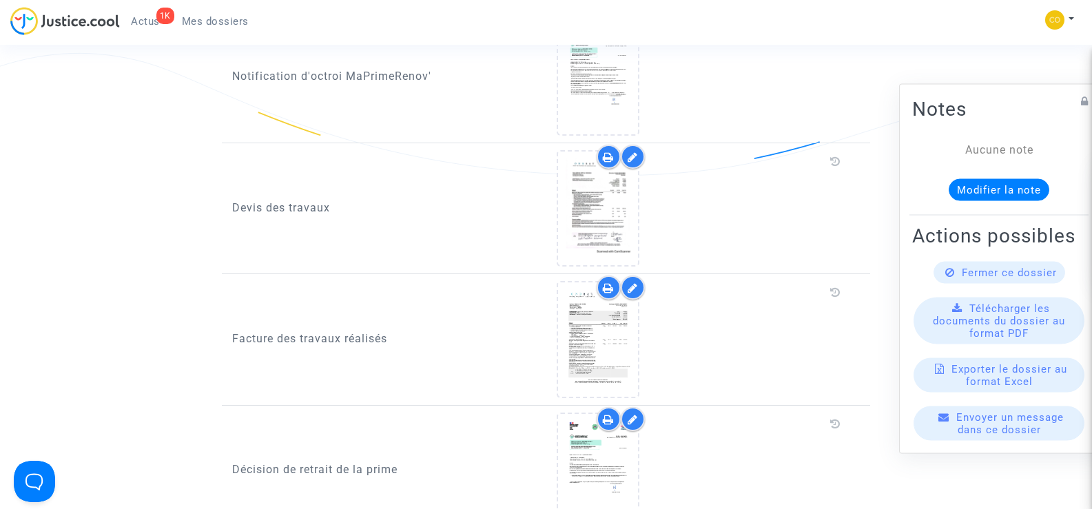
scroll to position [896, 0]
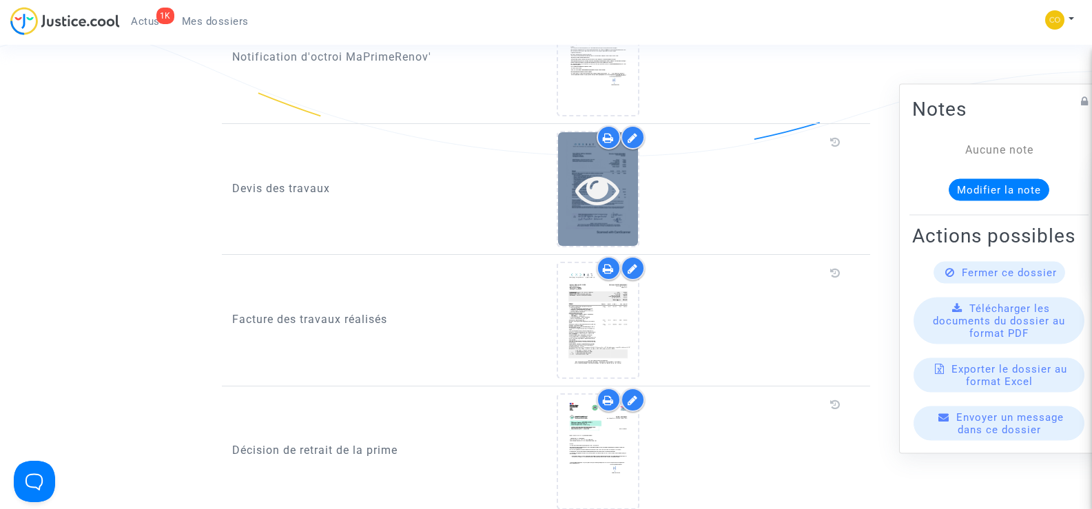
click at [594, 201] on div at bounding box center [598, 189] width 80 height 114
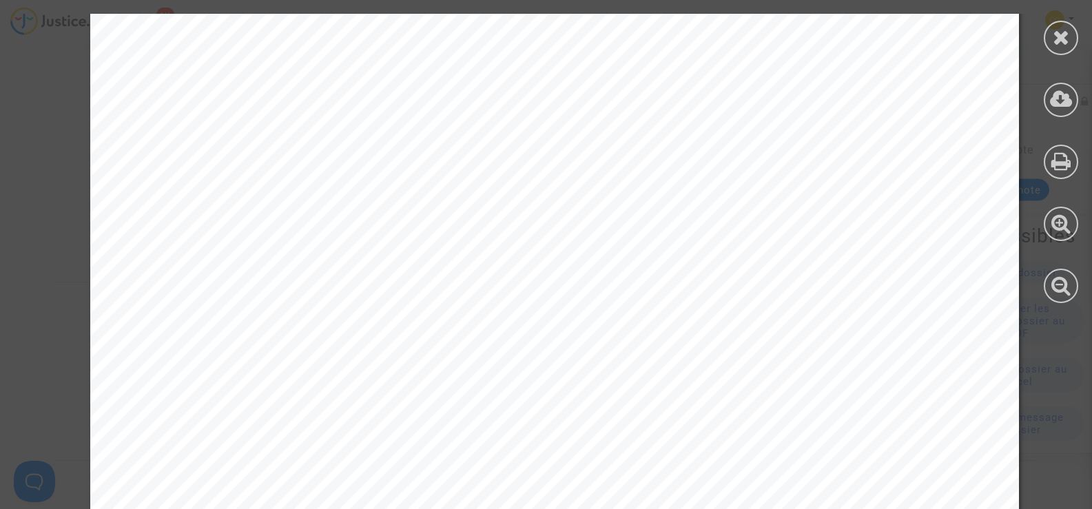
scroll to position [4631, 0]
click at [1062, 39] on icon at bounding box center [1061, 37] width 17 height 21
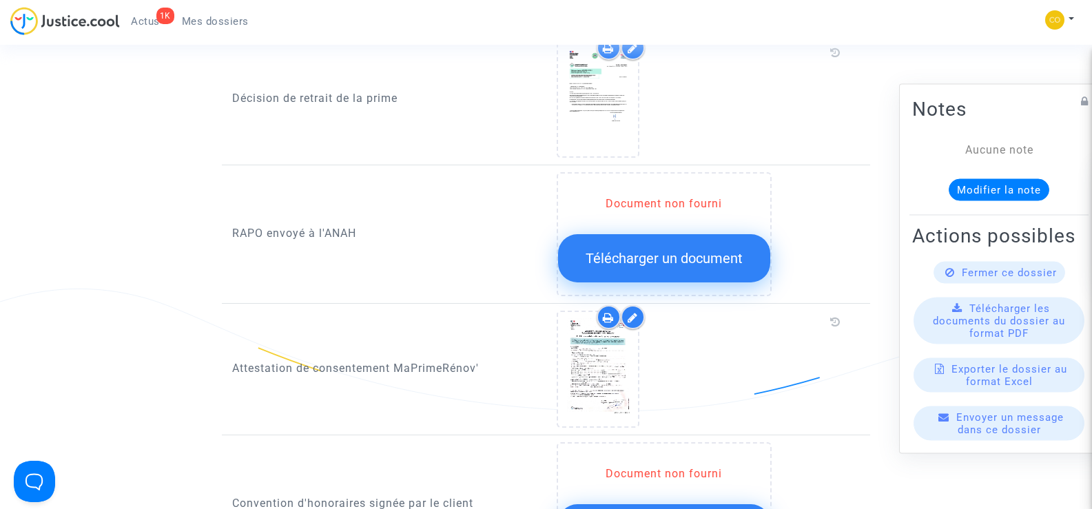
scroll to position [1033, 0]
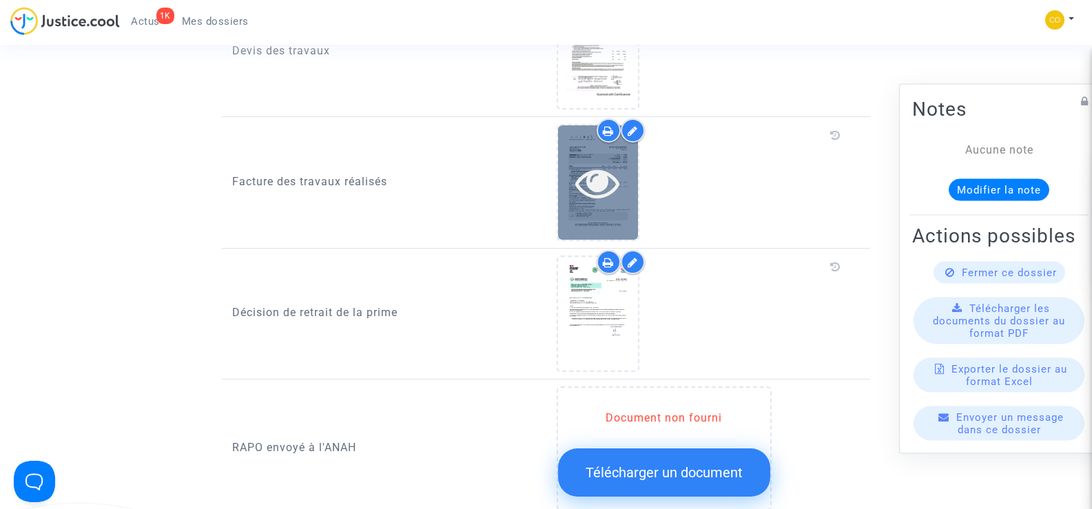
click at [597, 172] on icon at bounding box center [597, 183] width 45 height 44
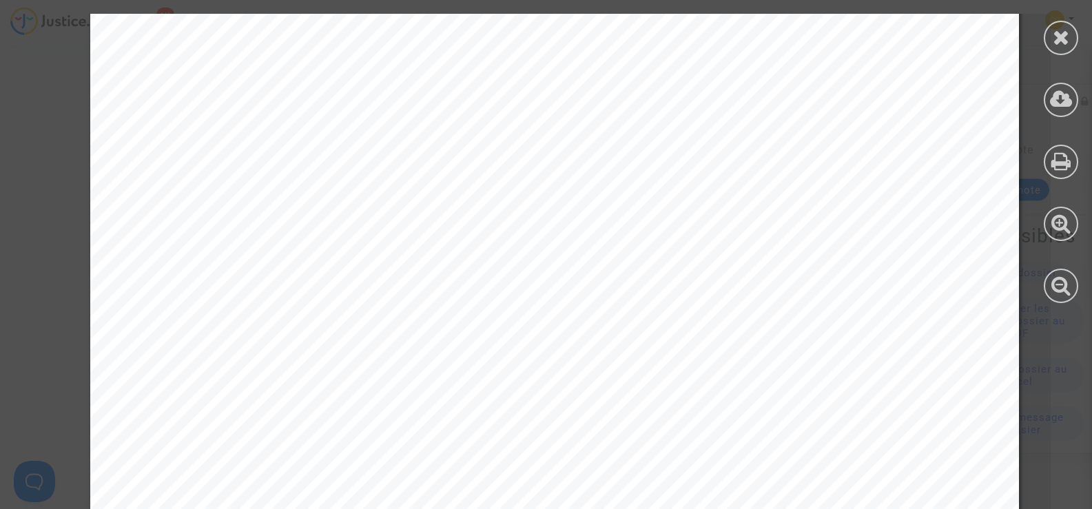
scroll to position [827, 0]
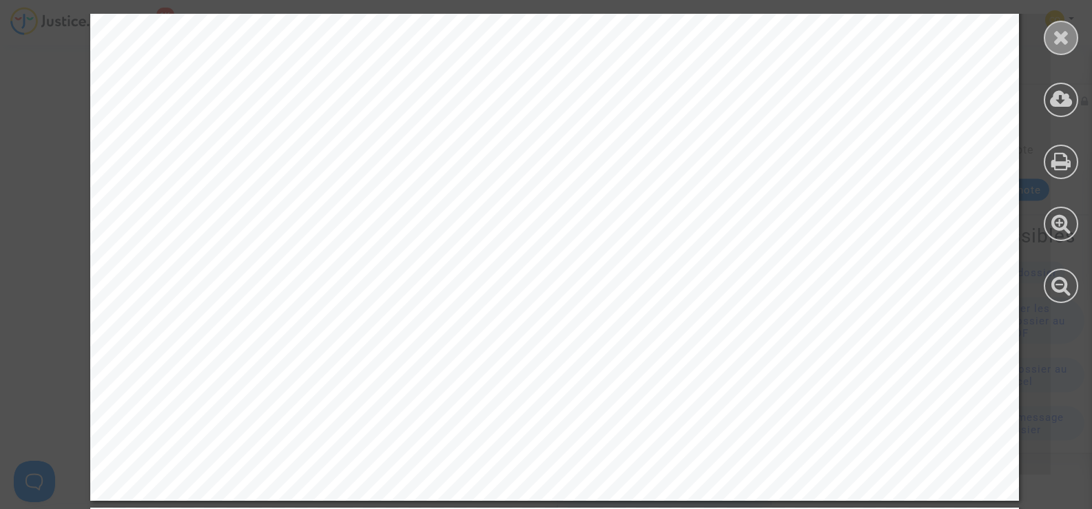
click at [1057, 39] on icon at bounding box center [1061, 37] width 17 height 21
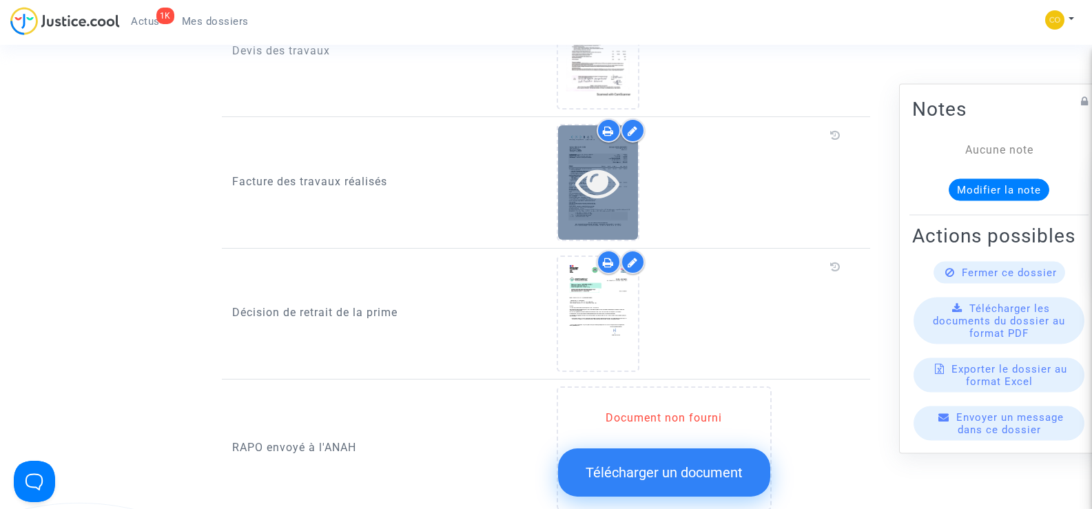
click at [606, 161] on icon at bounding box center [597, 183] width 45 height 44
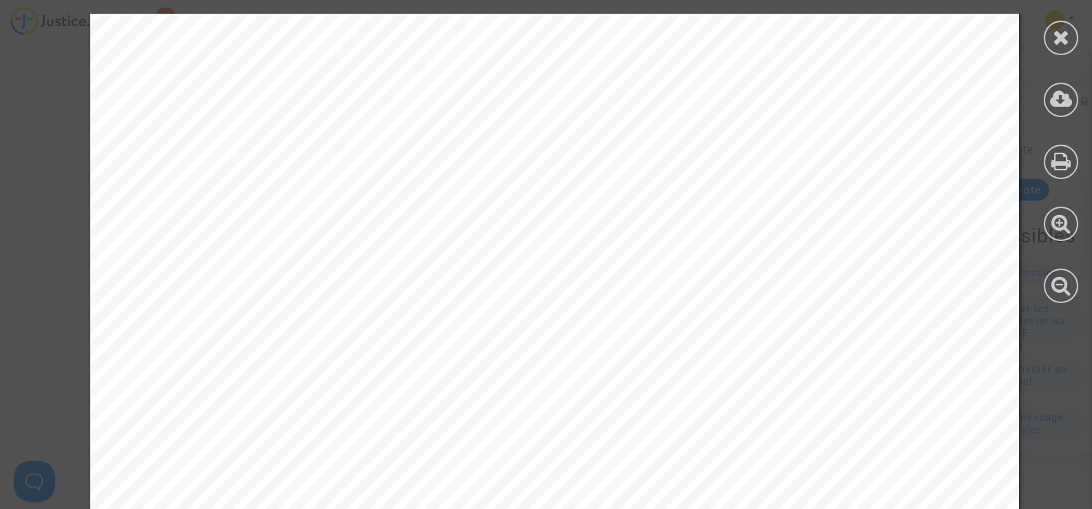
scroll to position [4202, 0]
click at [697, 361] on div "ONRBAT - SOCIETE GENERALE DE BATIMENT [STREET_ADDRESS][PERSON_NAME] - 09 [PHONE…" at bounding box center [554, 430] width 929 height 1314
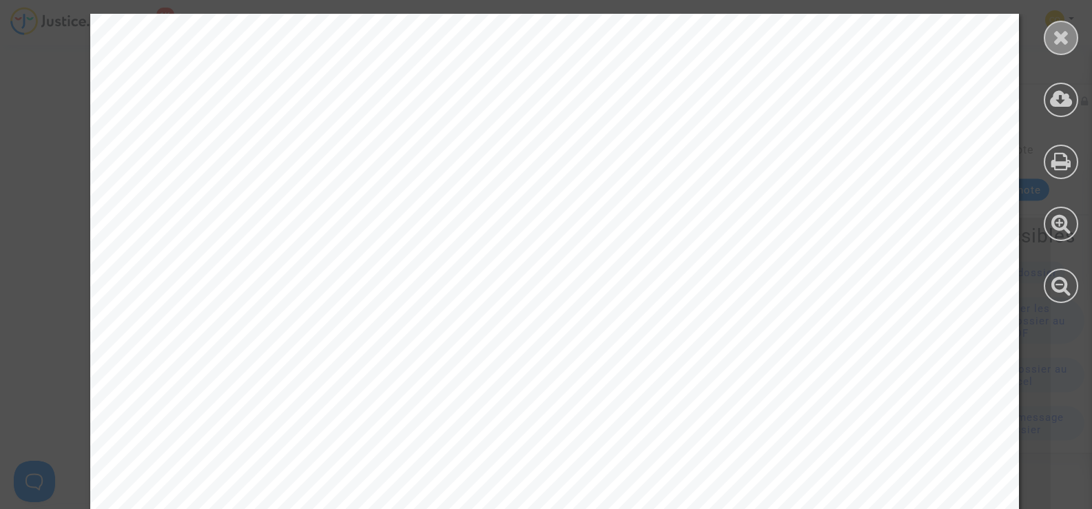
click at [1057, 33] on icon at bounding box center [1061, 37] width 17 height 21
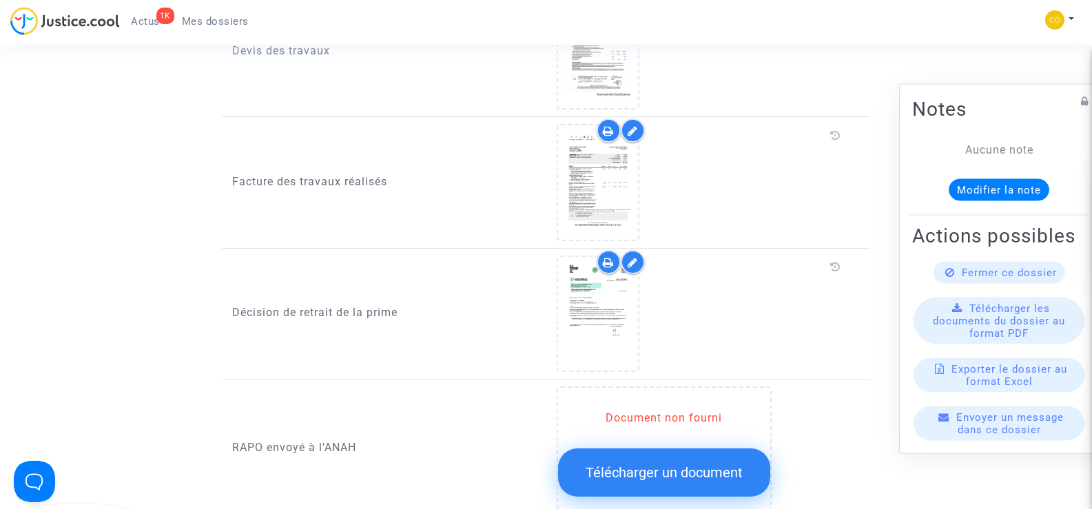
scroll to position [964, 0]
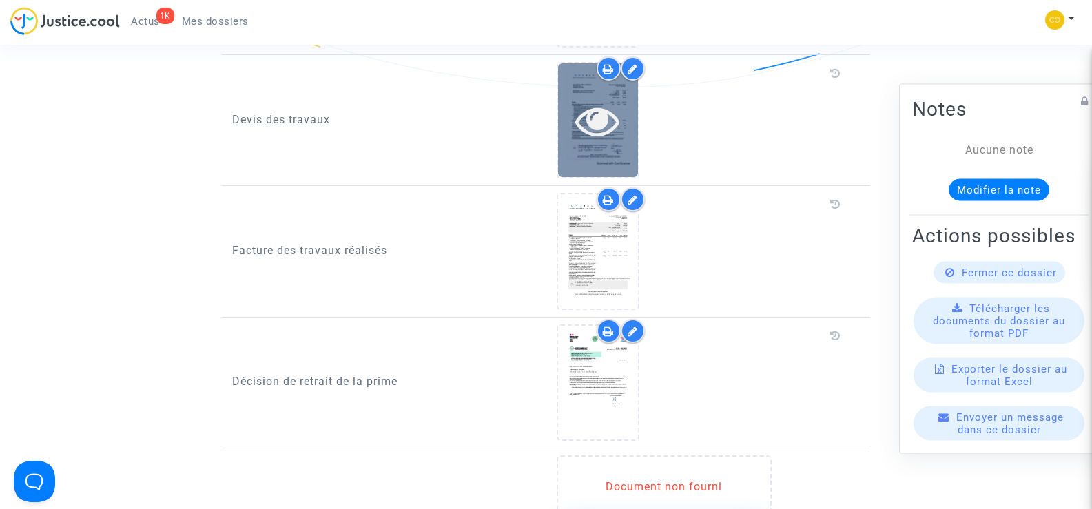
click at [626, 127] on div at bounding box center [598, 120] width 80 height 114
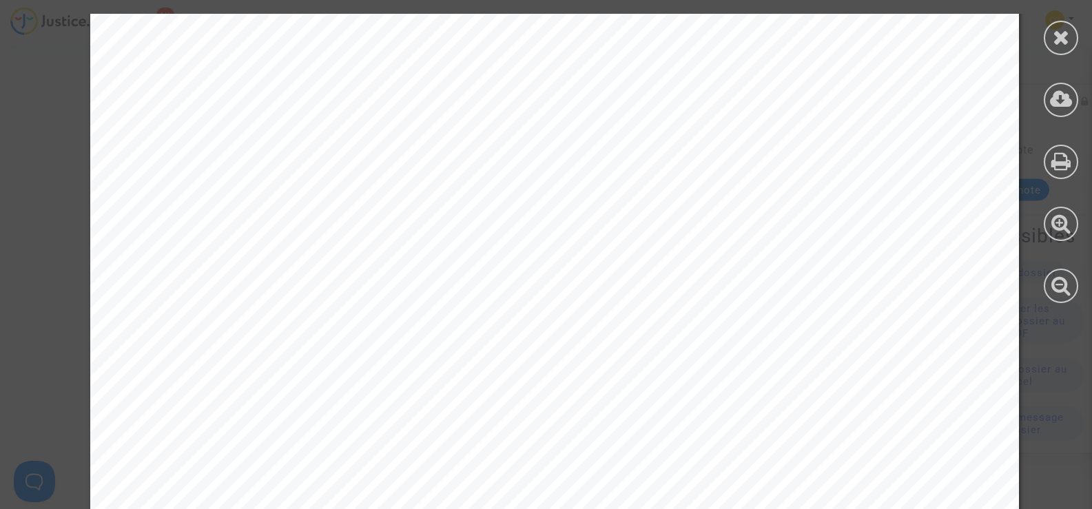
scroll to position [3926, 0]
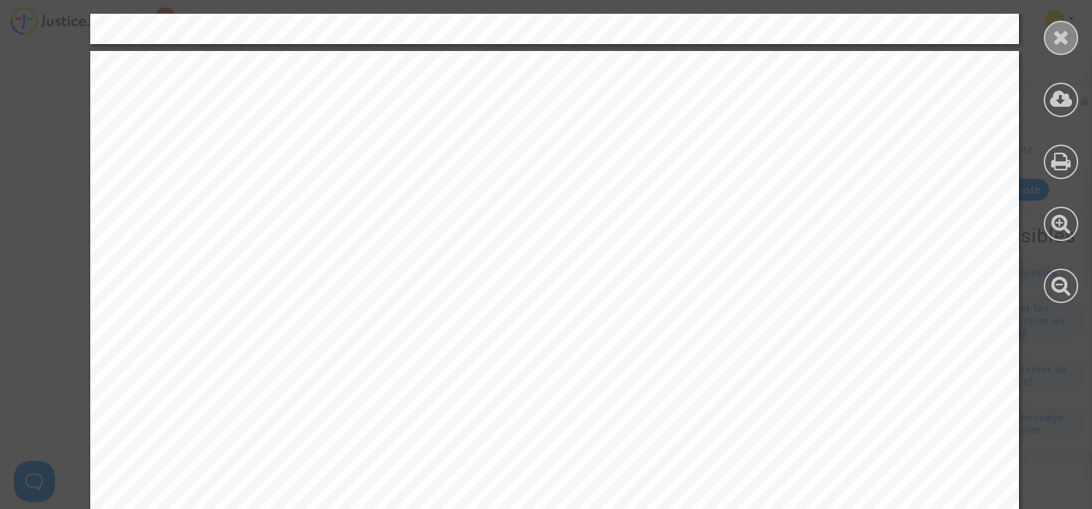
click at [1066, 39] on icon at bounding box center [1061, 37] width 17 height 21
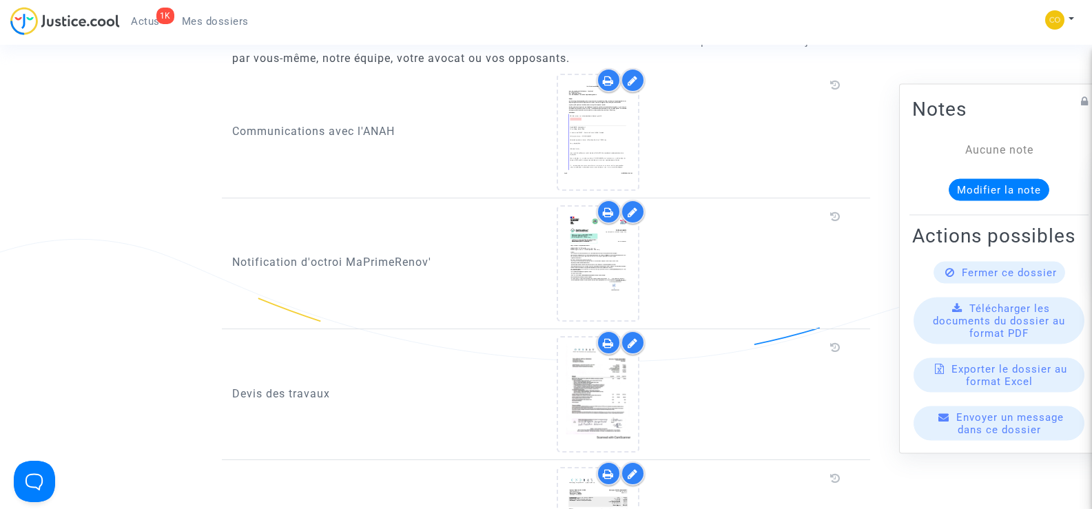
scroll to position [689, 0]
click at [225, 23] on span "Mes dossiers" at bounding box center [215, 21] width 67 height 12
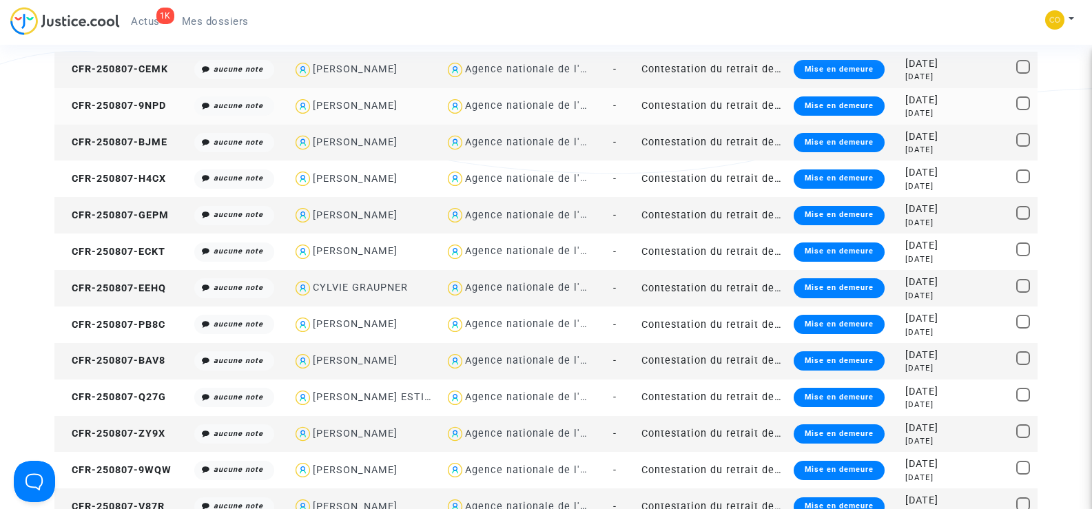
scroll to position [276, 0]
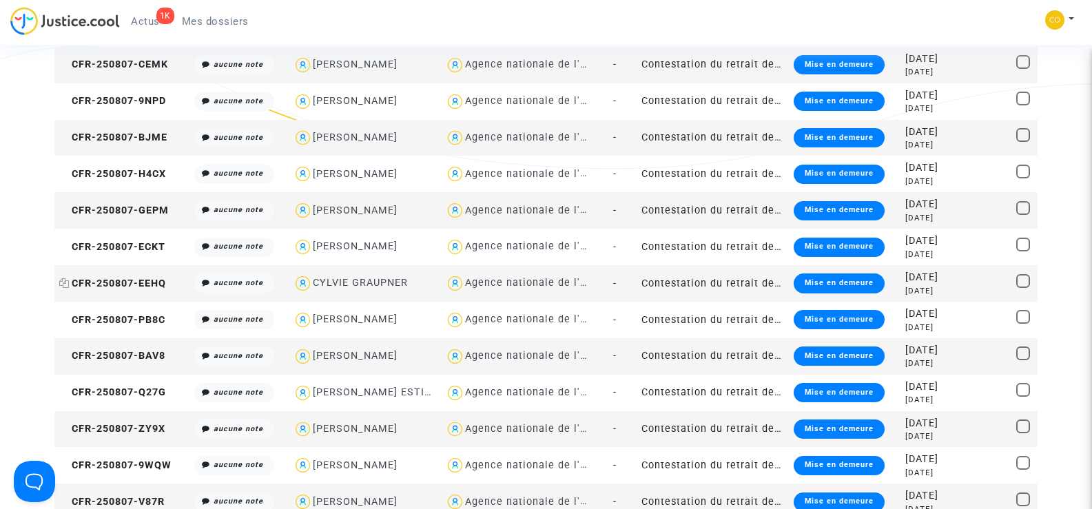
click at [128, 287] on span "CFR-250807-EEHQ" at bounding box center [112, 284] width 107 height 12
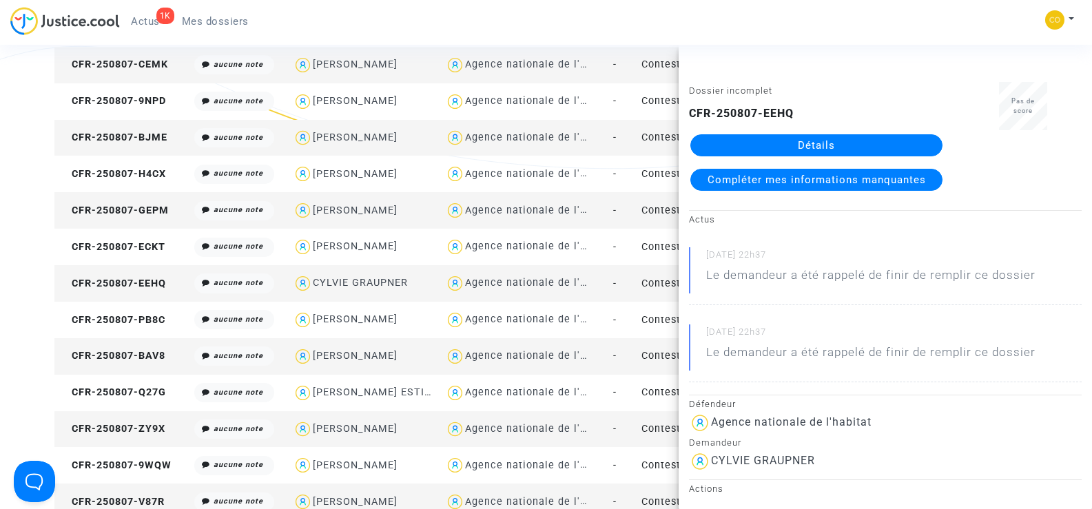
click at [840, 147] on link "Détails" at bounding box center [816, 145] width 252 height 22
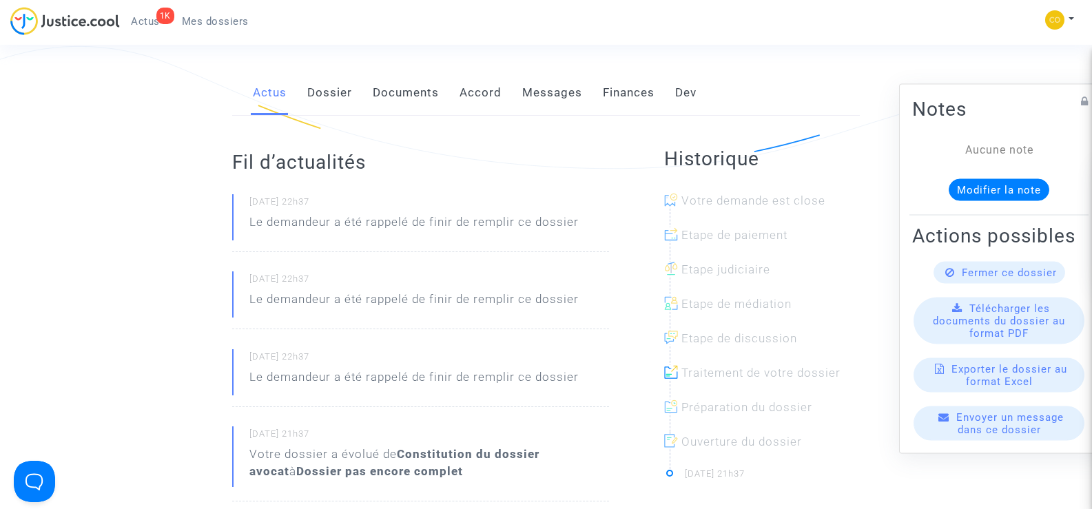
click at [404, 77] on link "Documents" at bounding box center [406, 92] width 66 height 45
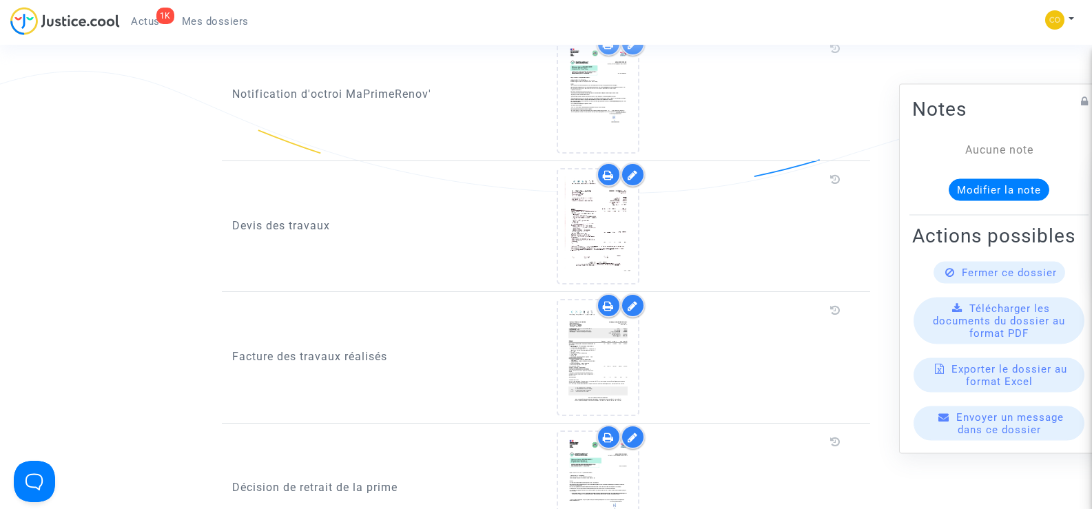
scroll to position [827, 0]
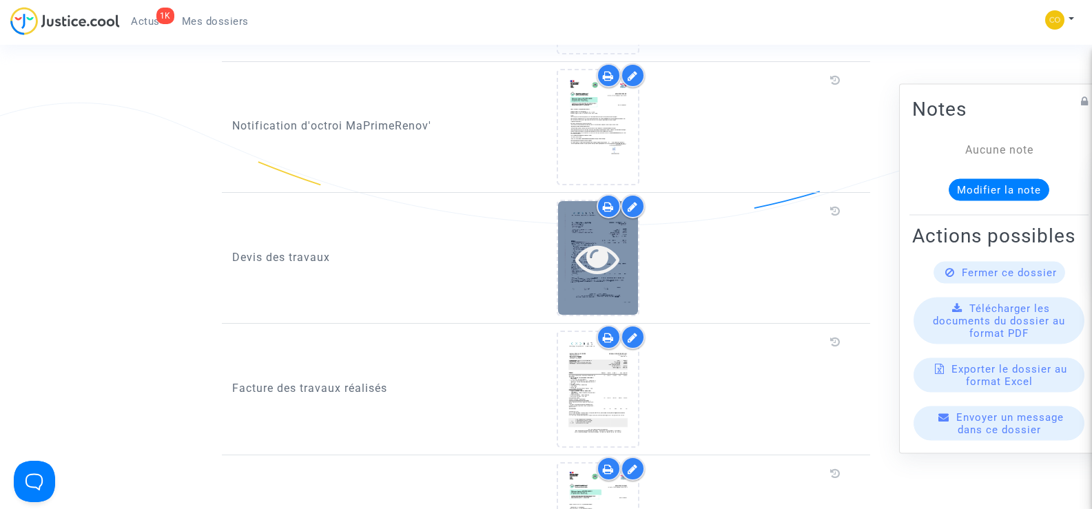
click at [588, 255] on icon at bounding box center [597, 258] width 45 height 44
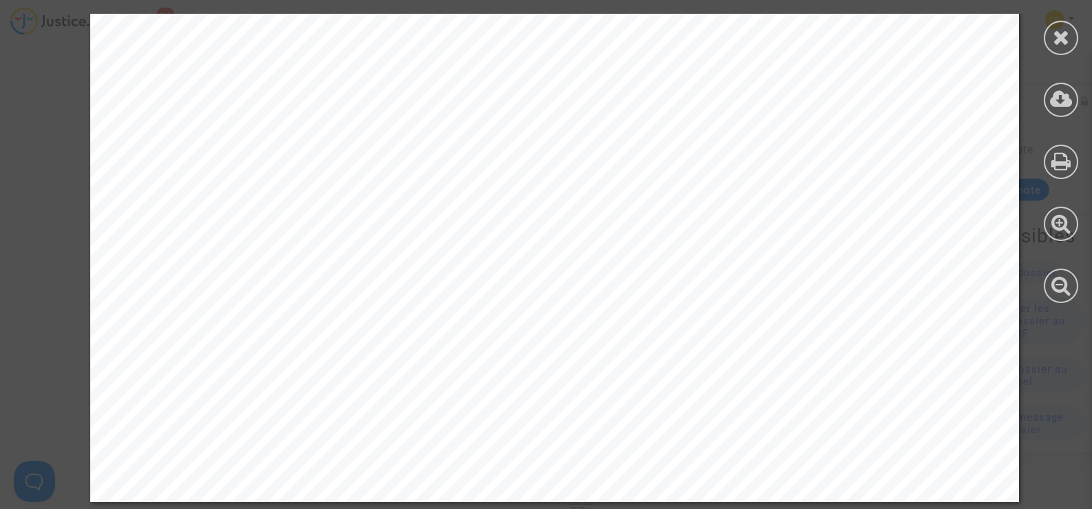
scroll to position [7442, 0]
click at [1073, 37] on div at bounding box center [1061, 38] width 34 height 34
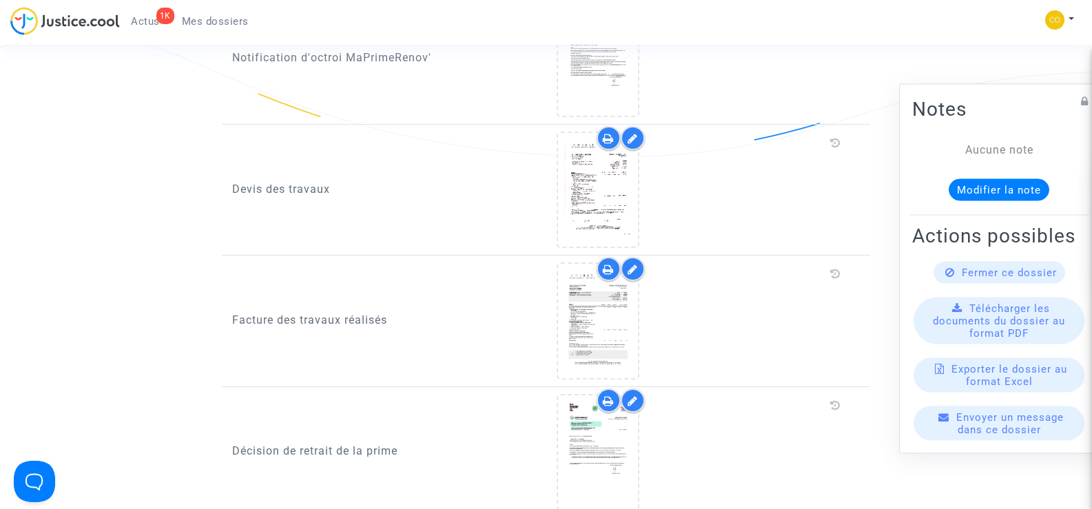
scroll to position [964, 0]
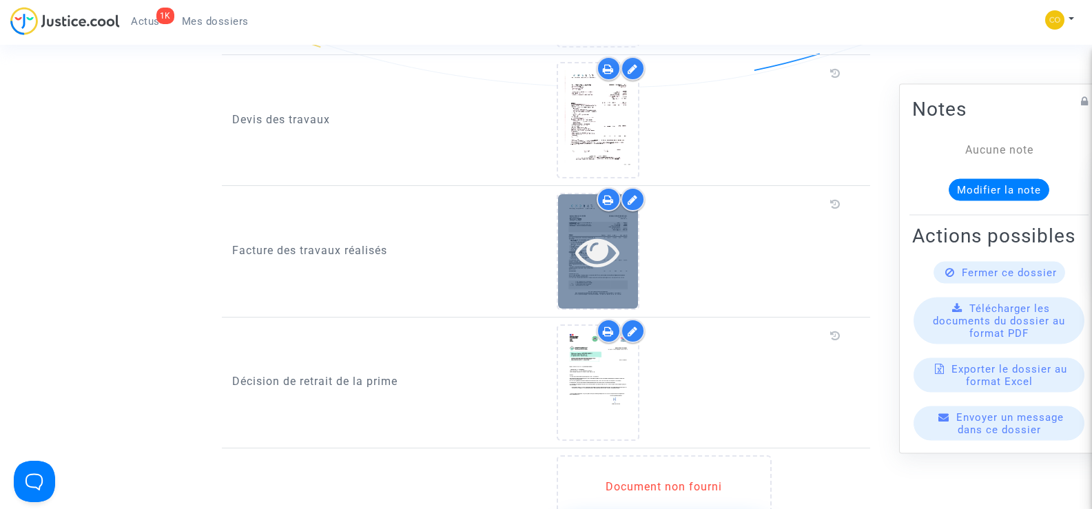
click at [603, 245] on icon at bounding box center [597, 251] width 45 height 44
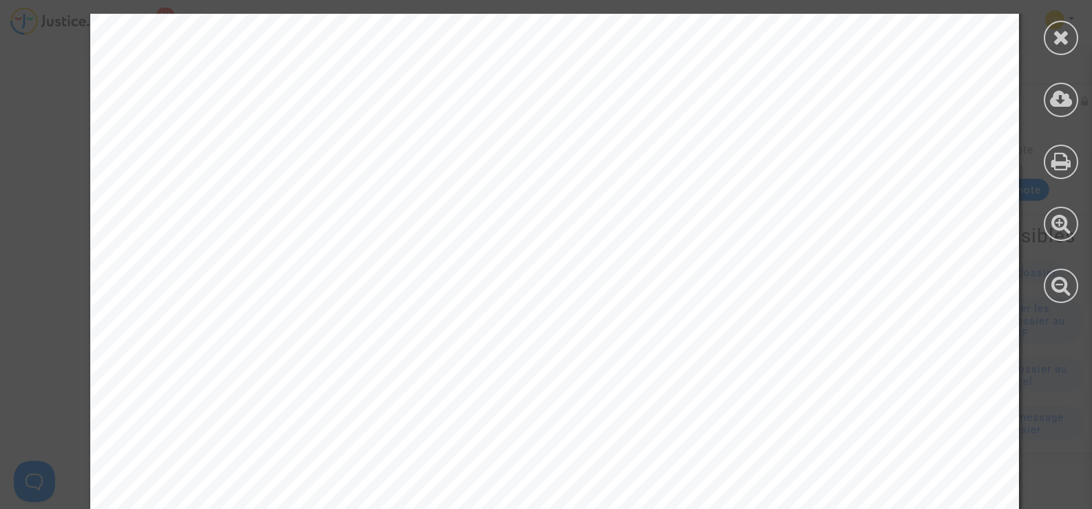
scroll to position [4064, 0]
click at [1057, 41] on icon at bounding box center [1061, 37] width 17 height 21
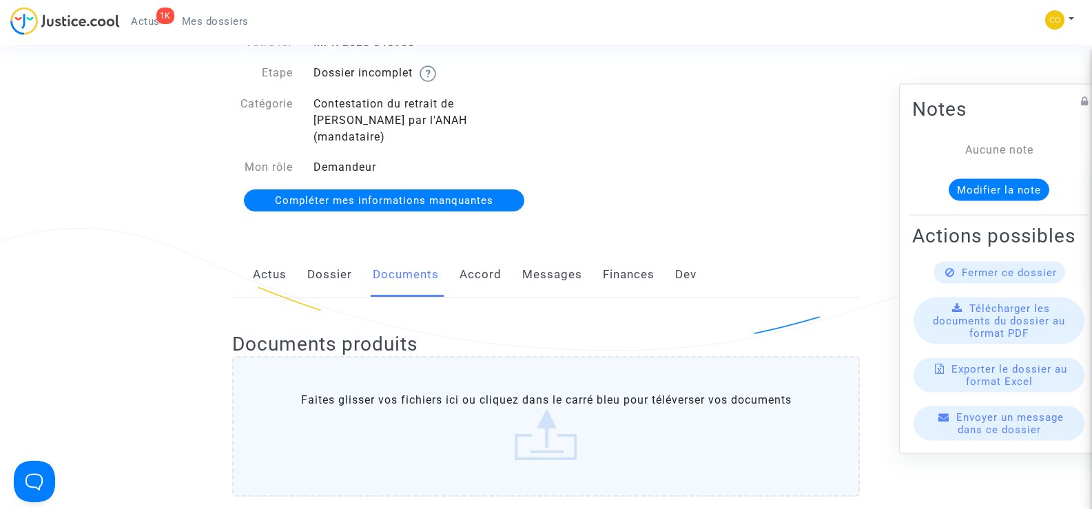
scroll to position [0, 0]
